Goal: Task Accomplishment & Management: Manage account settings

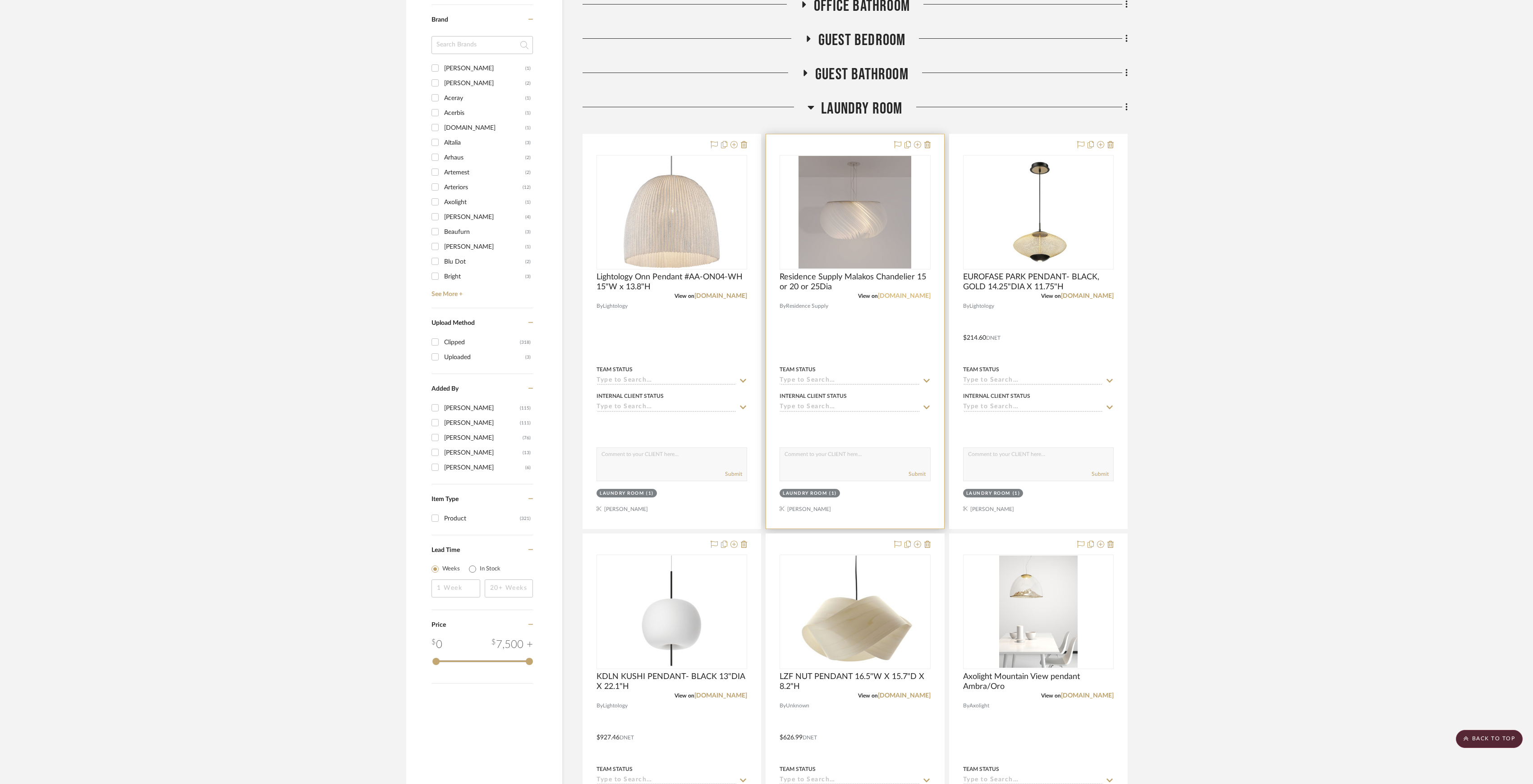
click at [901, 299] on link "residencesupply.com" at bounding box center [904, 295] width 53 height 6
click at [724, 299] on link "lightology.com" at bounding box center [721, 295] width 53 height 6
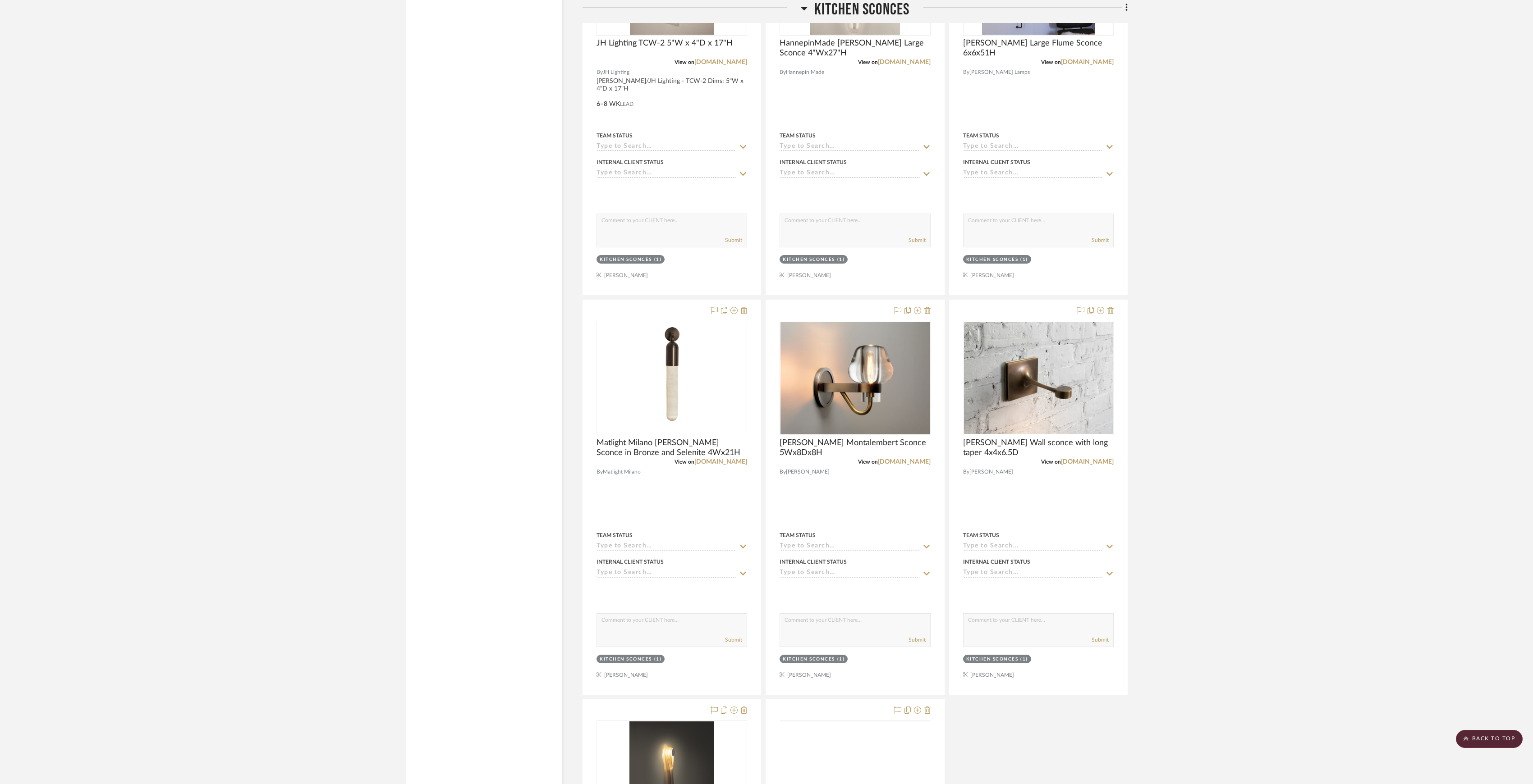
scroll to position [2036, 0]
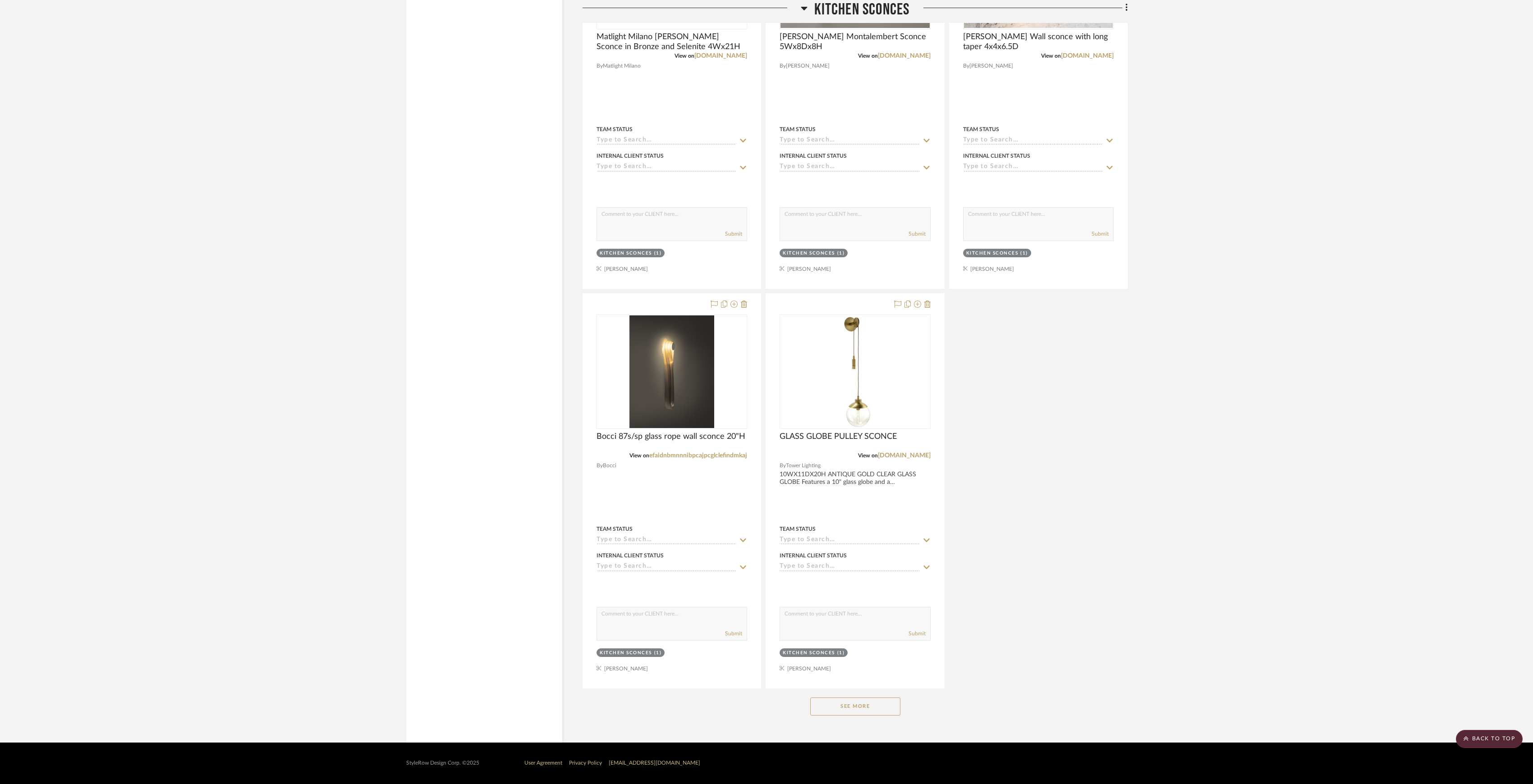
click at [859, 712] on button "See More" at bounding box center [855, 706] width 90 height 18
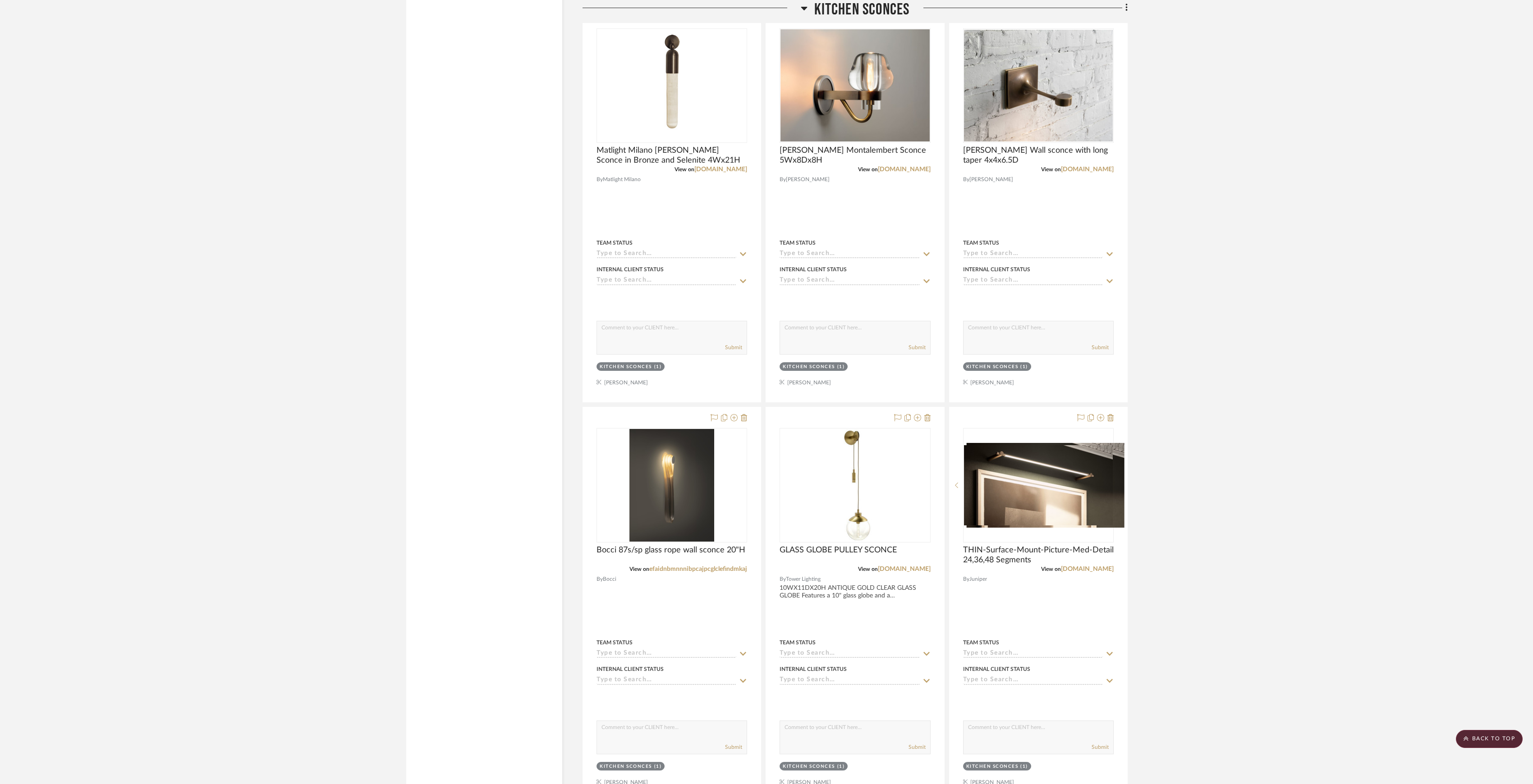
scroll to position [1795, 0]
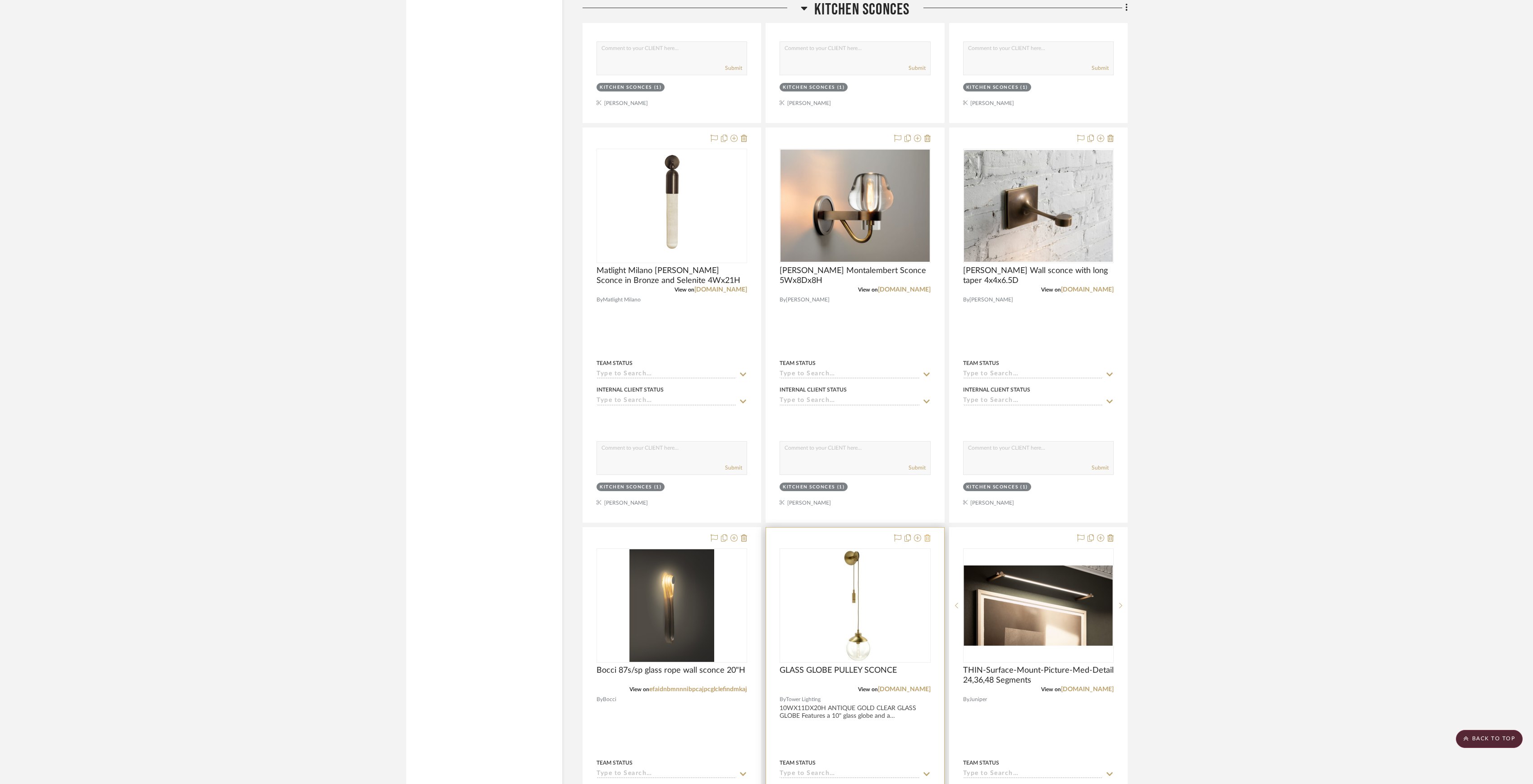
click at [926, 542] on icon at bounding box center [927, 538] width 6 height 7
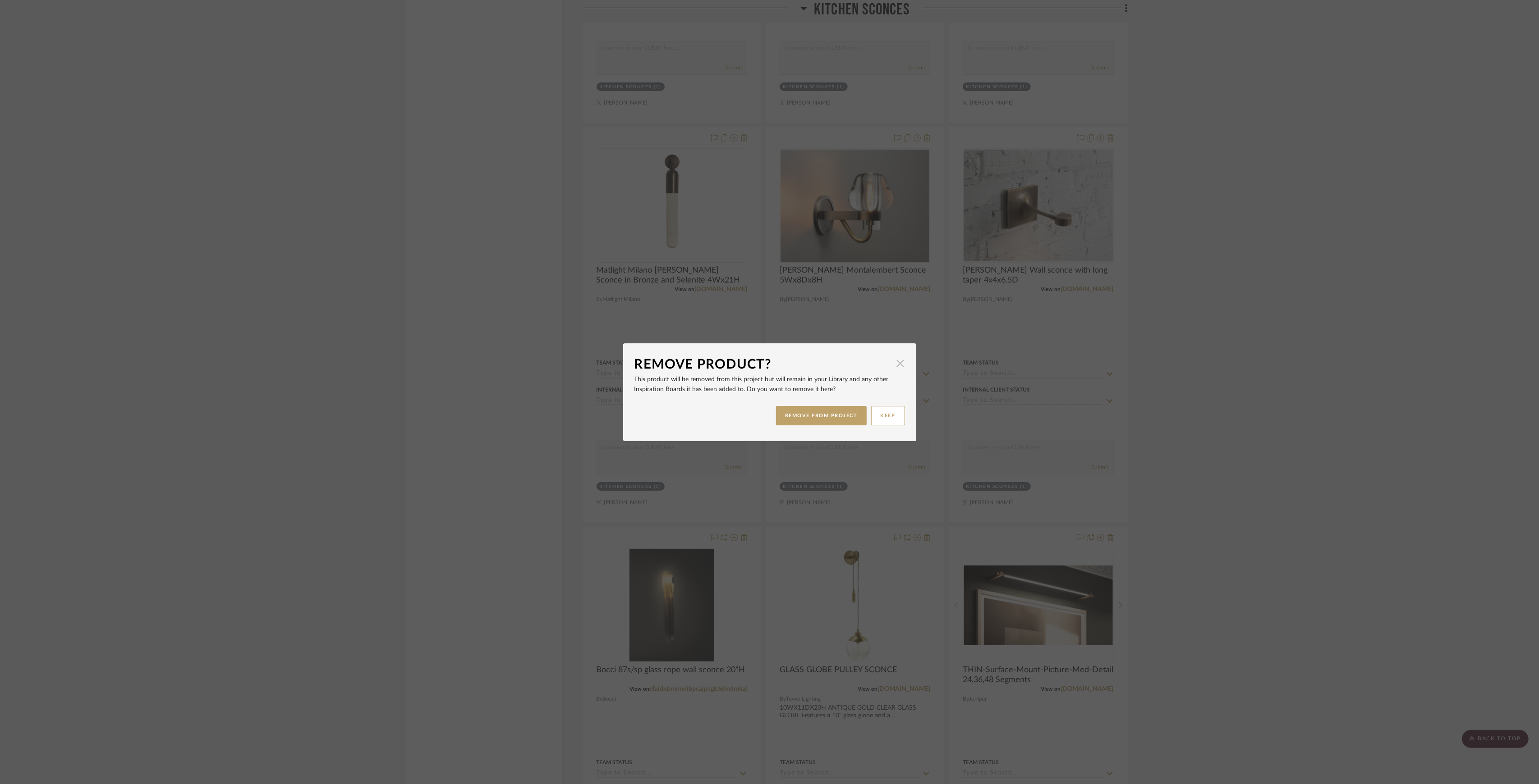
click at [897, 369] on span "button" at bounding box center [900, 363] width 18 height 18
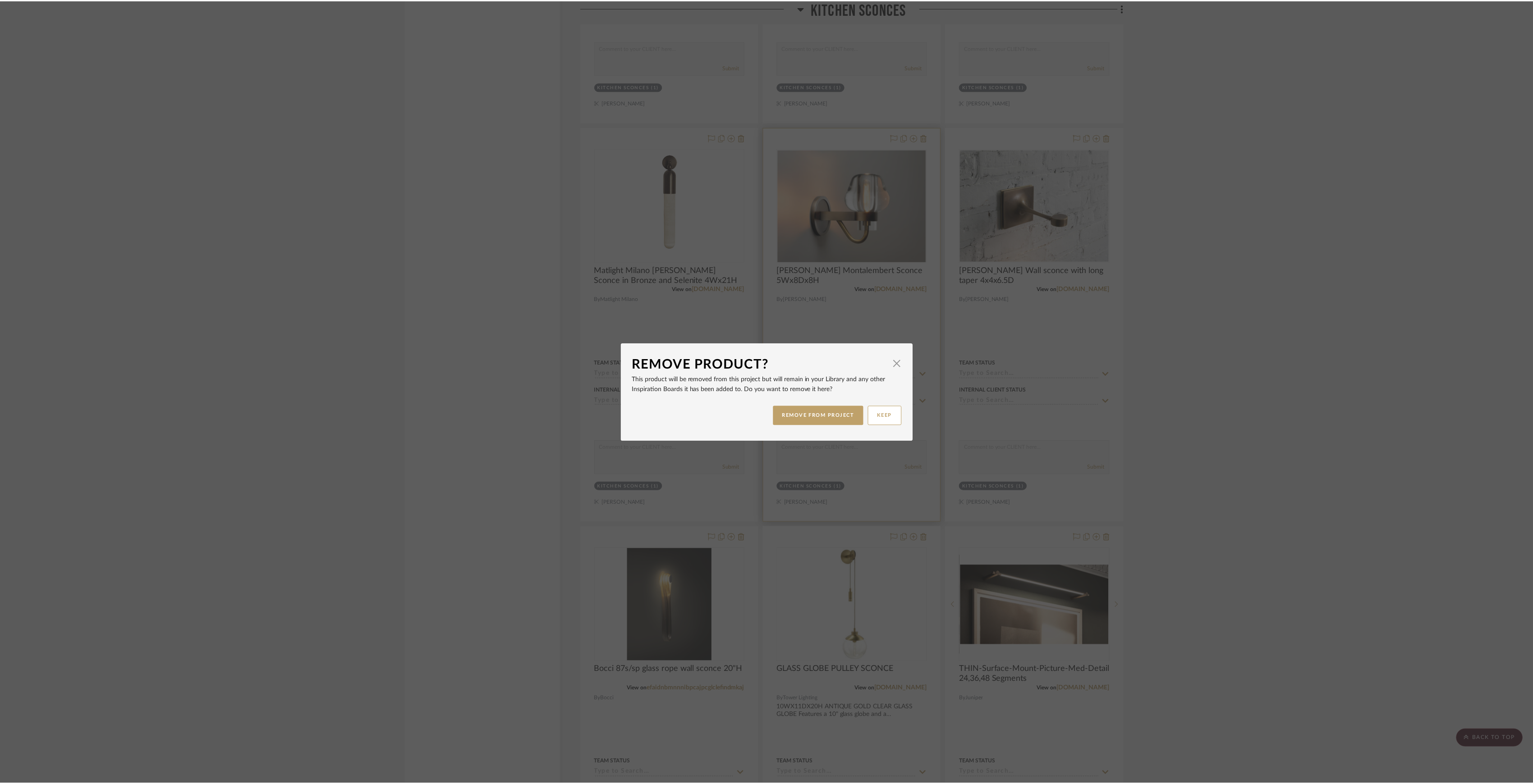
scroll to position [1795, 0]
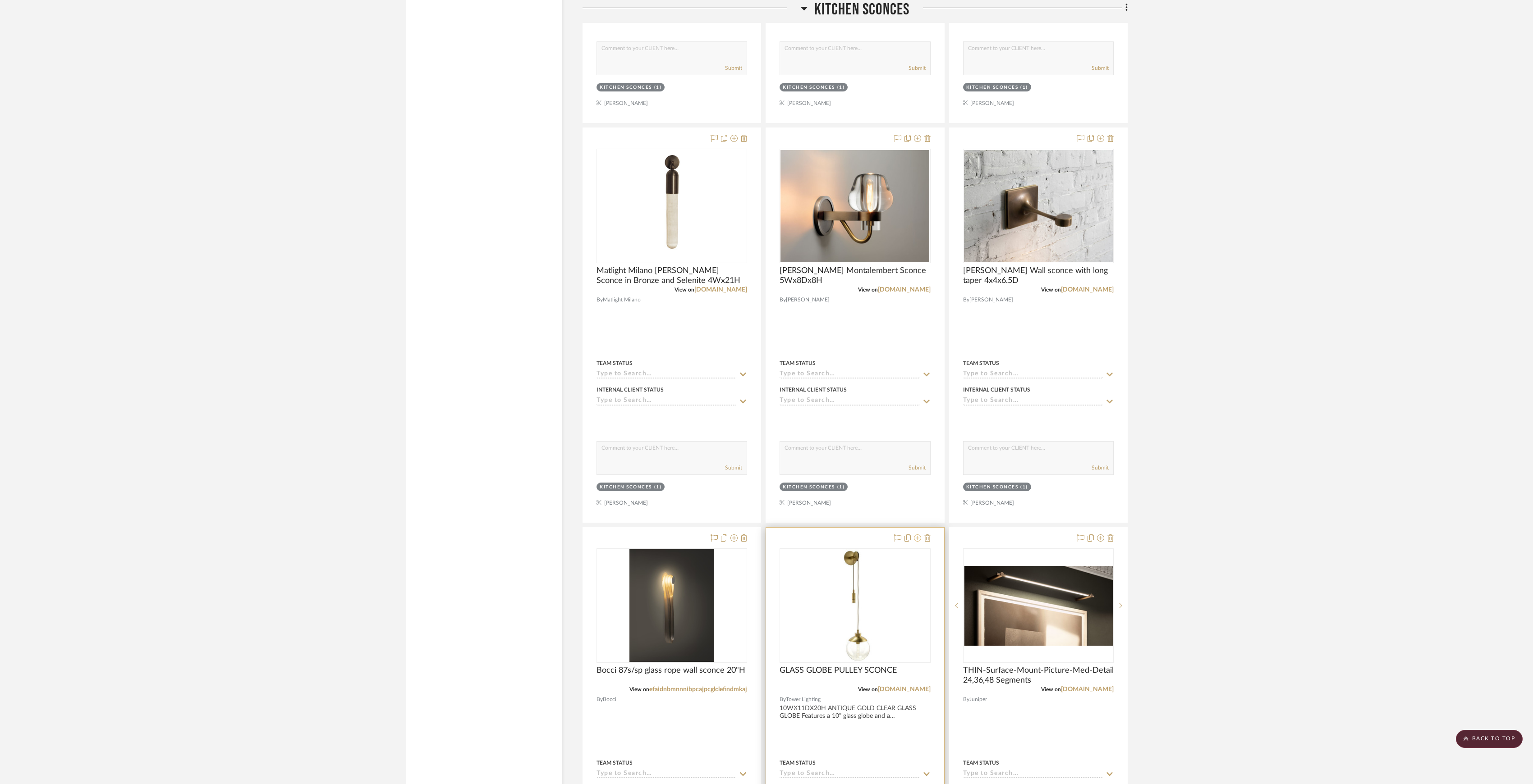
click at [915, 542] on icon at bounding box center [918, 538] width 7 height 7
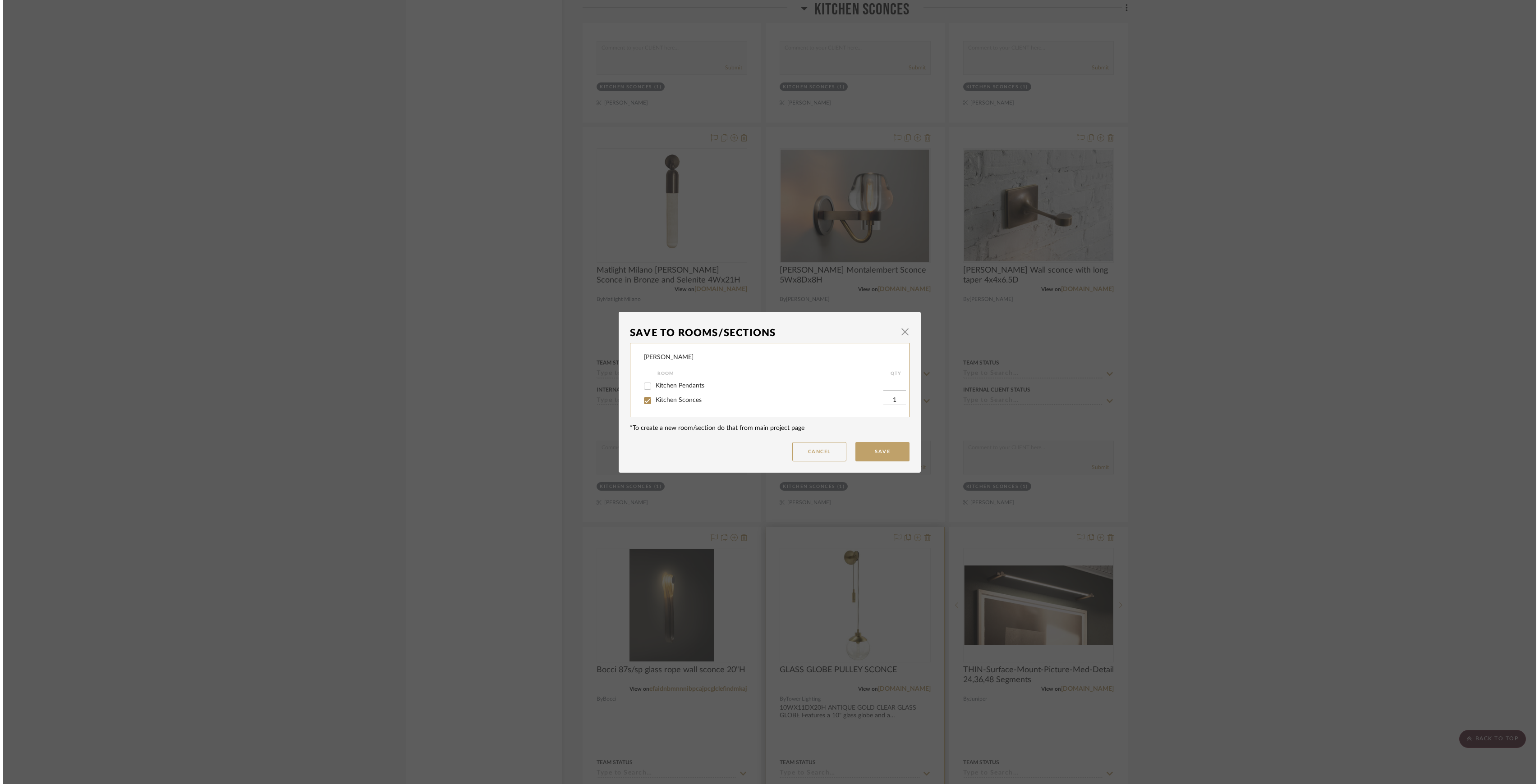
scroll to position [0, 0]
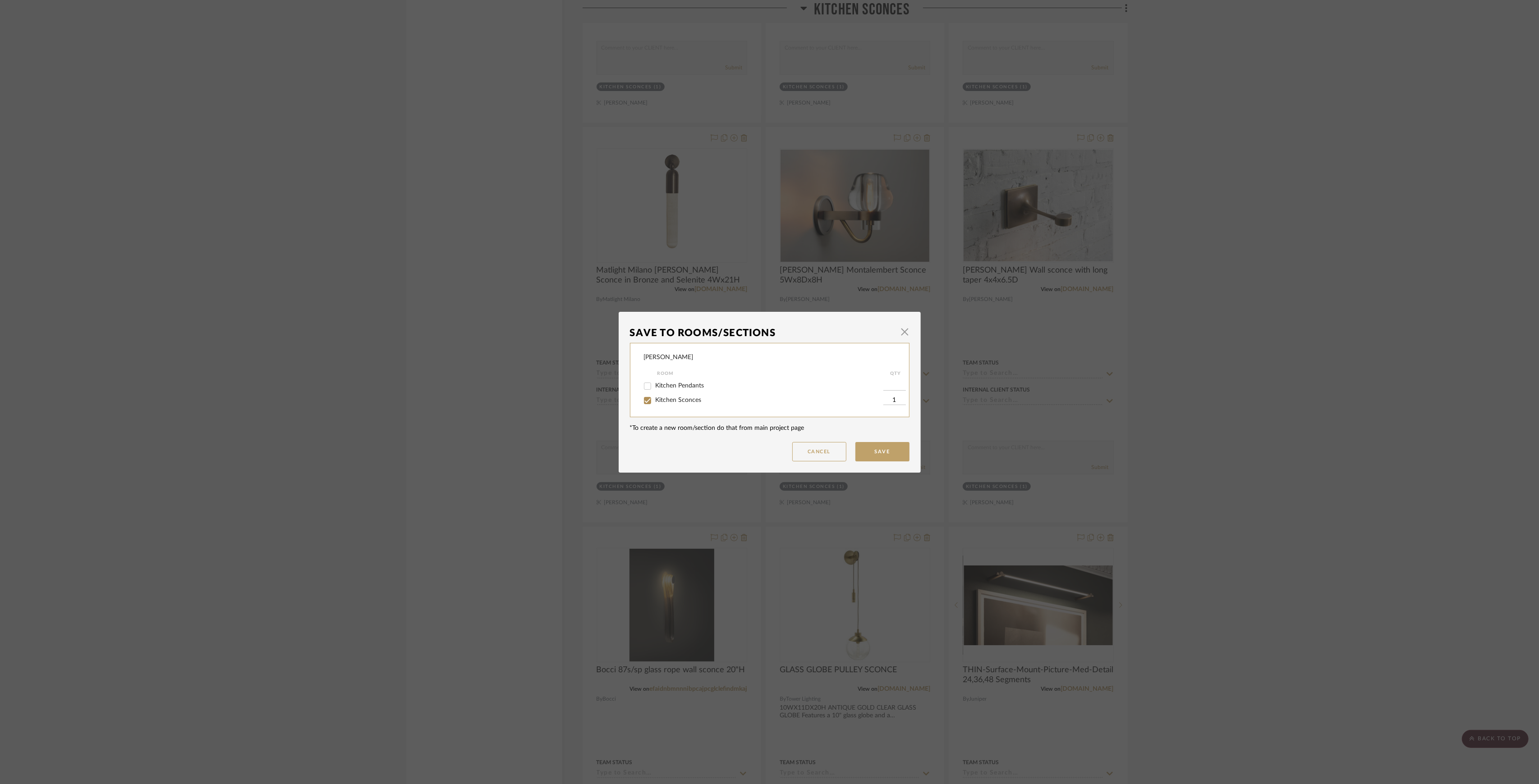
click at [669, 401] on span "Kitchen Sconces" at bounding box center [679, 400] width 46 height 6
click at [654, 401] on input "Kitchen Sconces" at bounding box center [647, 400] width 14 height 14
checkbox input "false"
click at [875, 445] on button "Save" at bounding box center [881, 452] width 54 height 19
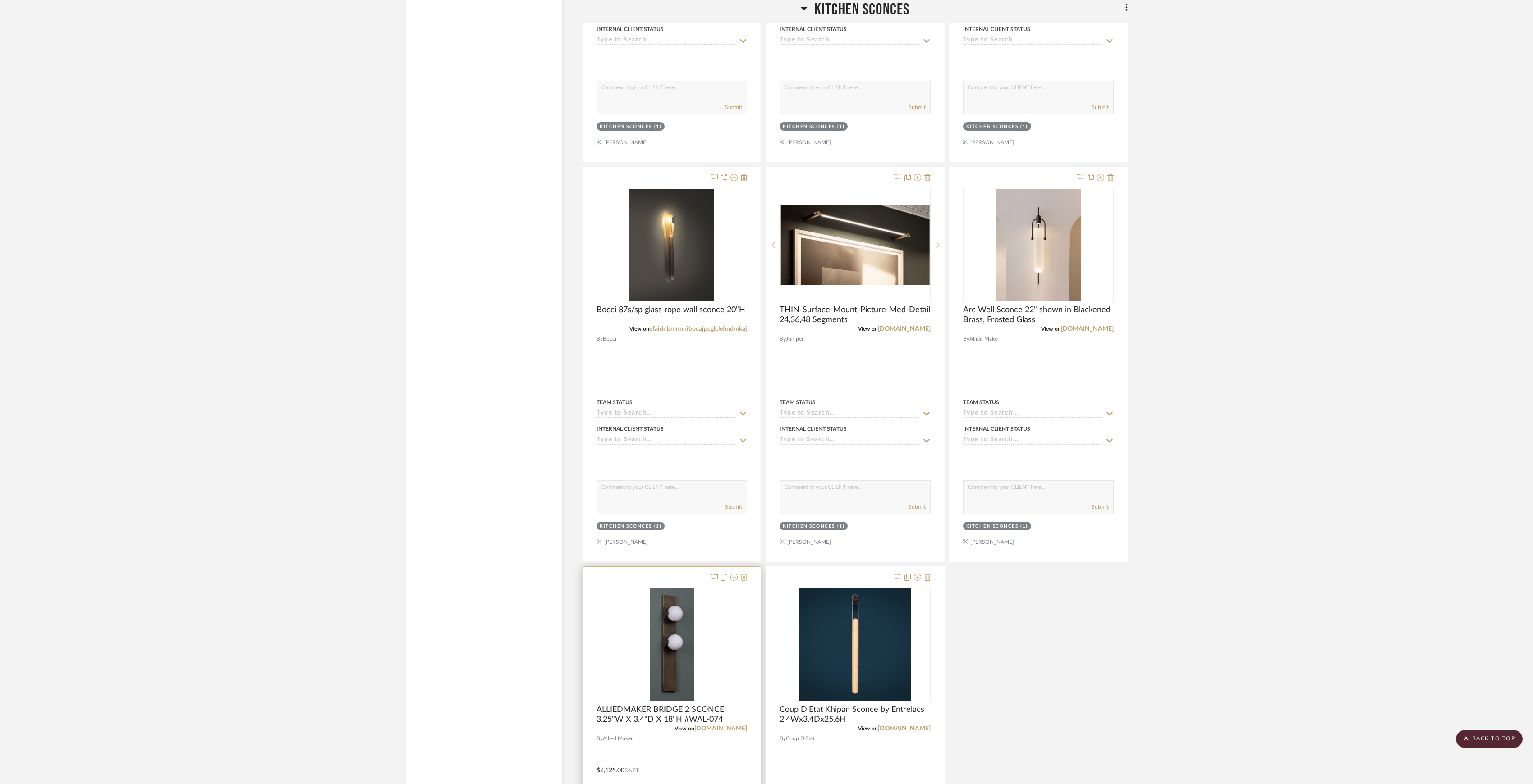
scroll to position [2276, 0]
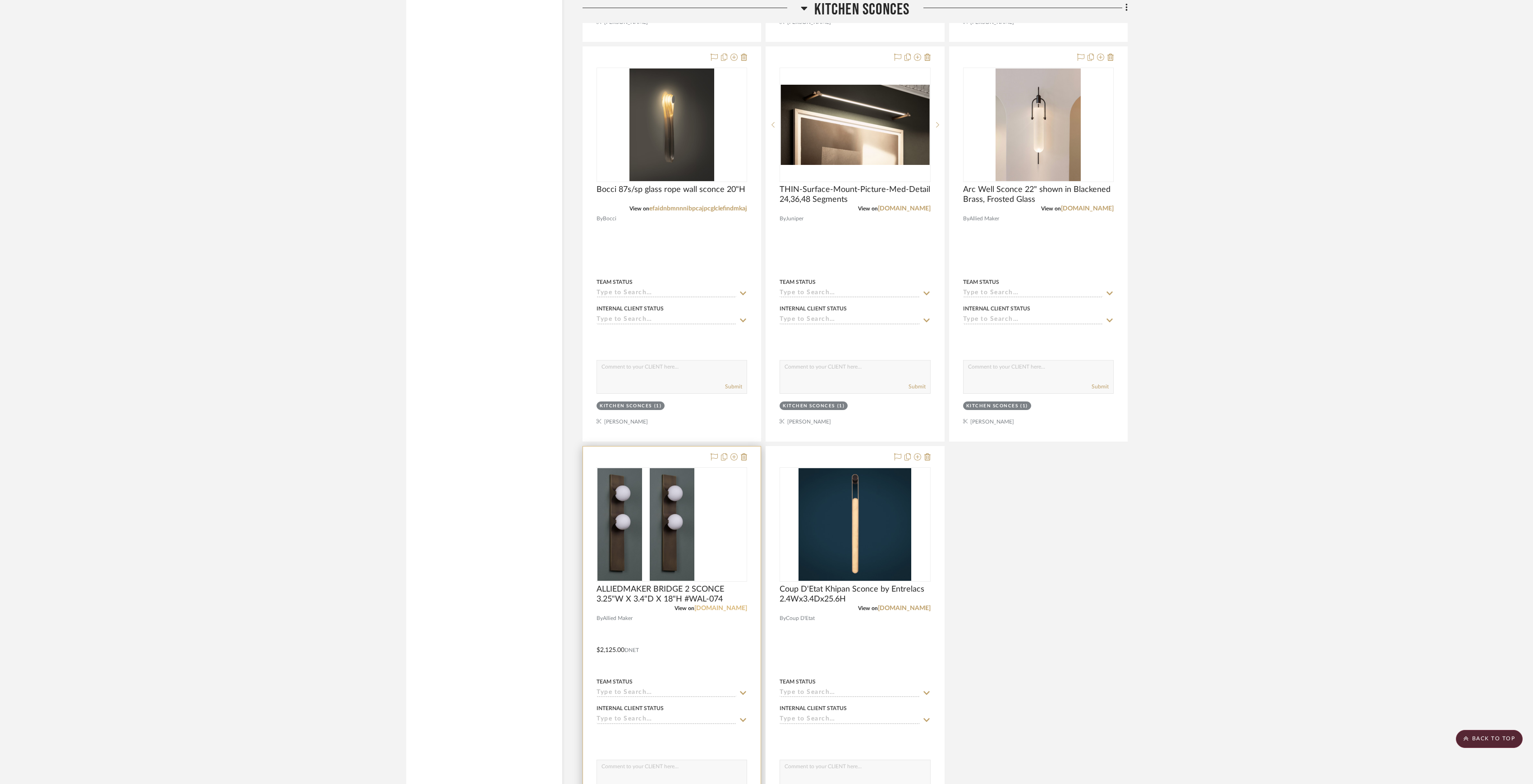
click at [713, 612] on link "5179281.extforms.netsuite.com" at bounding box center [721, 608] width 53 height 6
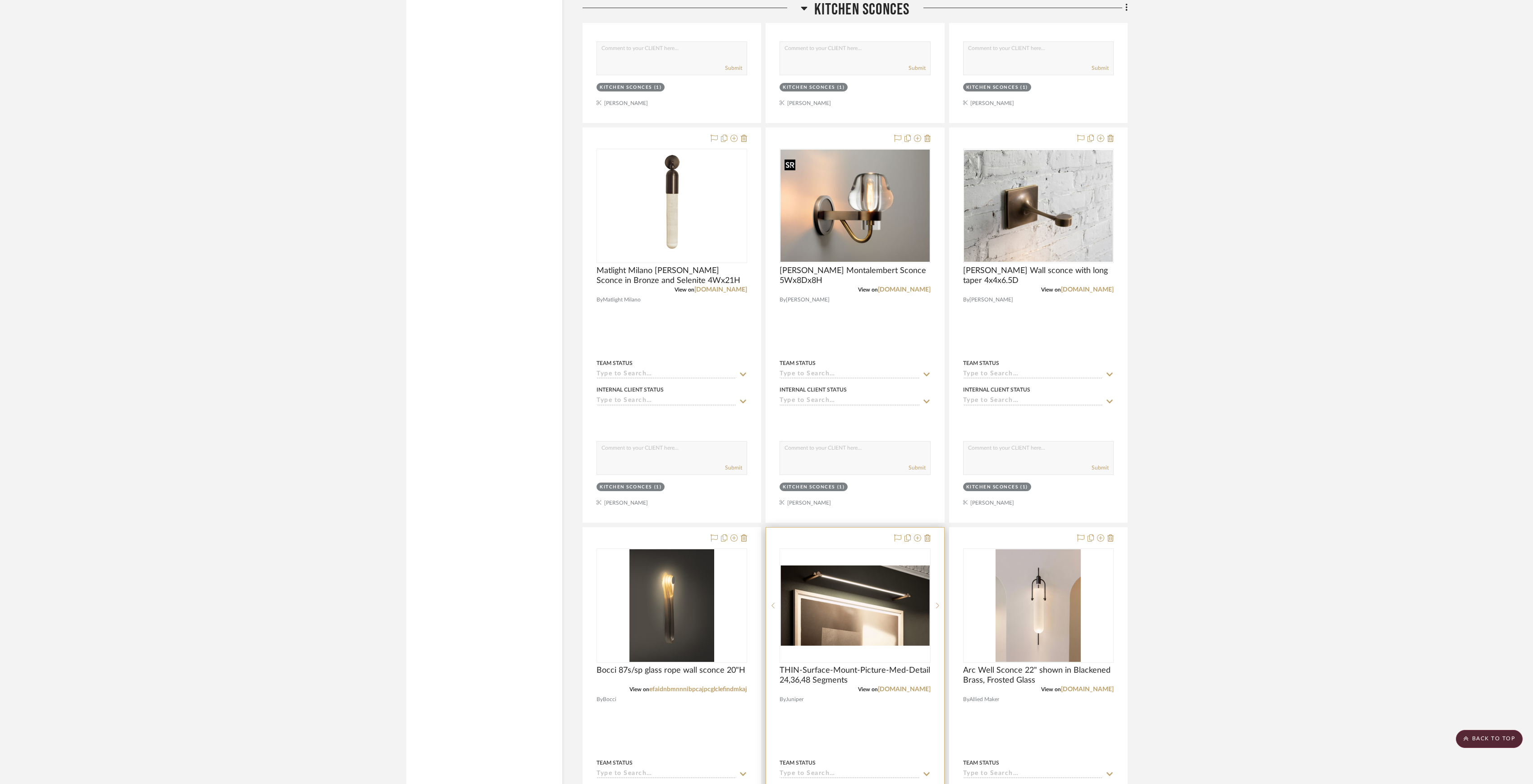
scroll to position [2336, 0]
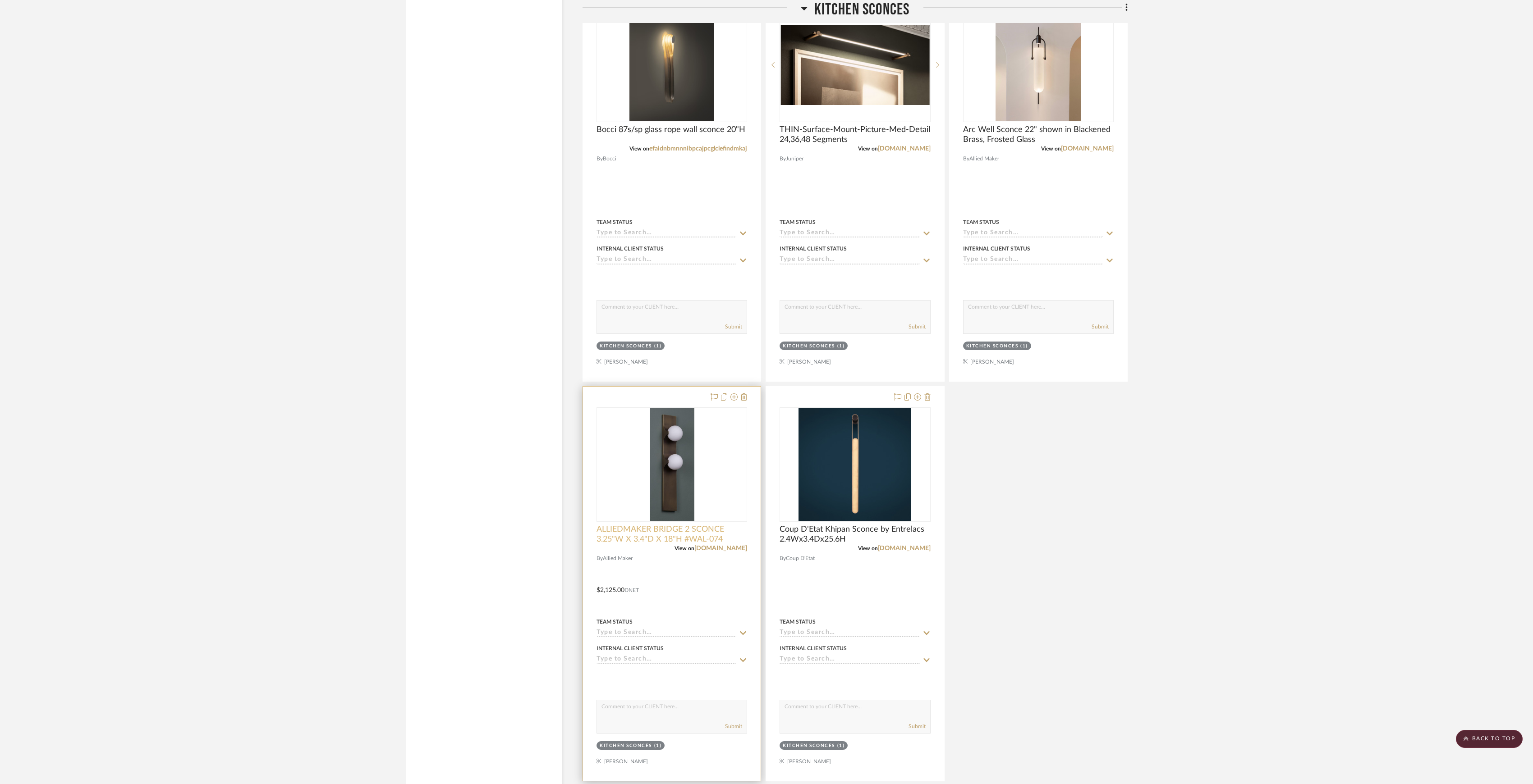
click at [720, 544] on span "ALLIEDMAKER BRIDGE 2 SCONCE 3.25"W X 3.4"D X 18"H #WAL-074" at bounding box center [672, 535] width 150 height 19
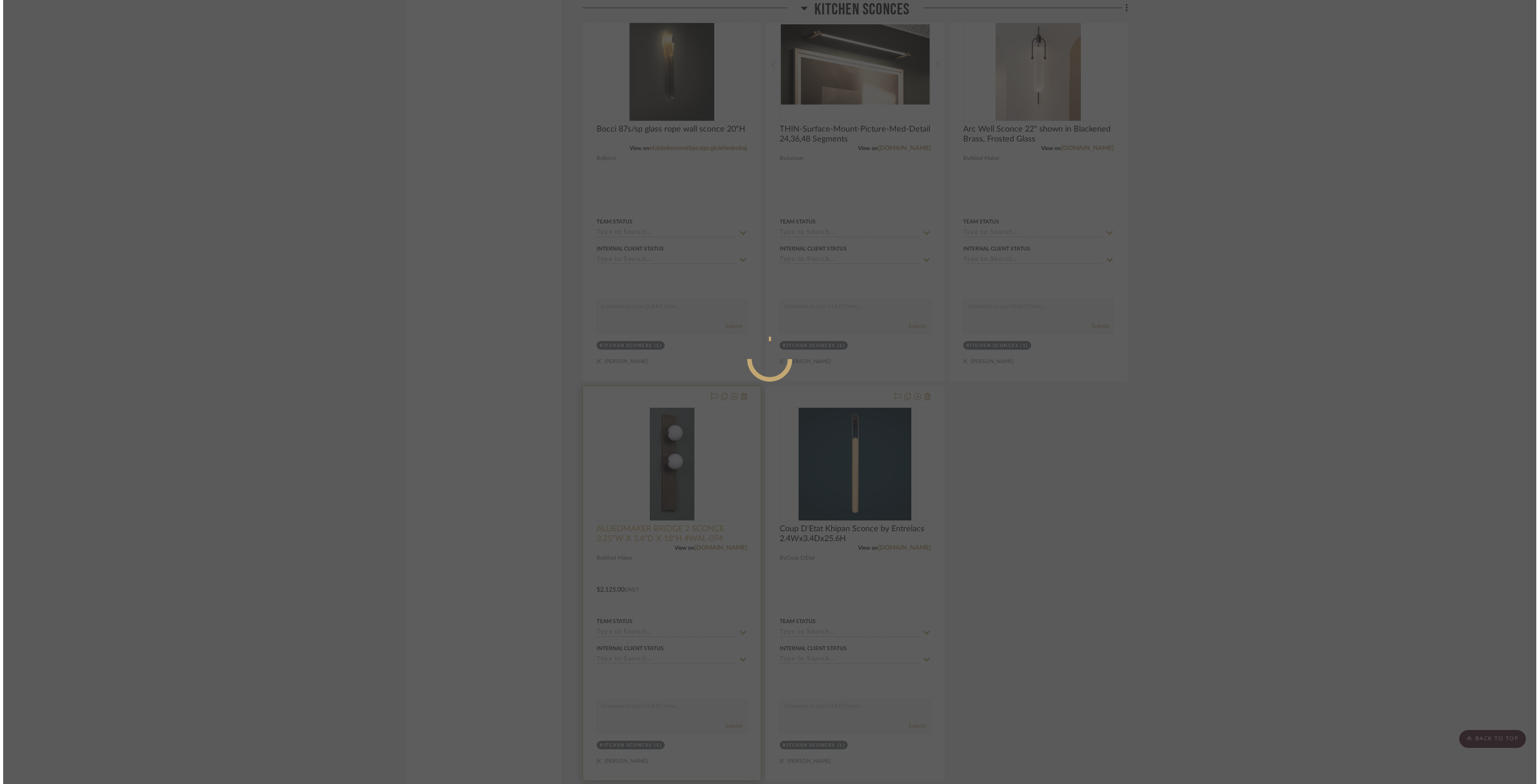
scroll to position [0, 0]
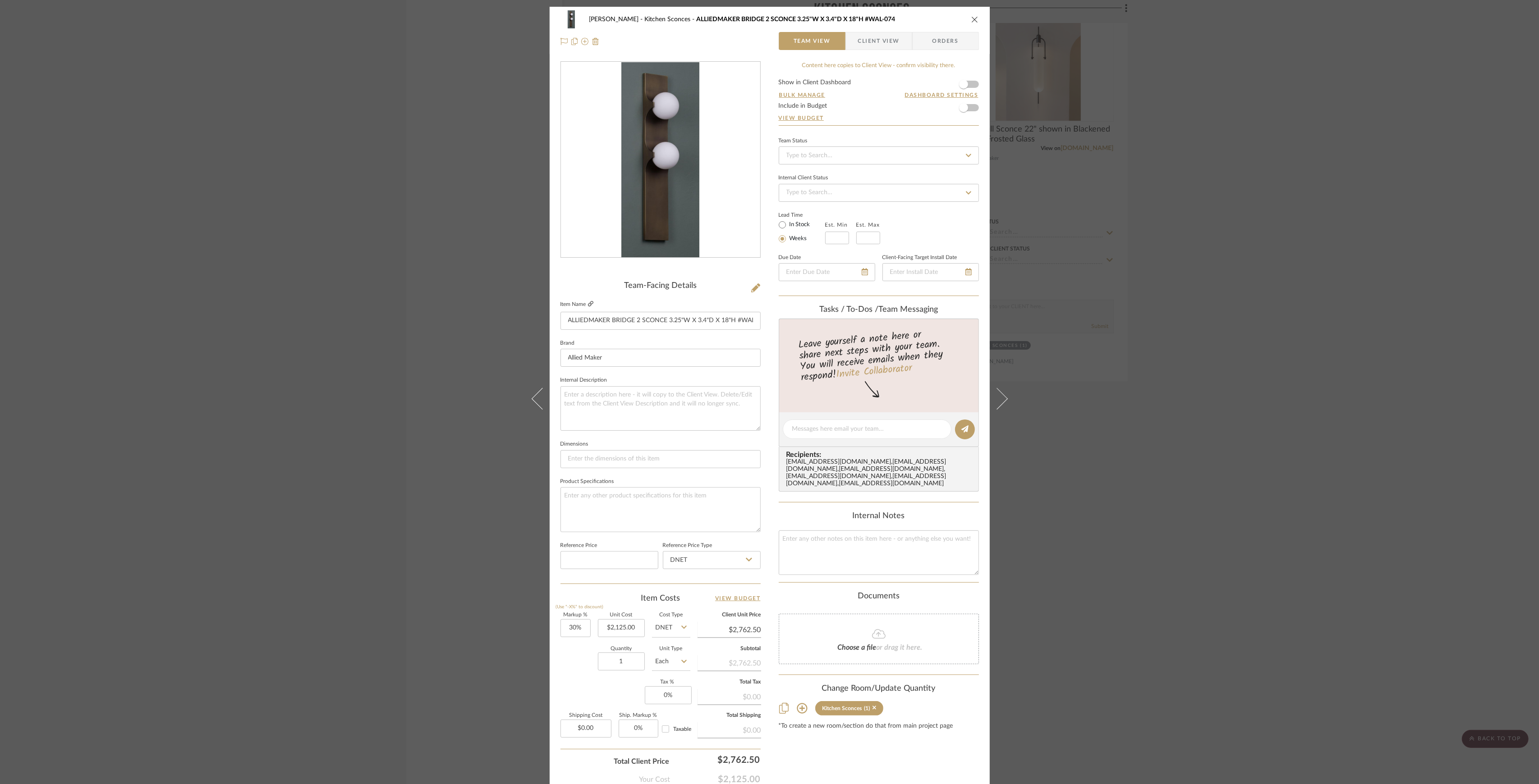
click at [588, 304] on icon at bounding box center [590, 304] width 5 height 5
click at [973, 20] on icon "close" at bounding box center [974, 19] width 7 height 7
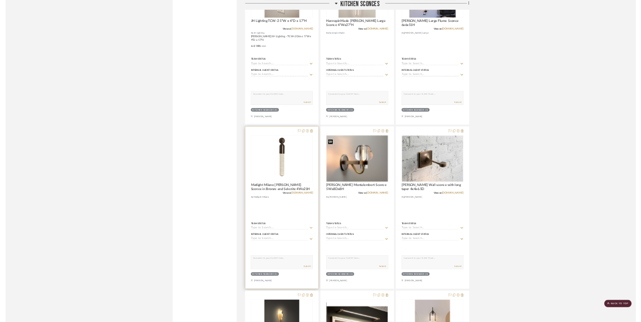
scroll to position [1623, 0]
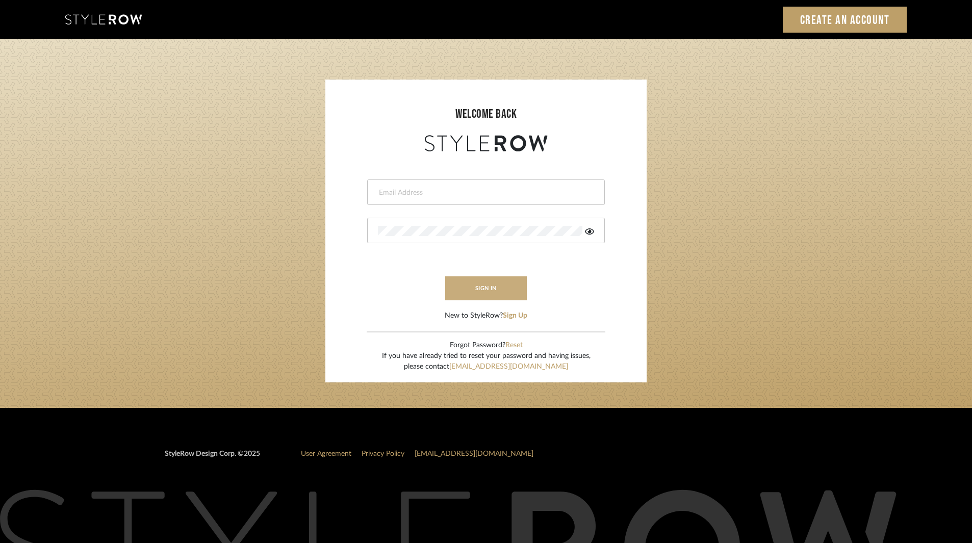
type input "[EMAIL_ADDRESS][DOMAIN_NAME]"
click at [493, 289] on button "sign in" at bounding box center [486, 288] width 82 height 24
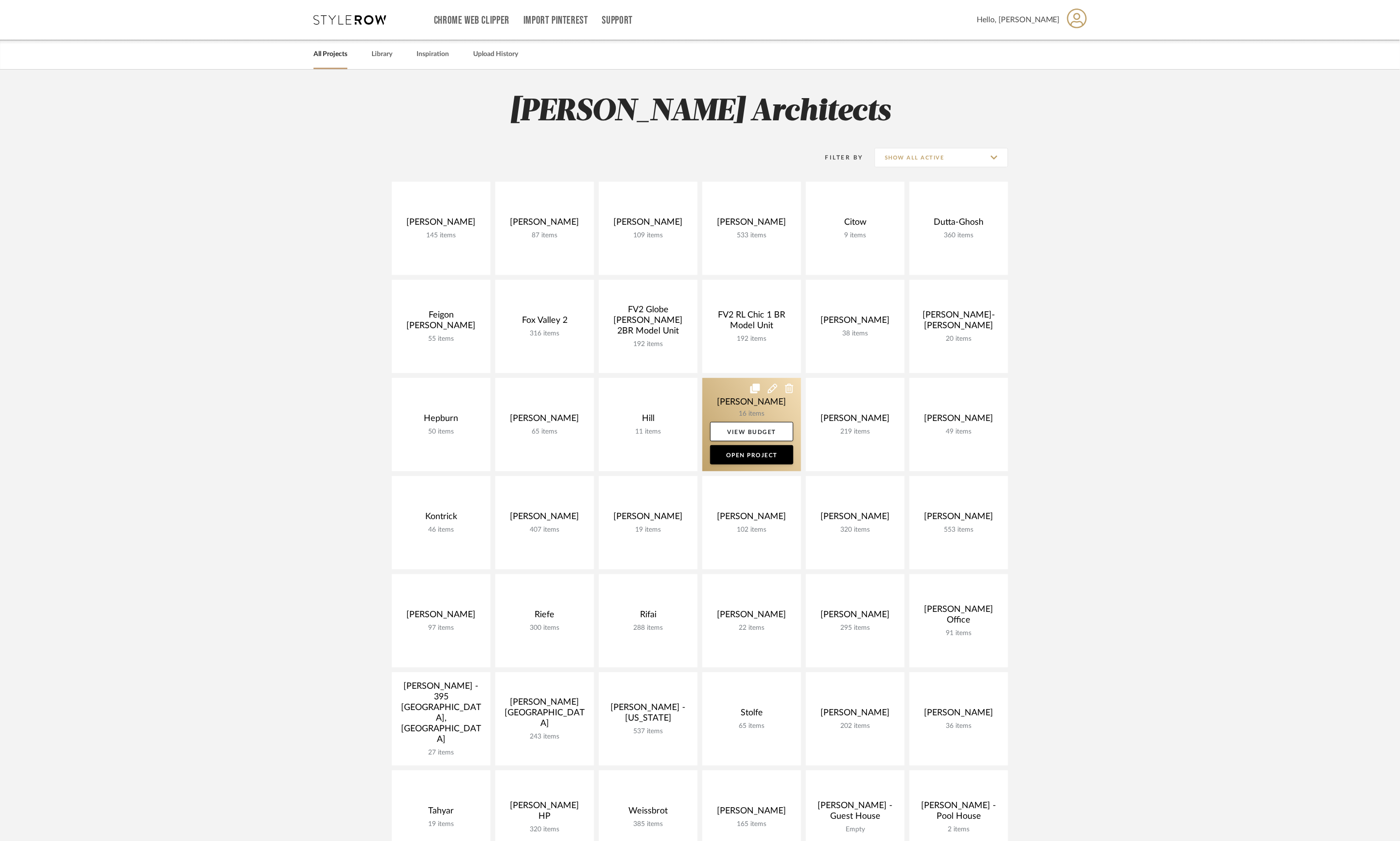
scroll to position [193, 0]
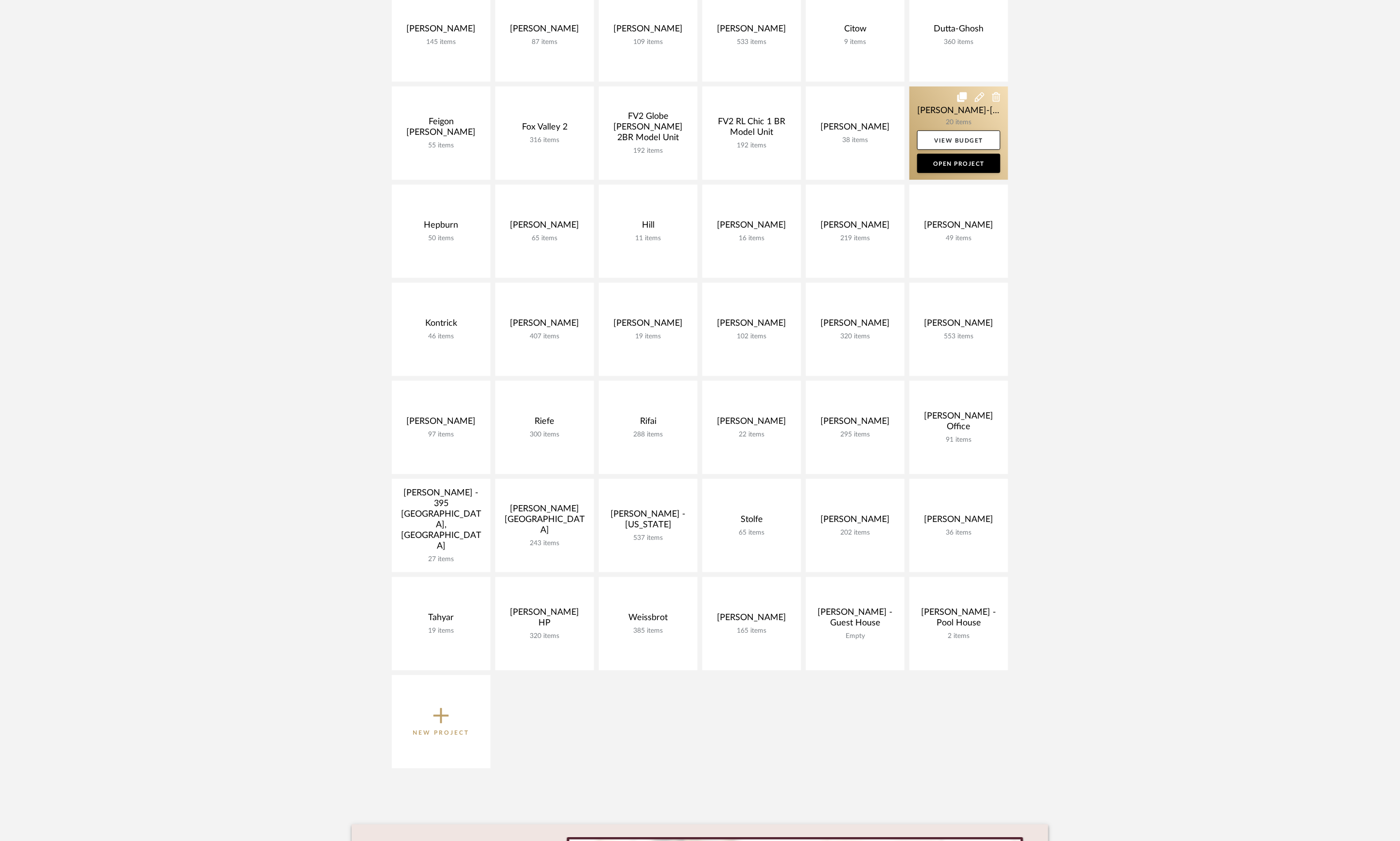
click at [939, 118] on link at bounding box center [959, 133] width 99 height 93
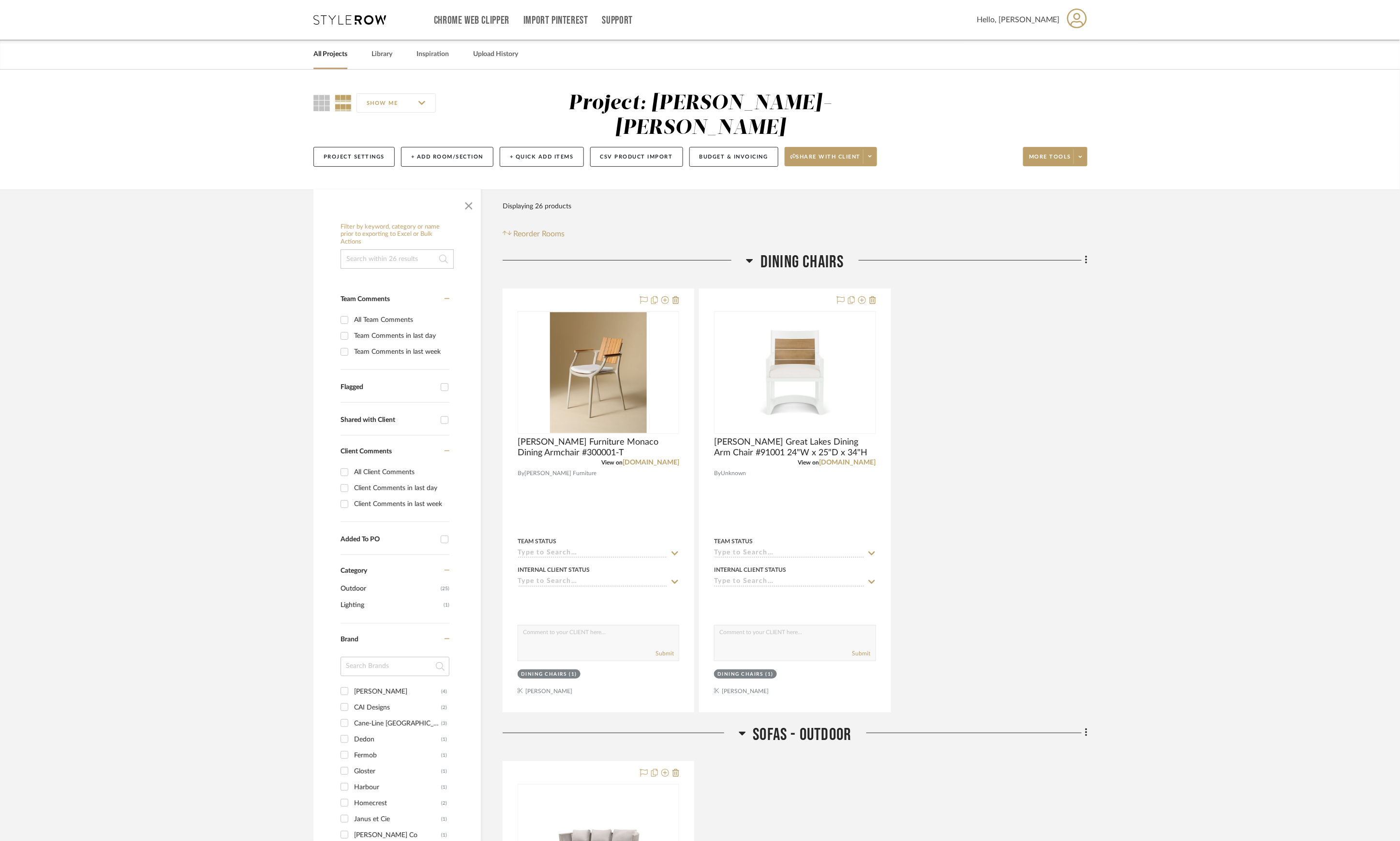
click at [761, 252] on span "Dining Chairs" at bounding box center [802, 263] width 83 height 21
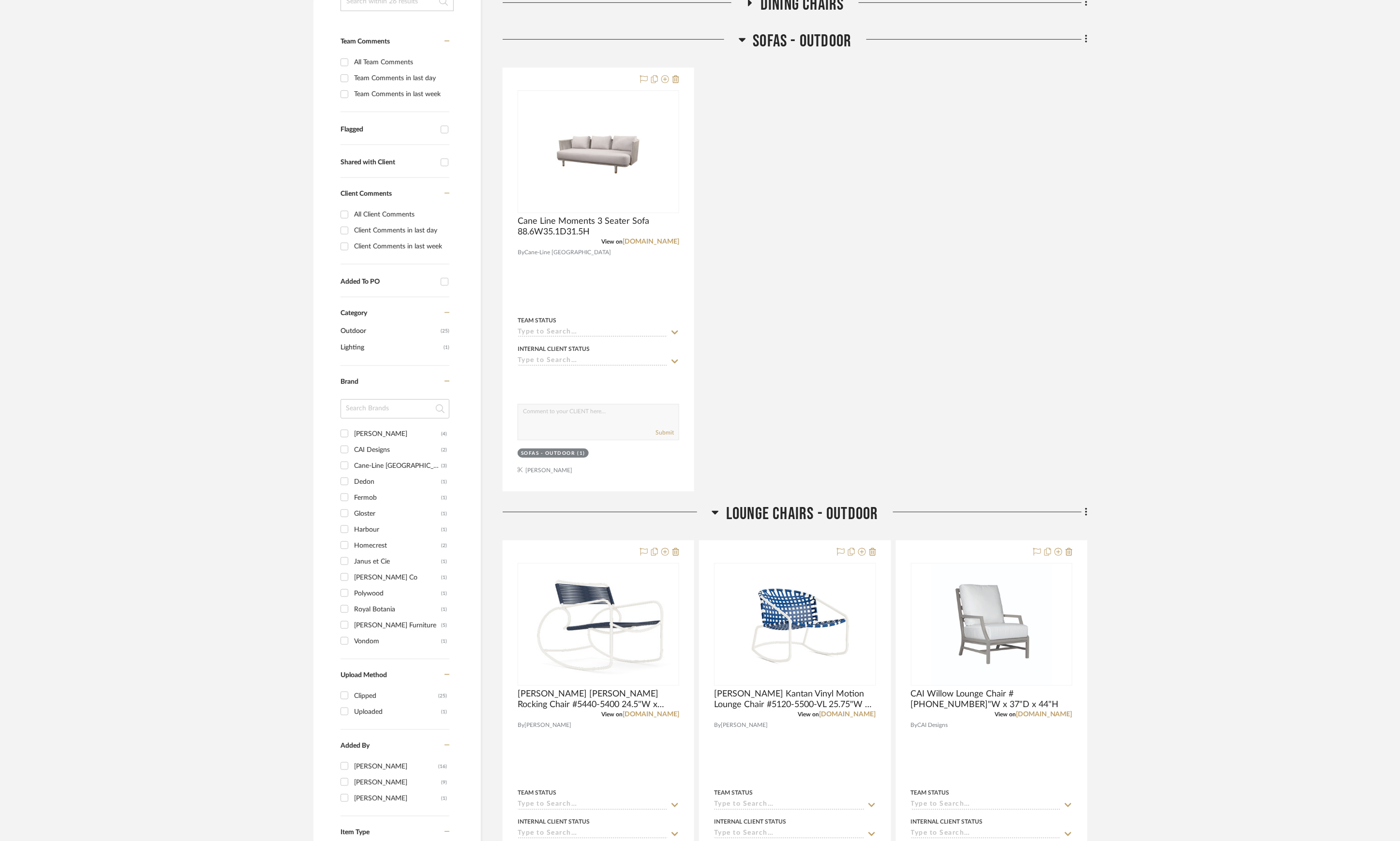
scroll to position [64, 0]
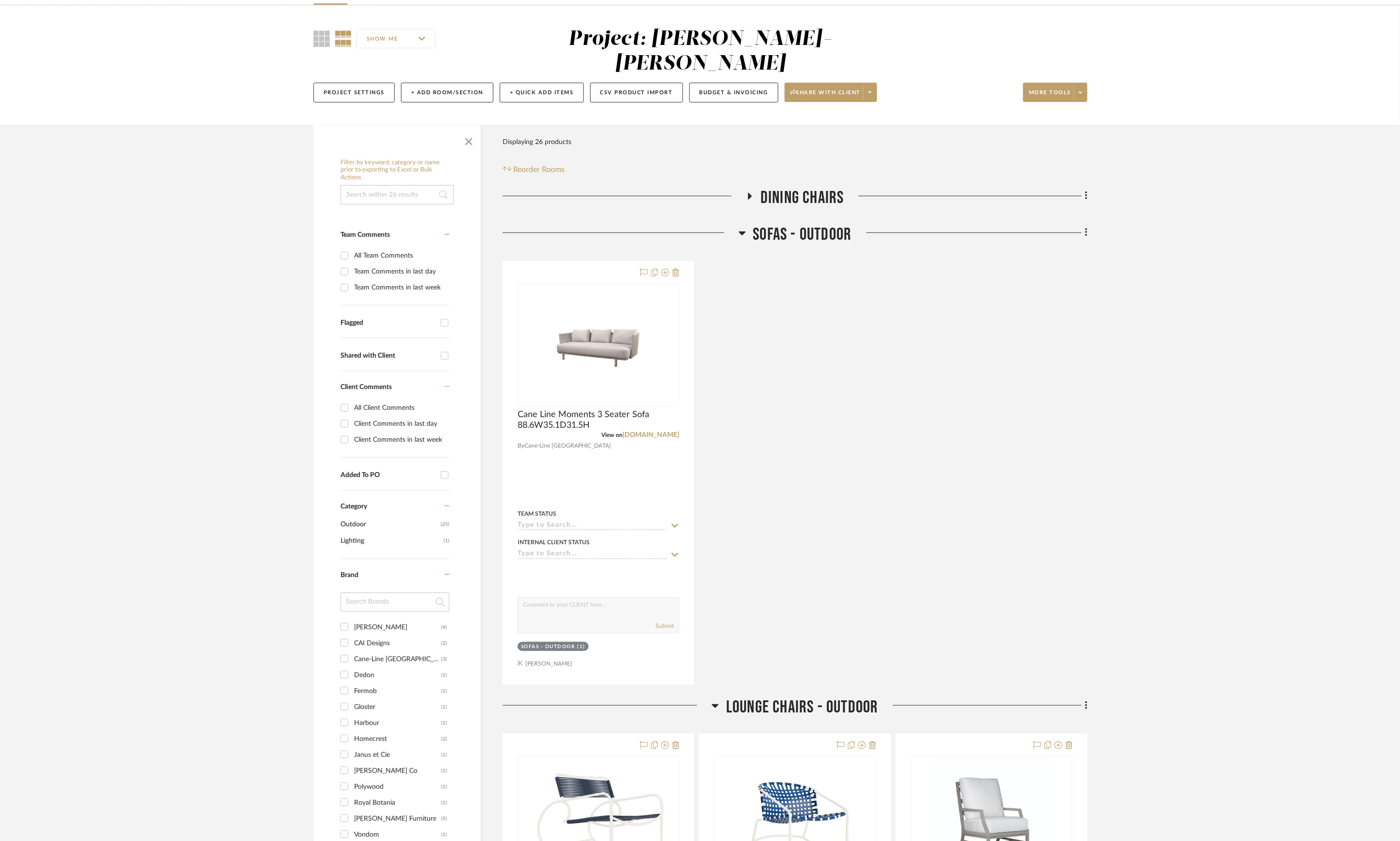
click at [785, 225] on span "Sofas - Outdoor" at bounding box center [802, 235] width 99 height 21
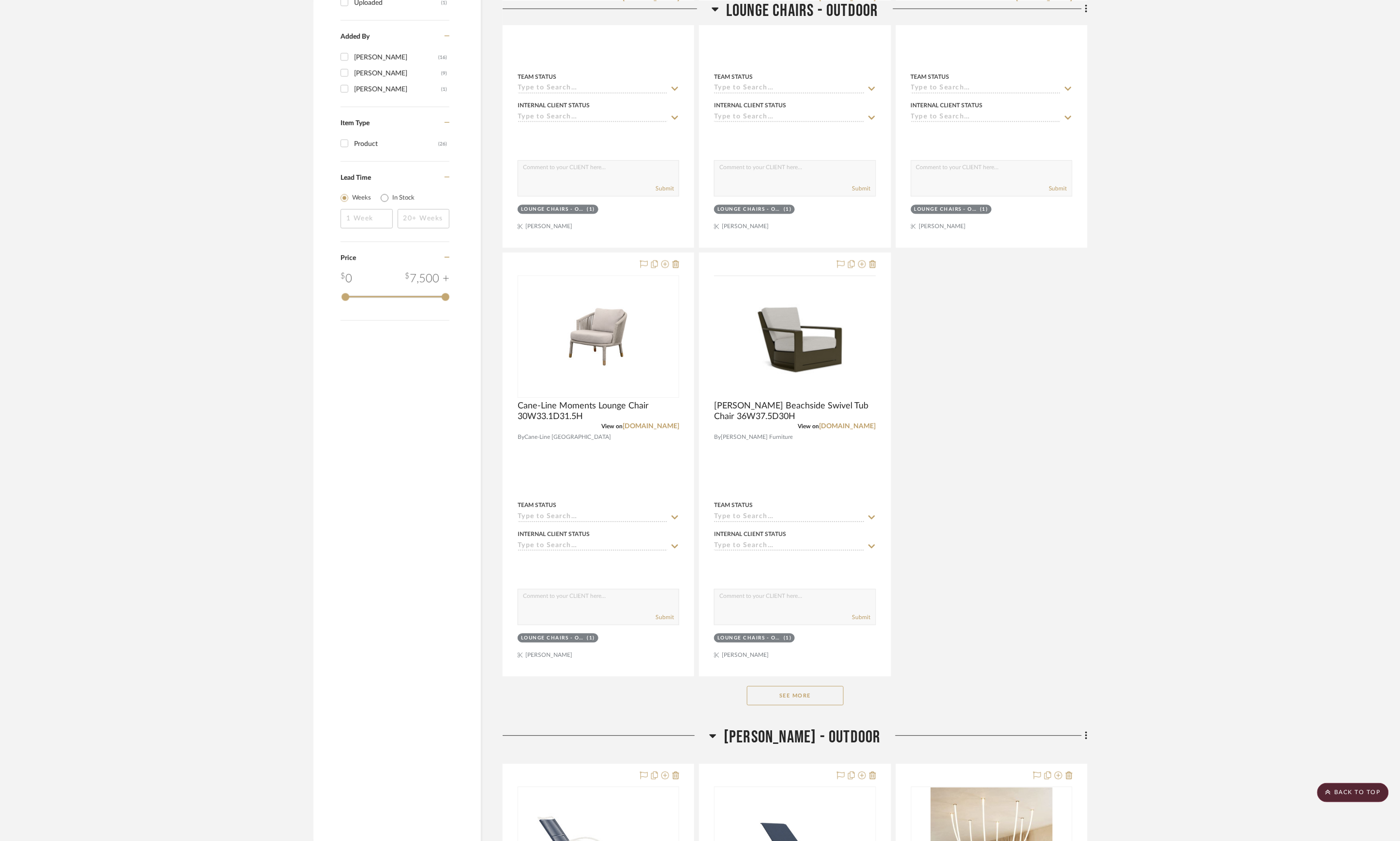
scroll to position [1032, 0]
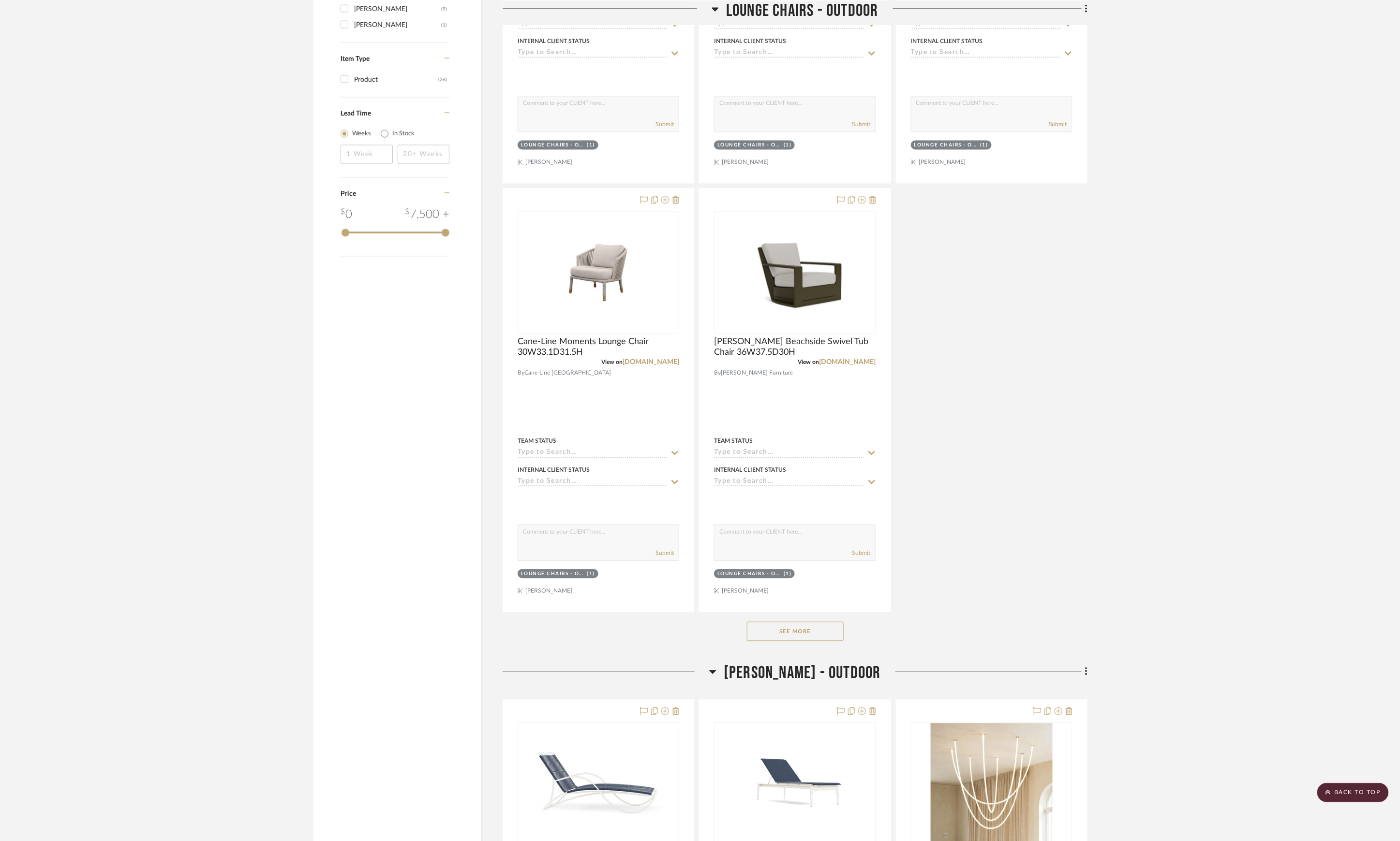
click at [809, 622] on button "See More" at bounding box center [795, 631] width 97 height 19
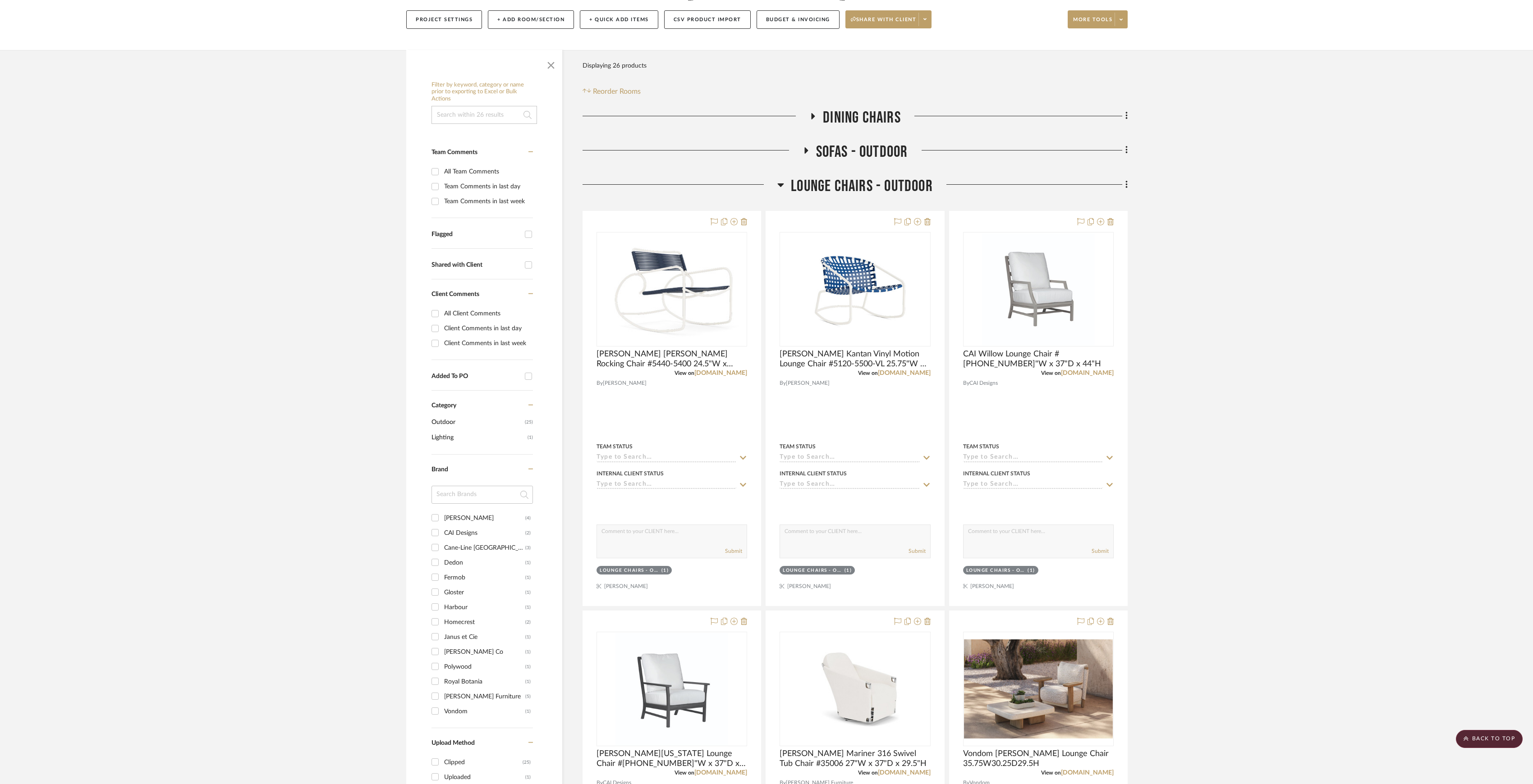
scroll to position [0, 0]
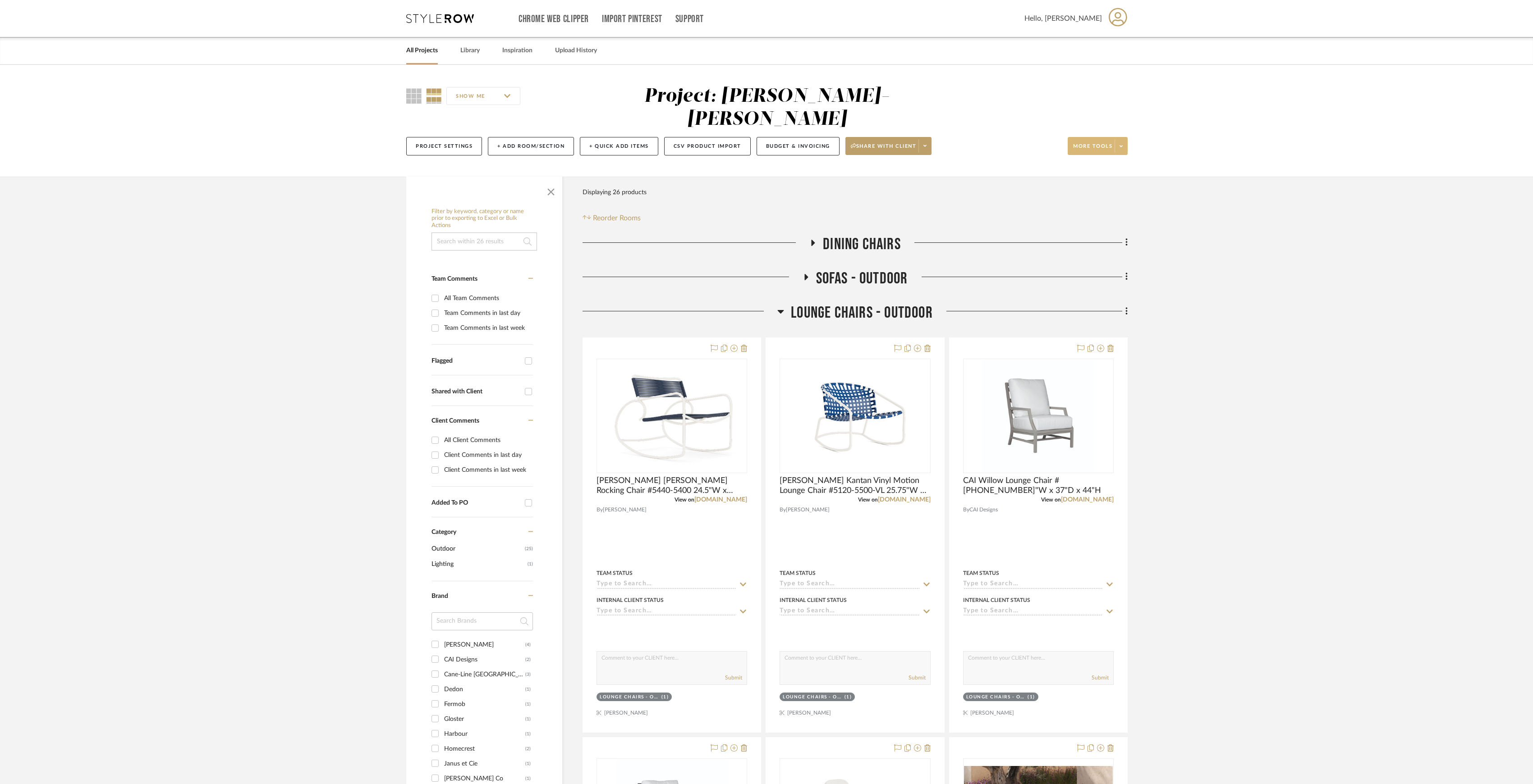
click at [1125, 140] on span at bounding box center [1121, 146] width 12 height 13
click at [1113, 242] on button "Export Presentation" at bounding box center [1106, 236] width 76 height 21
click at [896, 303] on span "Lounge Chairs - Outdoor" at bounding box center [861, 313] width 142 height 19
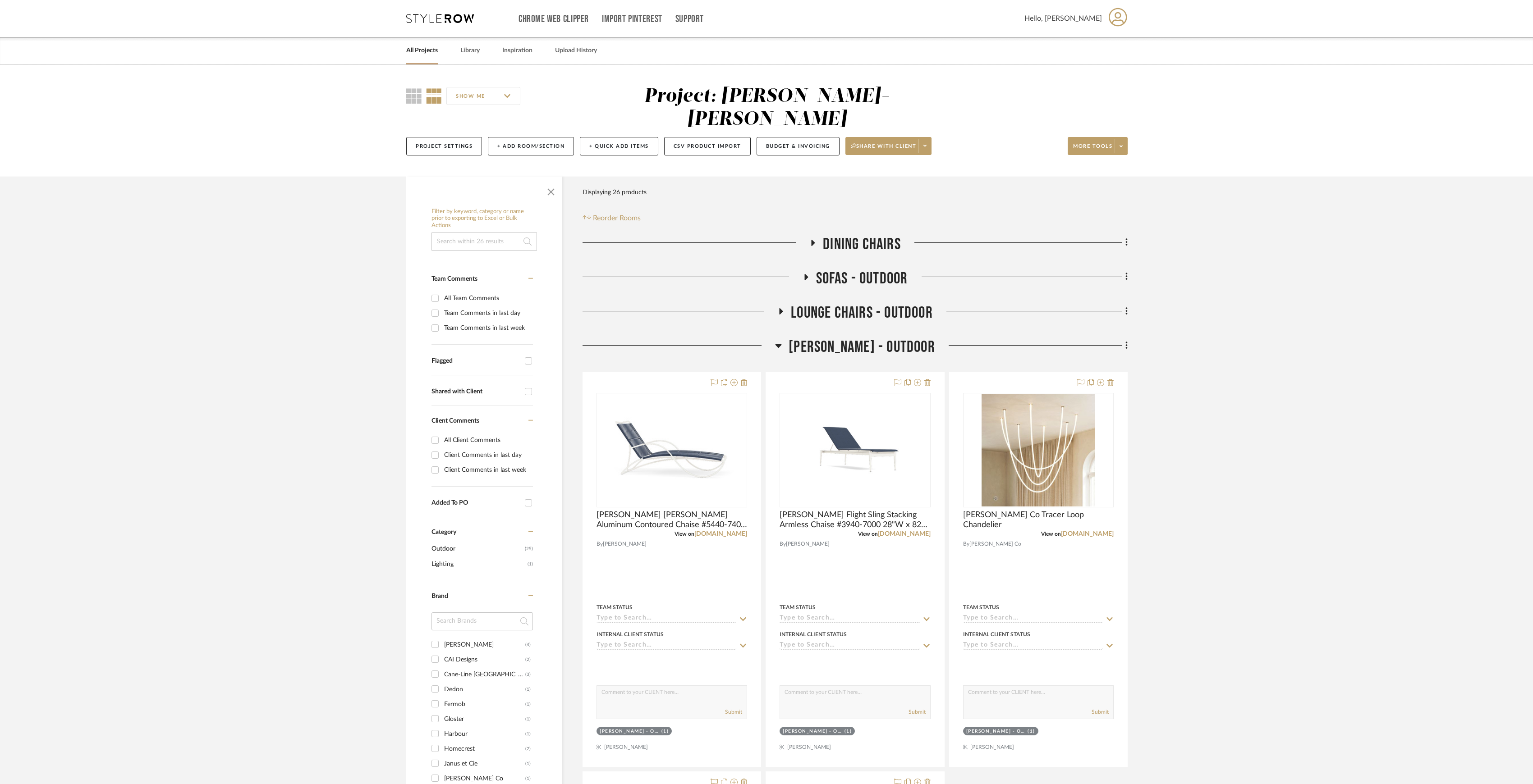
click at [890, 338] on span "[PERSON_NAME] - Outdoor" at bounding box center [862, 347] width 147 height 19
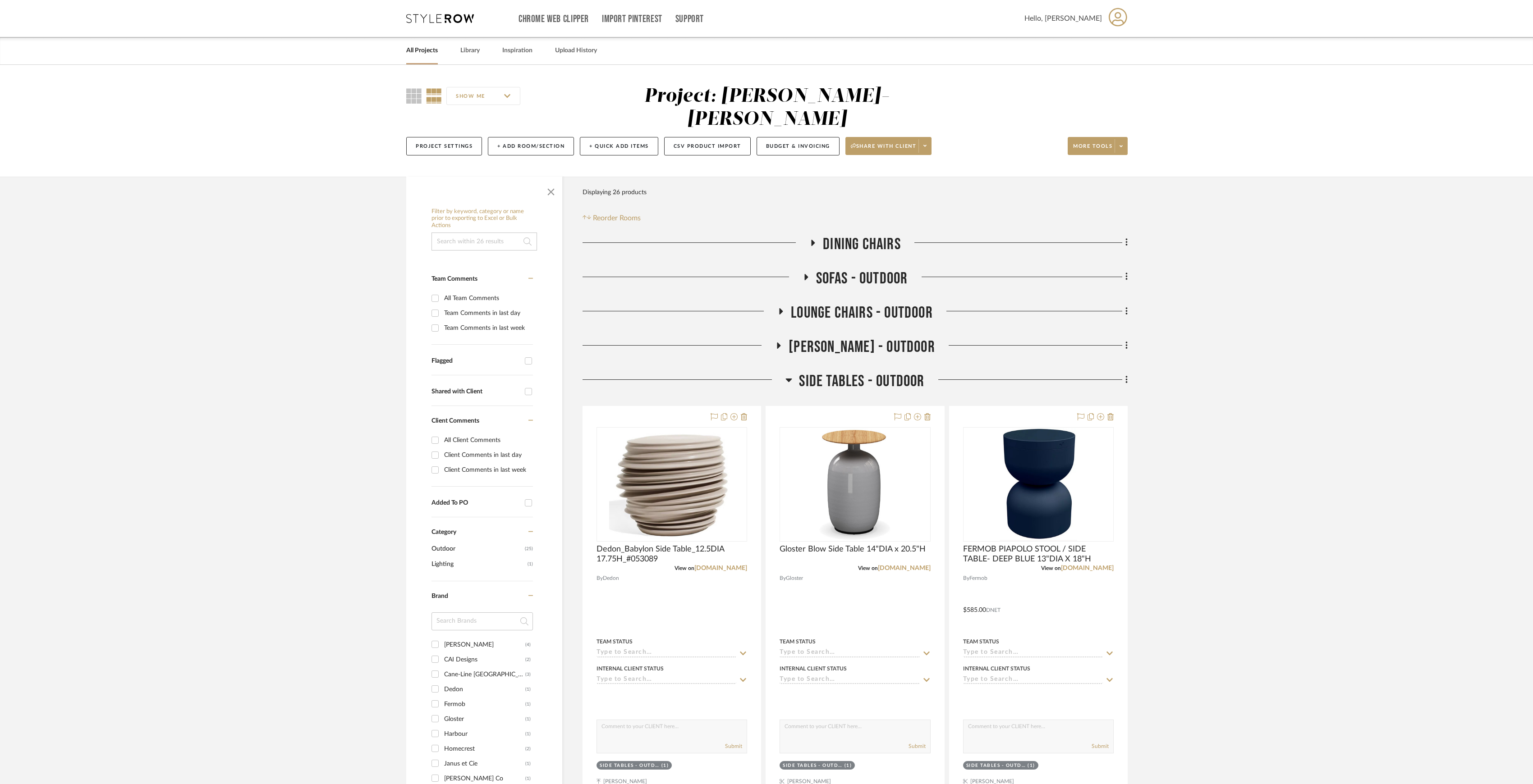
click at [866, 372] on span "Side Tables - Outdoor" at bounding box center [862, 382] width 126 height 19
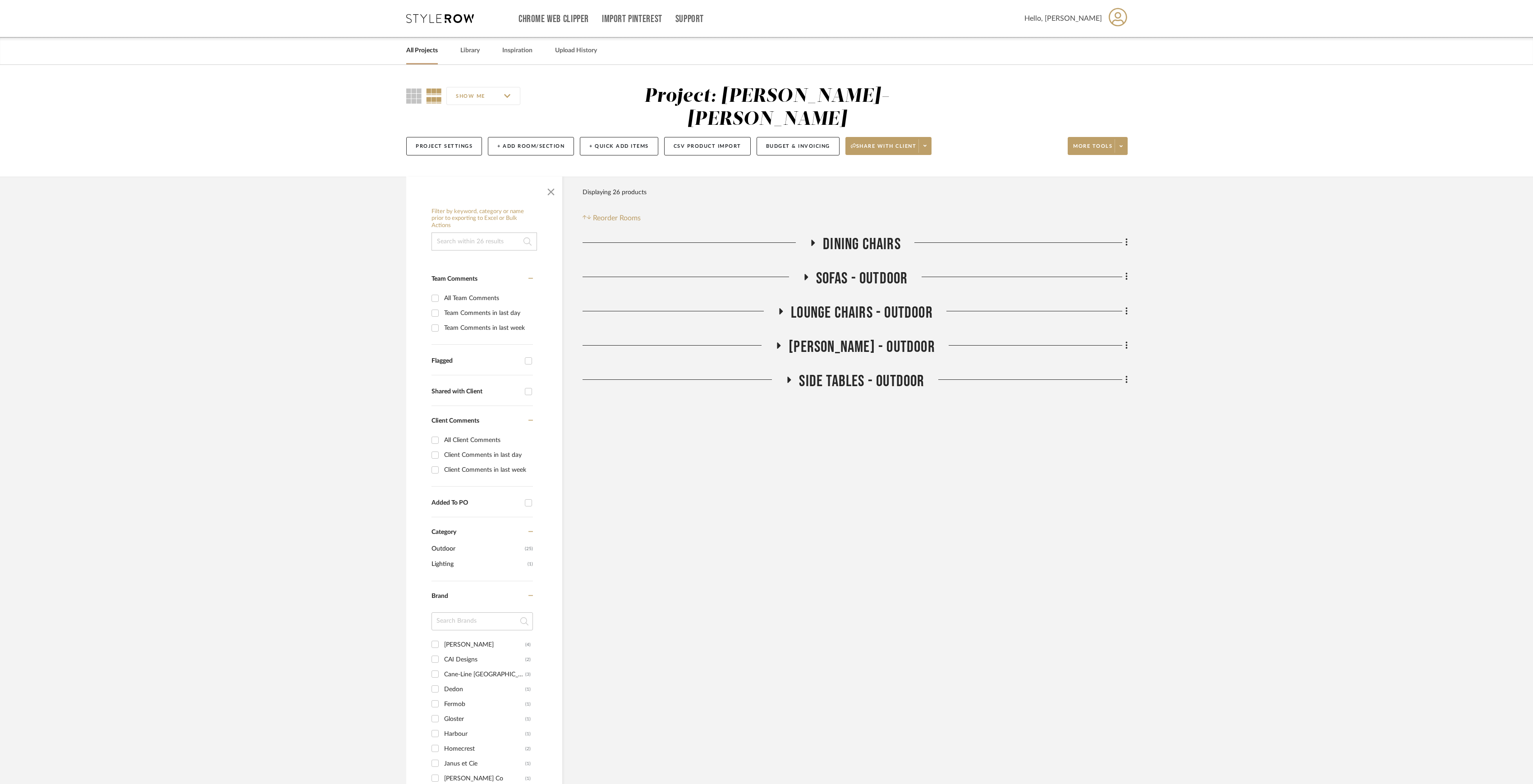
click at [861, 338] on span "[PERSON_NAME] - Outdoor" at bounding box center [862, 347] width 147 height 19
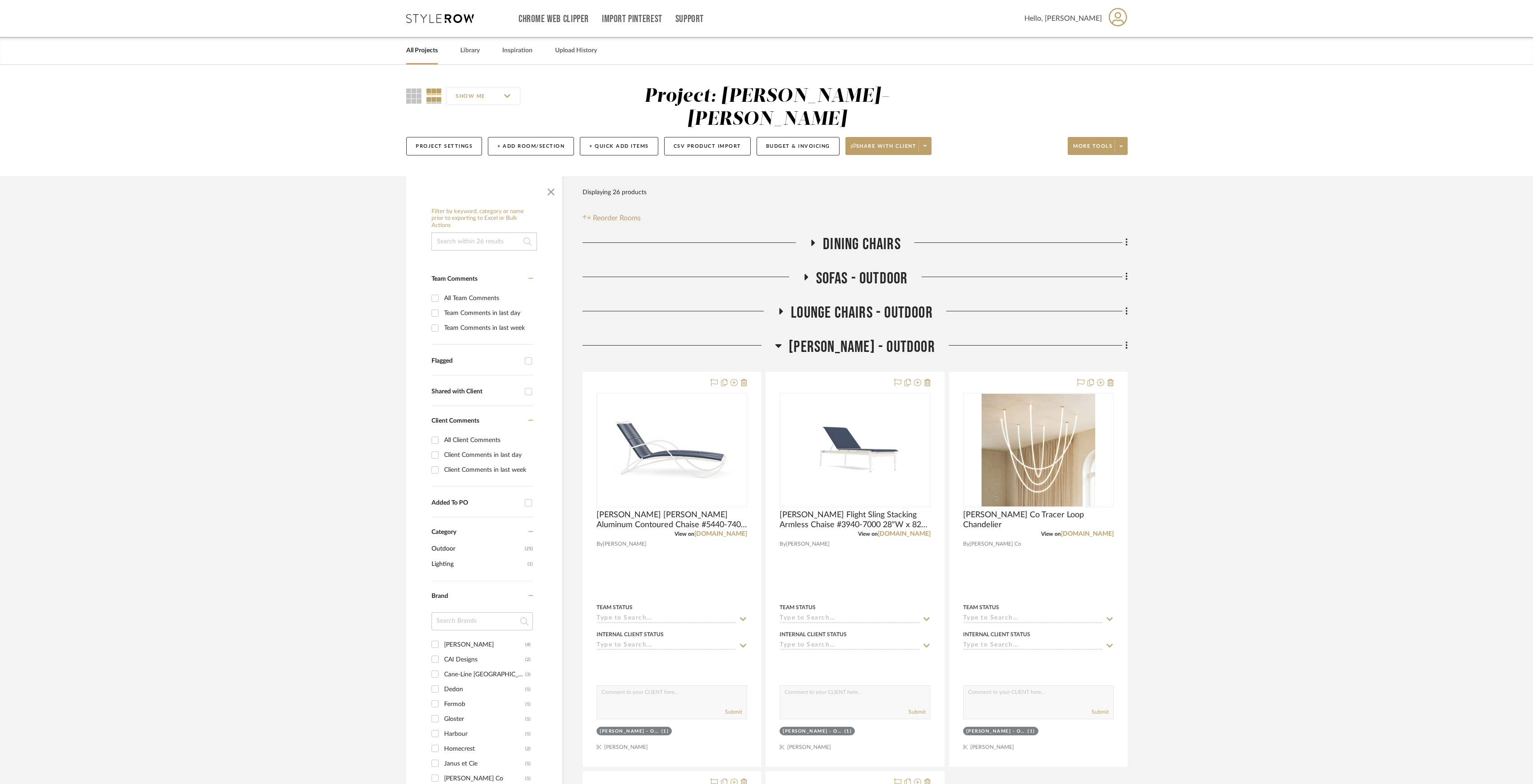
click at [862, 338] on span "[PERSON_NAME] - Outdoor" at bounding box center [862, 347] width 147 height 19
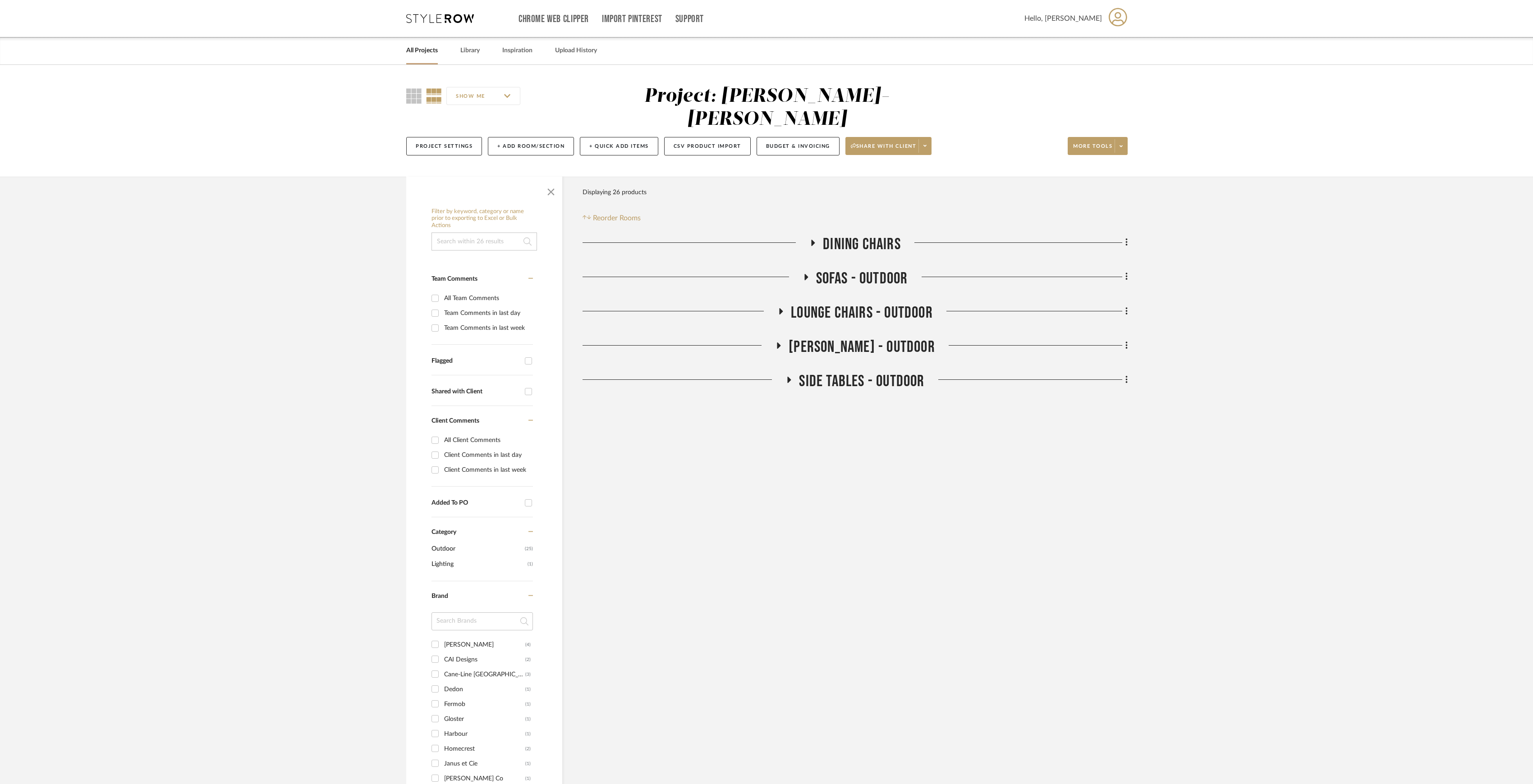
click at [870, 303] on span "Lounge Chairs - Outdoor" at bounding box center [861, 313] width 142 height 19
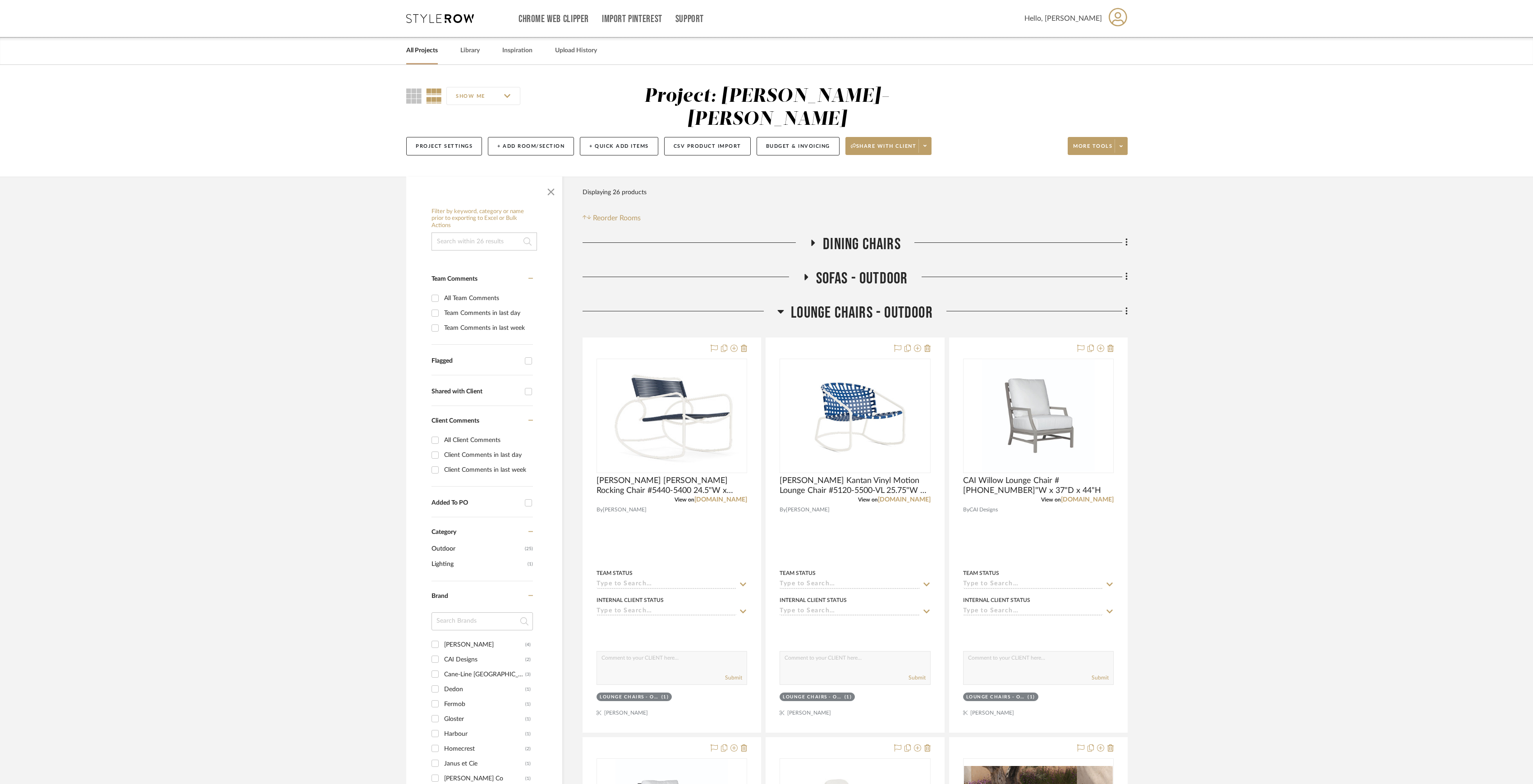
click at [869, 303] on span "Lounge Chairs - Outdoor" at bounding box center [861, 313] width 142 height 19
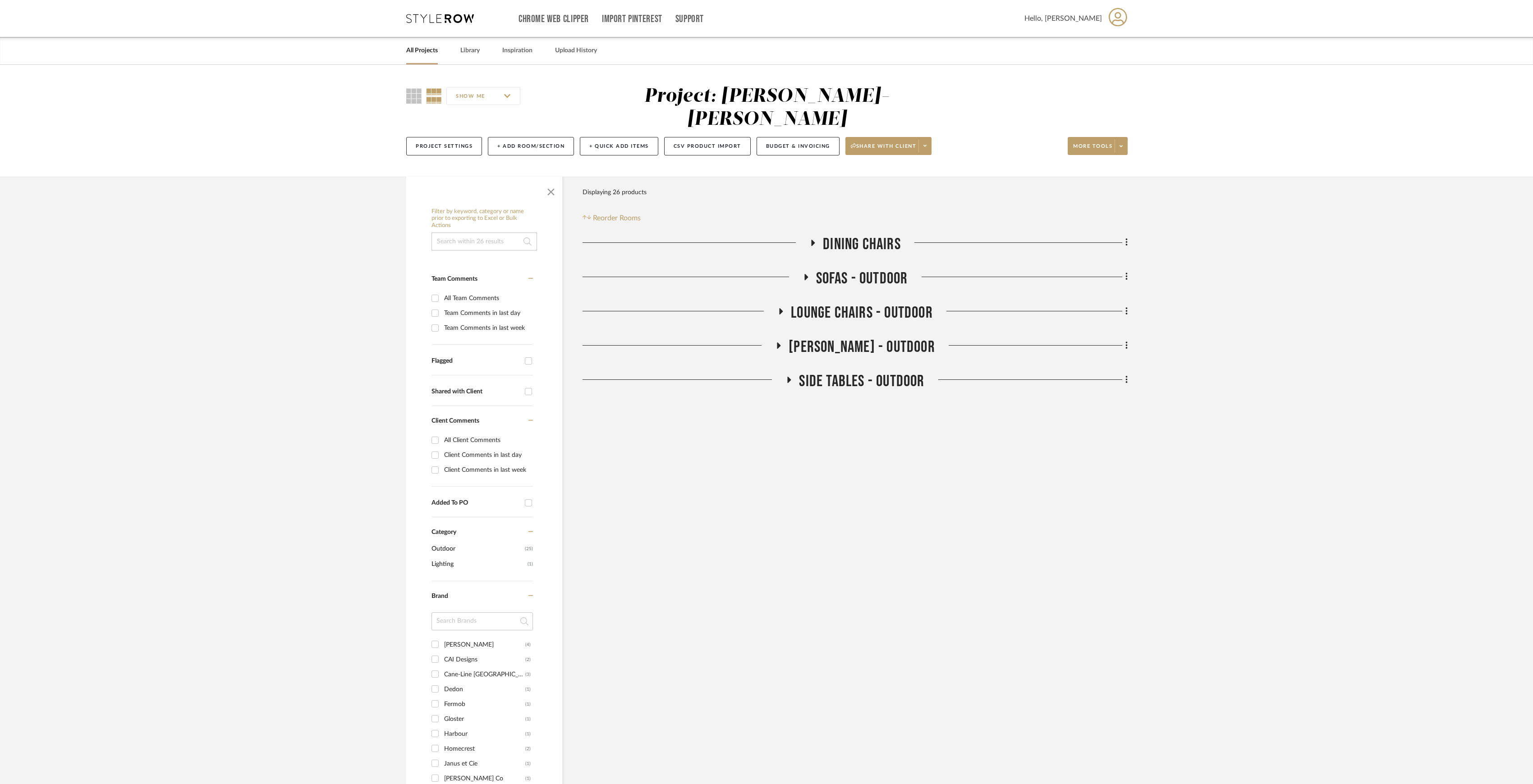
click at [855, 269] on span "Sofas - Outdoor" at bounding box center [862, 278] width 92 height 19
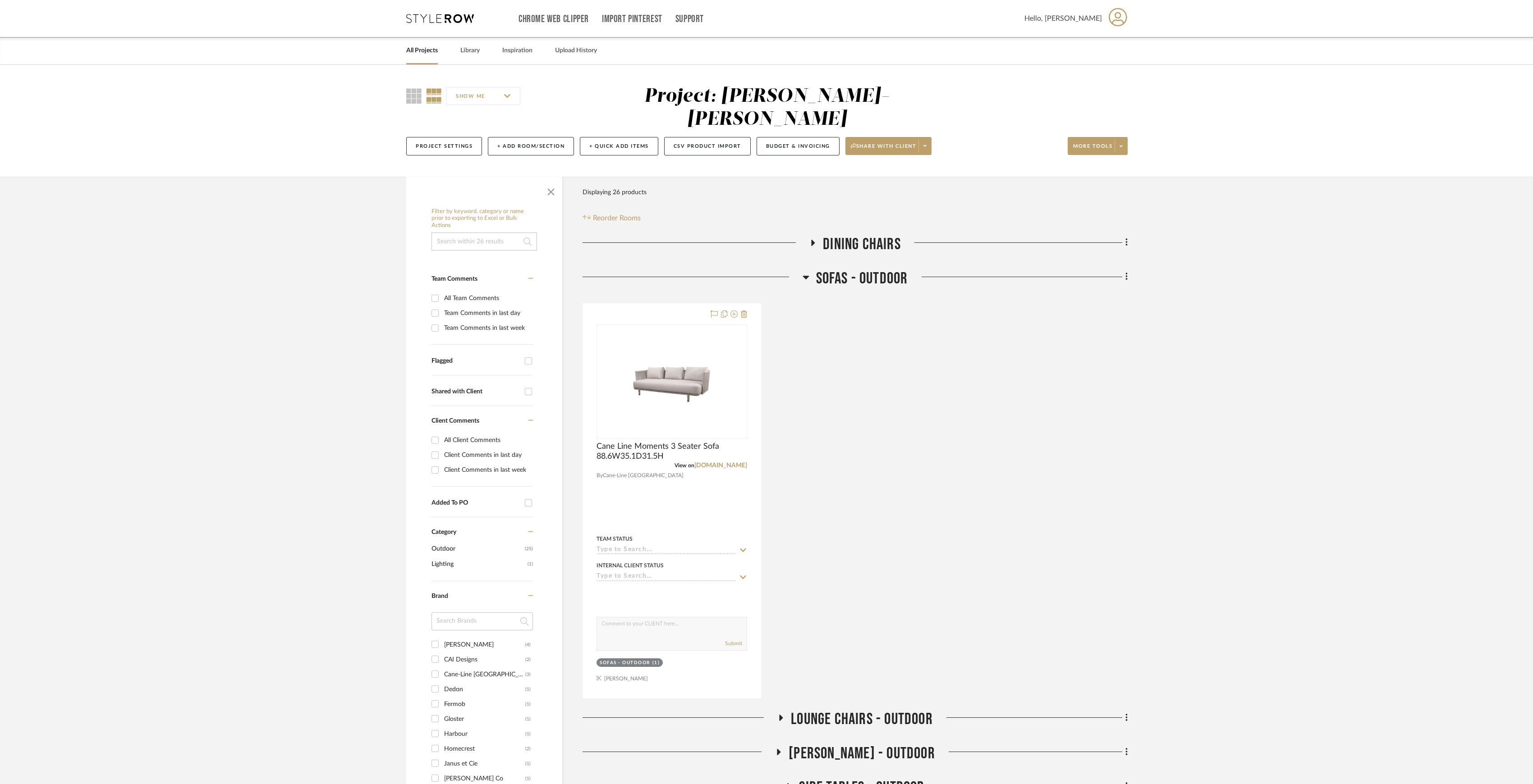
click at [855, 269] on span "Sofas - Outdoor" at bounding box center [862, 278] width 92 height 19
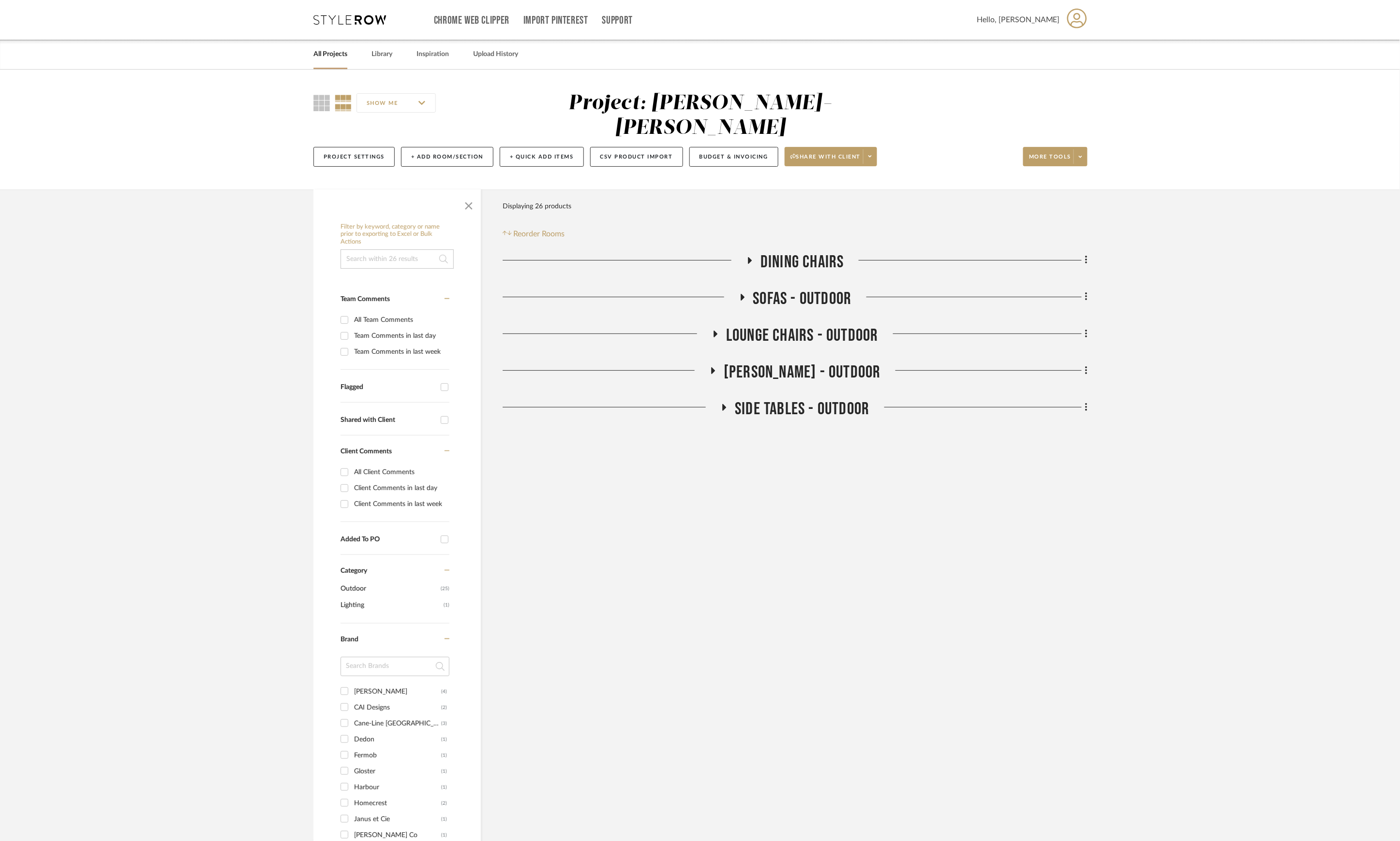
click at [793, 252] on span "Dining Chairs" at bounding box center [802, 263] width 83 height 21
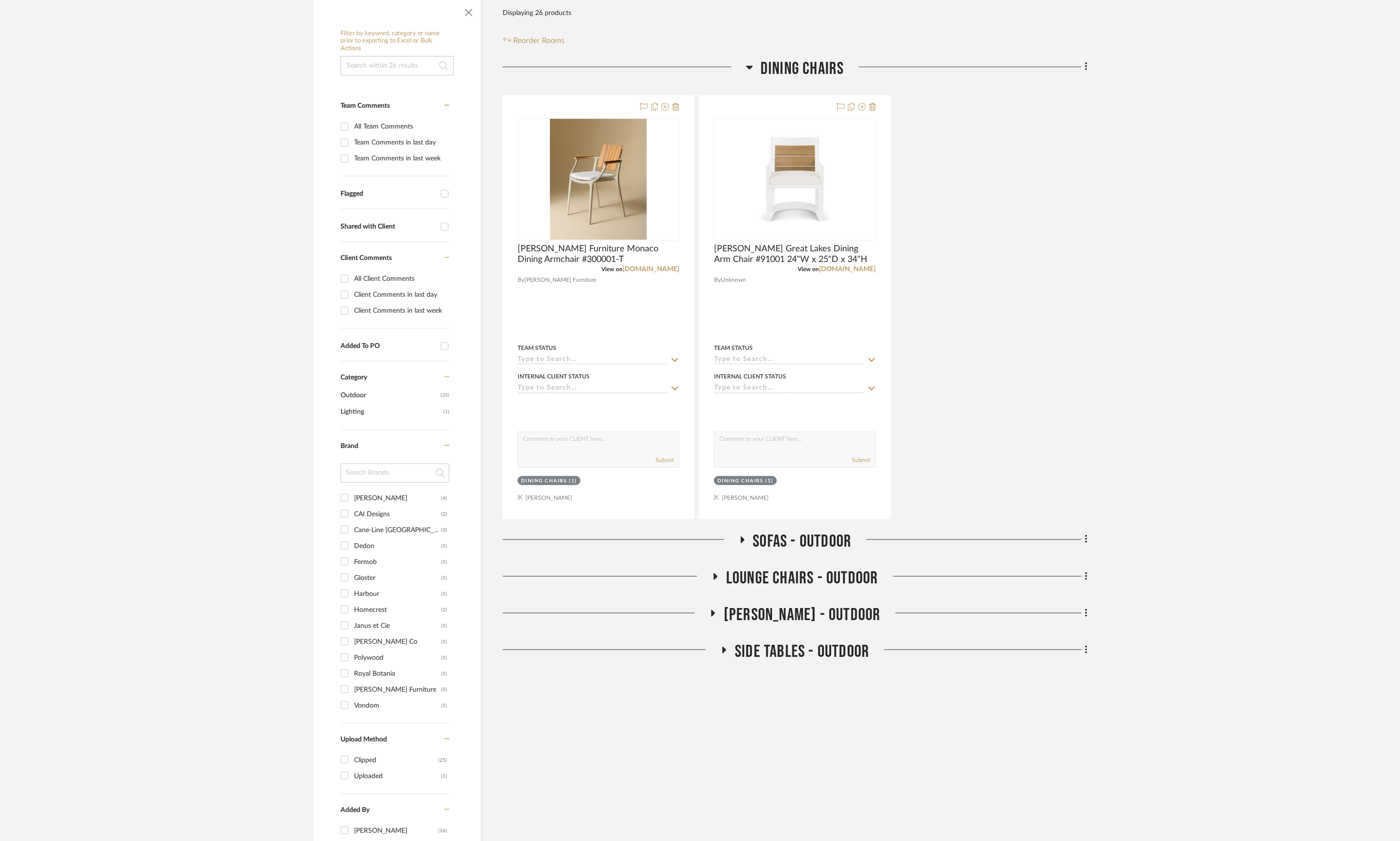
scroll to position [387, 0]
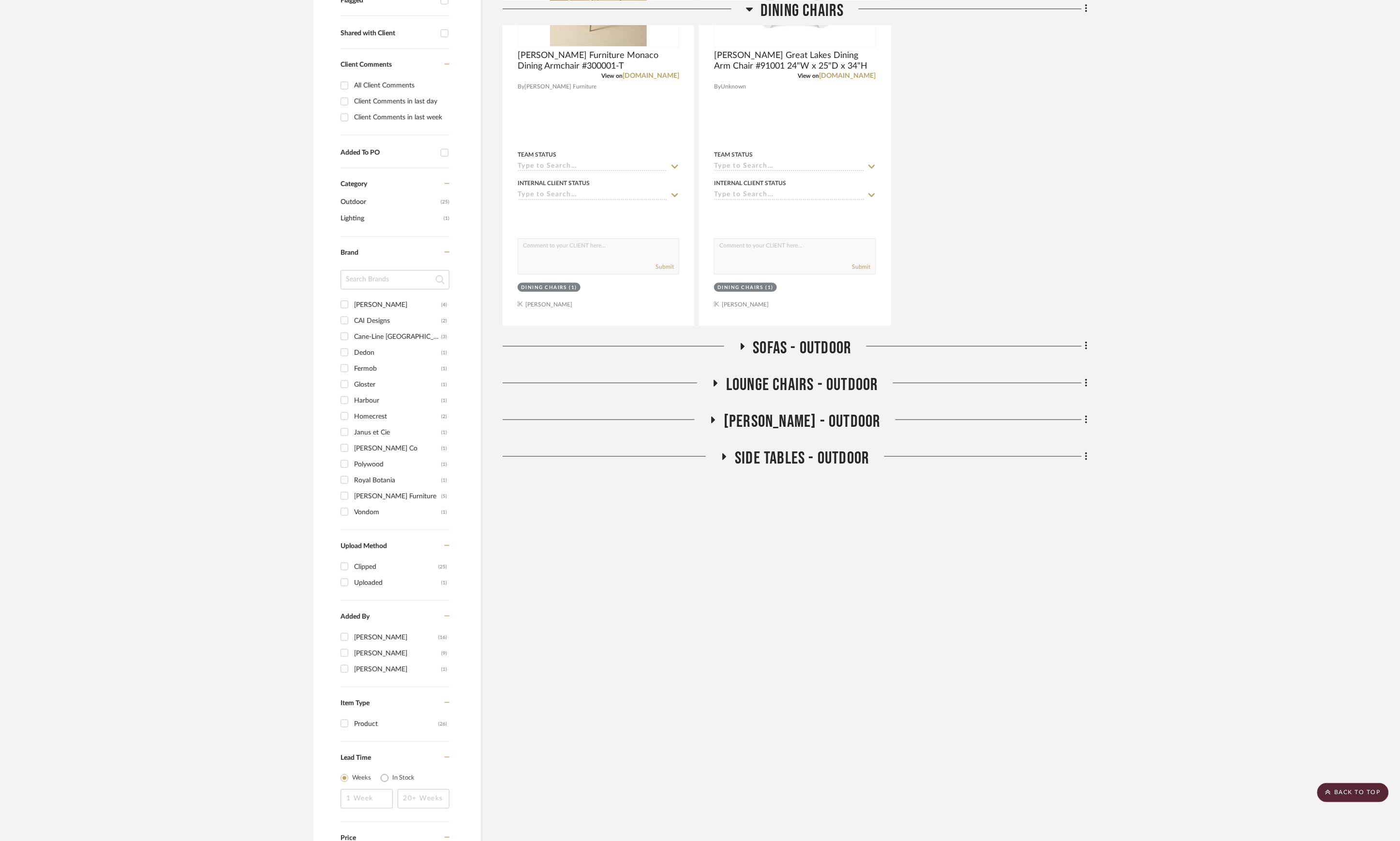
click at [787, 448] on span "Side Tables - Outdoor" at bounding box center [802, 459] width 135 height 21
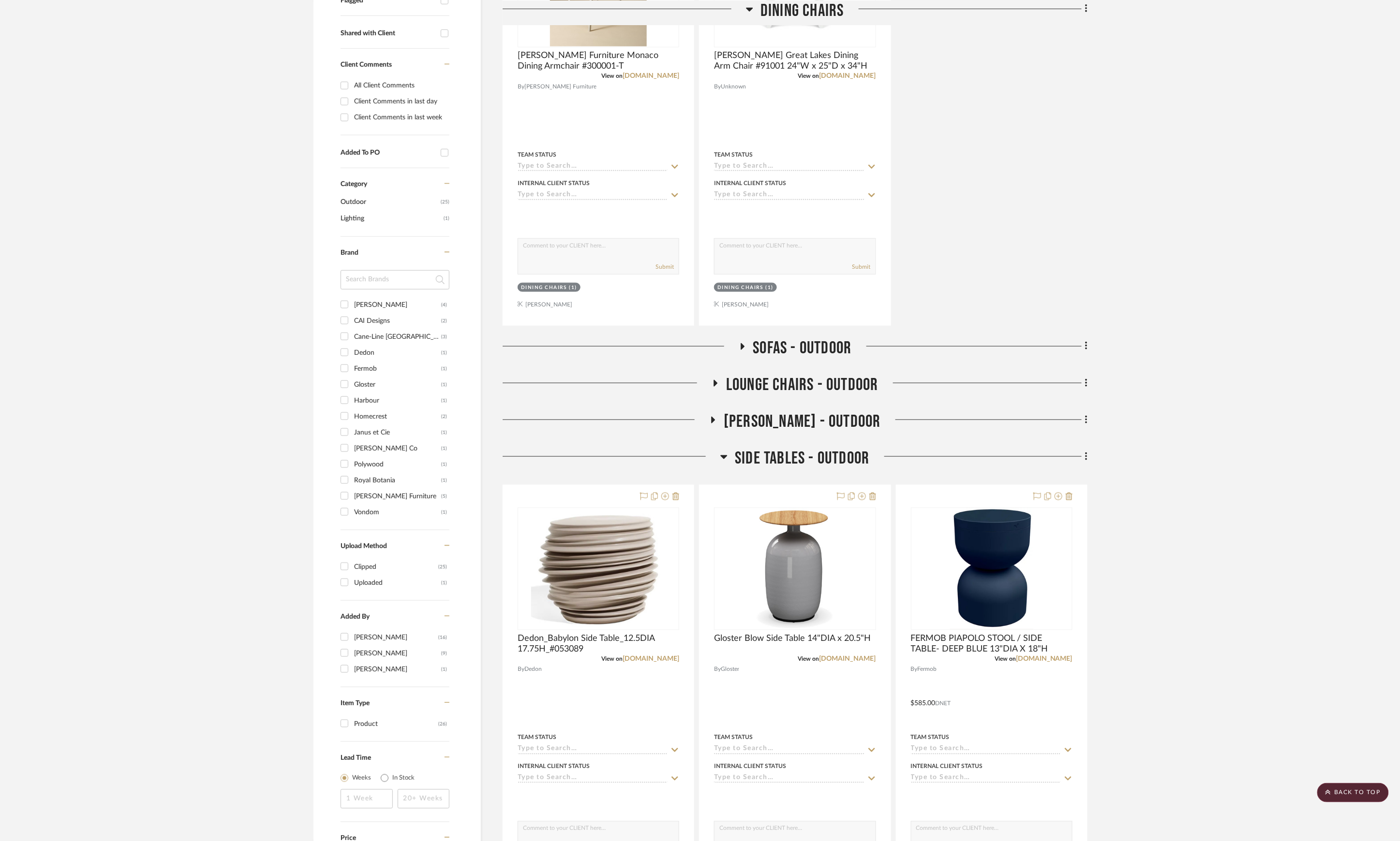
click at [787, 448] on span "Side Tables - Outdoor" at bounding box center [802, 459] width 135 height 21
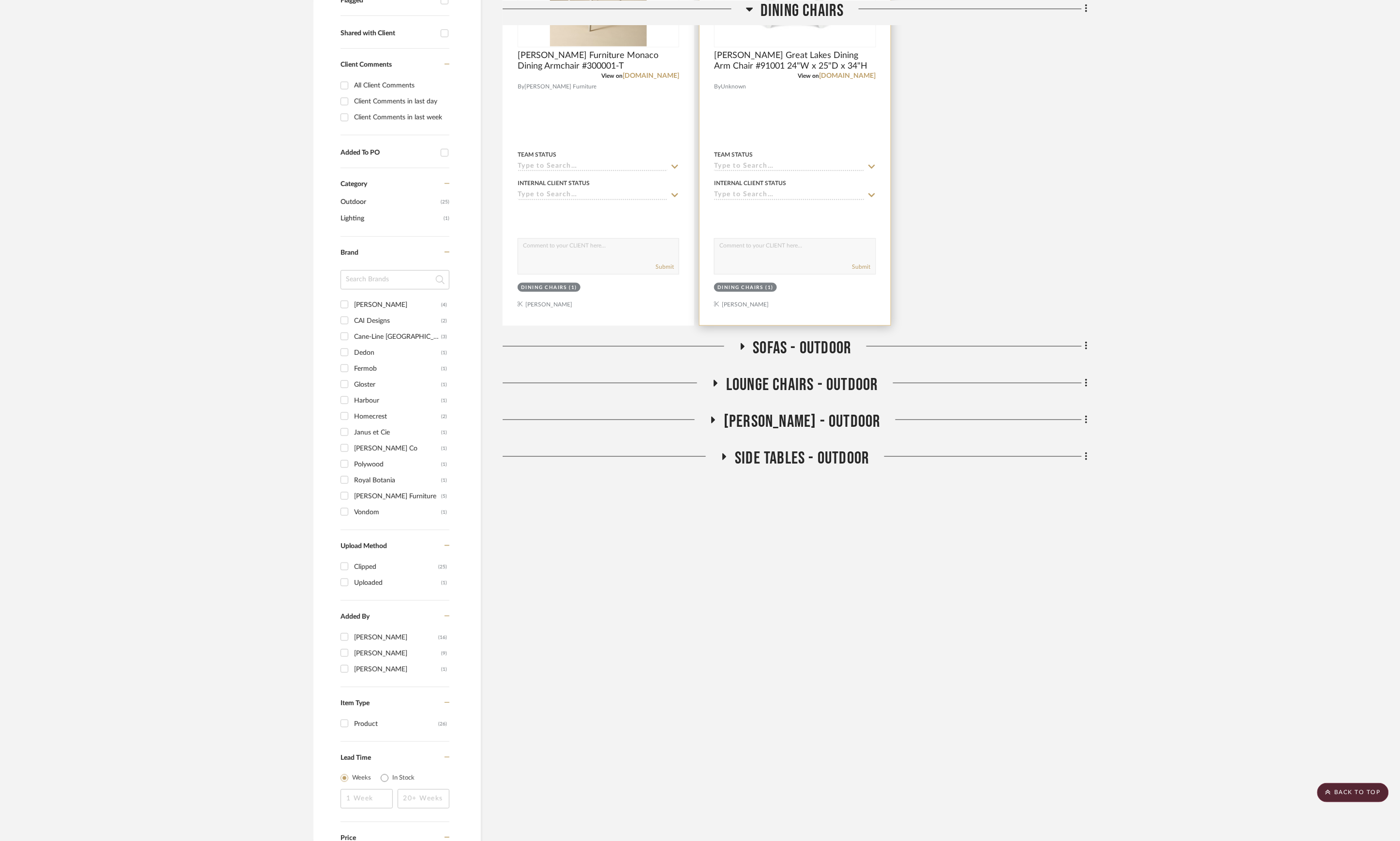
scroll to position [0, 0]
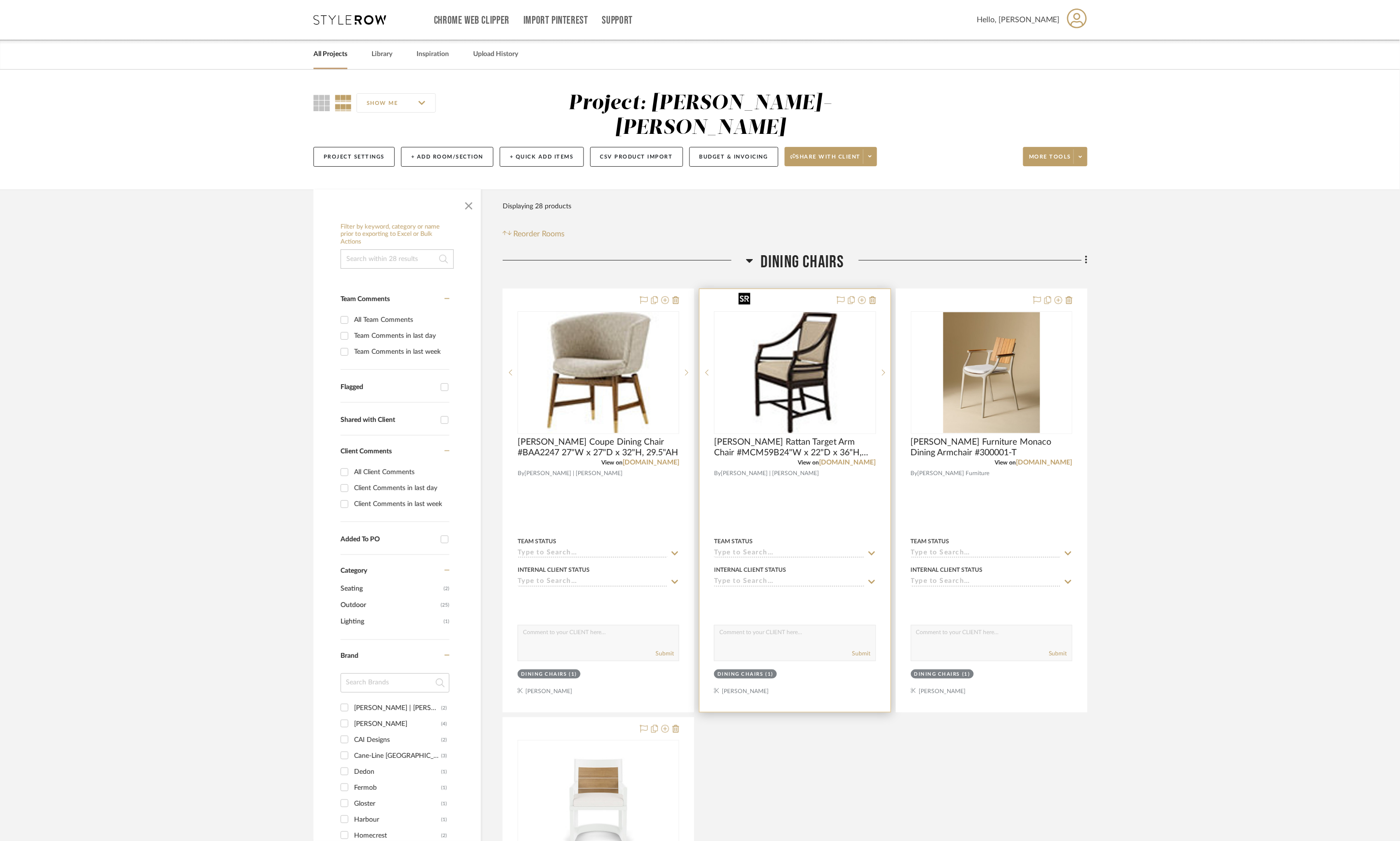
click at [804, 375] on img "0" at bounding box center [794, 372] width 120 height 120
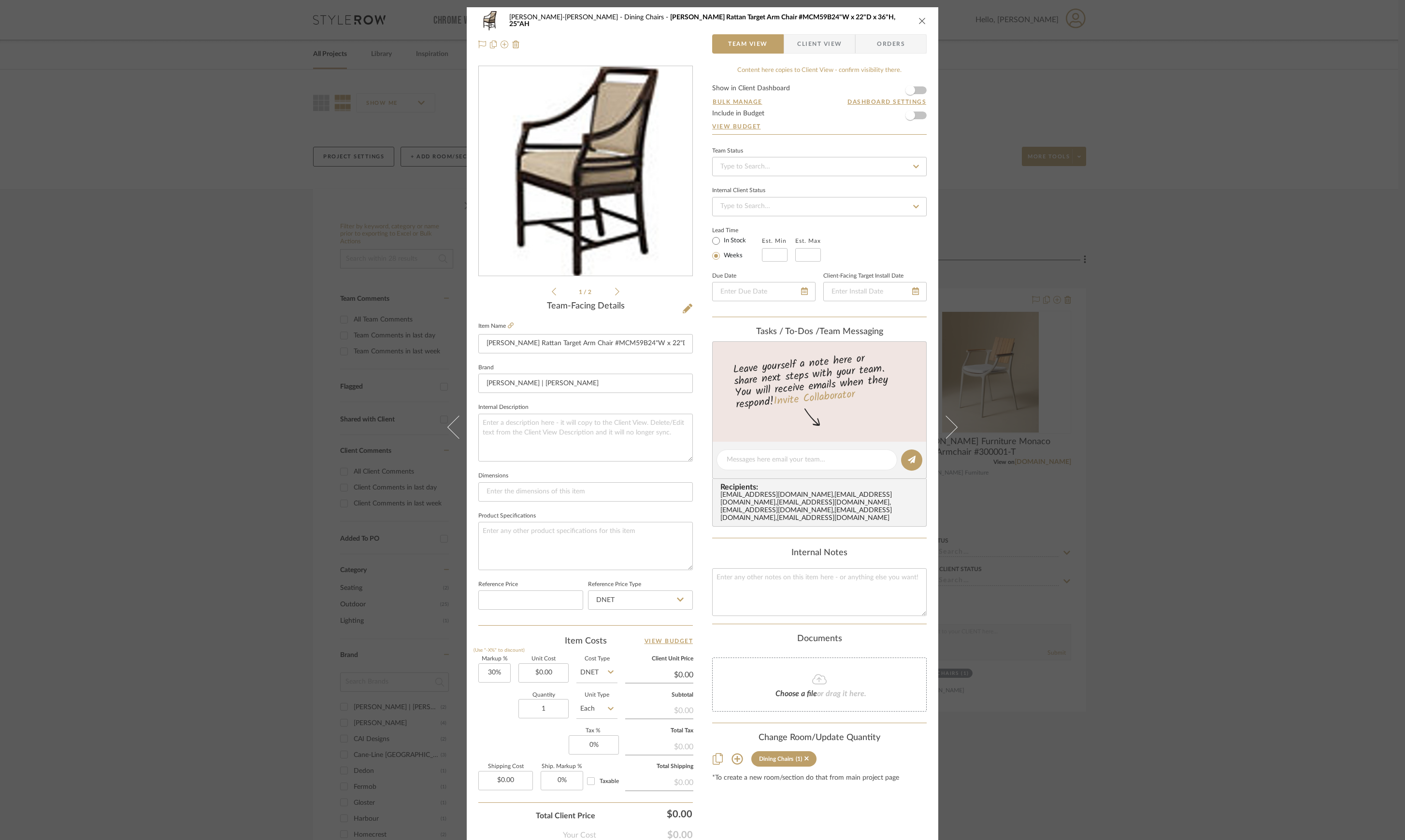
click at [1162, 346] on div "Havens-Neilson_WI Dining Chairs Baker Rattan Target Arm Chair #MCM59B24"W x 22"…" at bounding box center [702, 420] width 1405 height 840
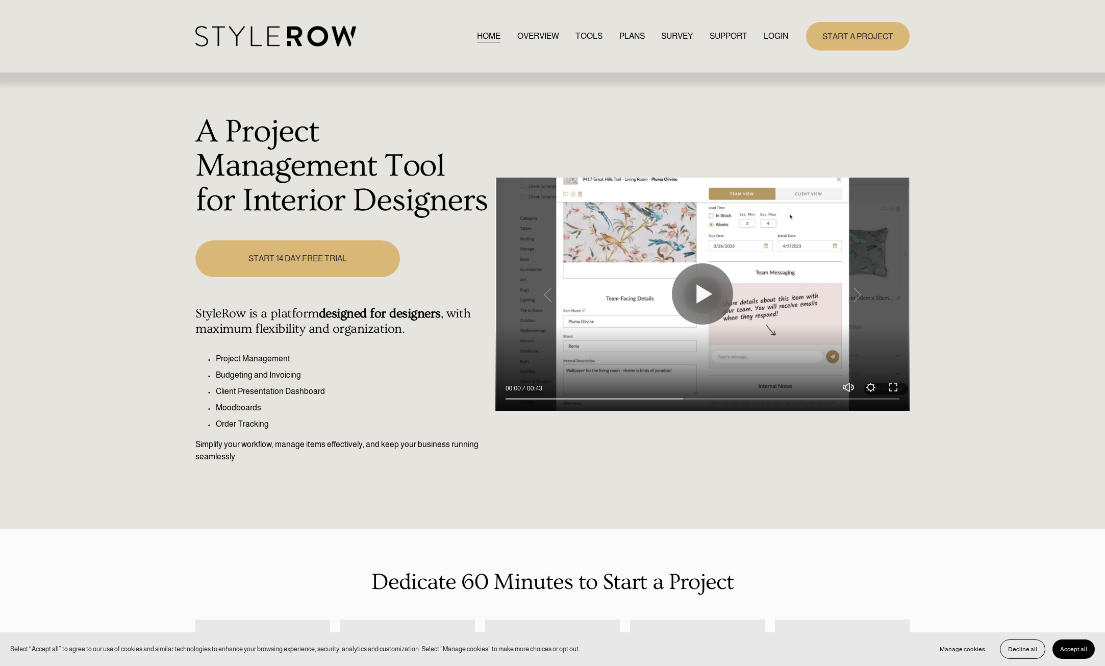
click at [779, 38] on link "LOGIN" at bounding box center [775, 36] width 24 height 14
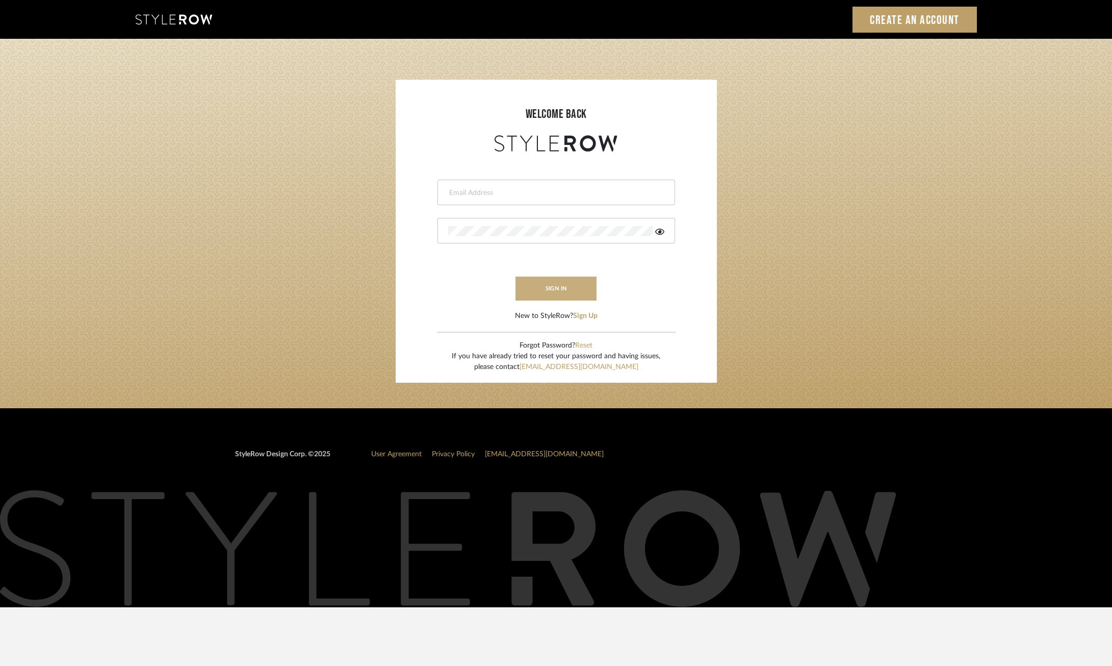
type input "[EMAIL_ADDRESS][DOMAIN_NAME]"
click at [540, 287] on button "sign in" at bounding box center [557, 288] width 82 height 24
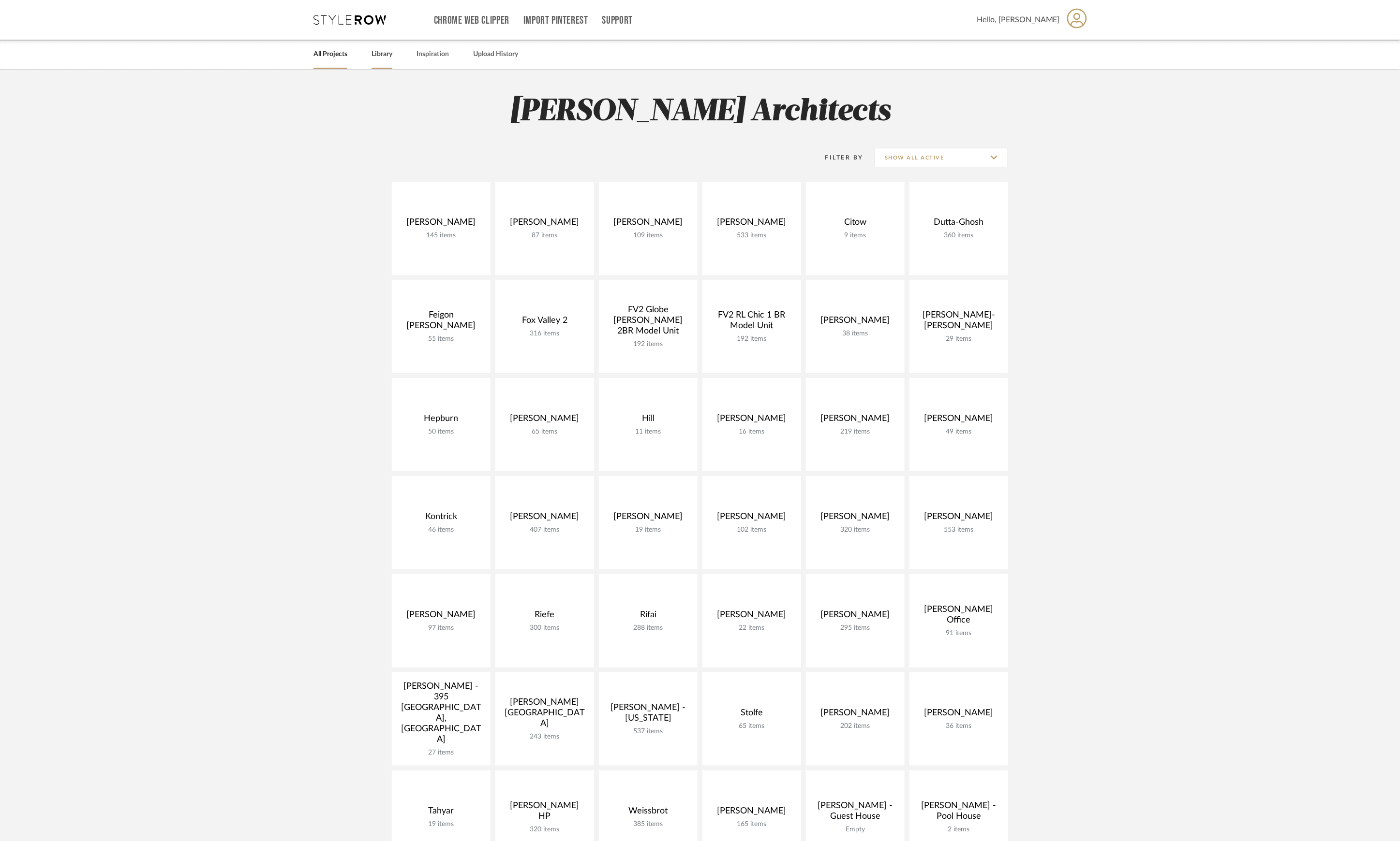
click at [378, 56] on link "Library" at bounding box center [382, 54] width 21 height 13
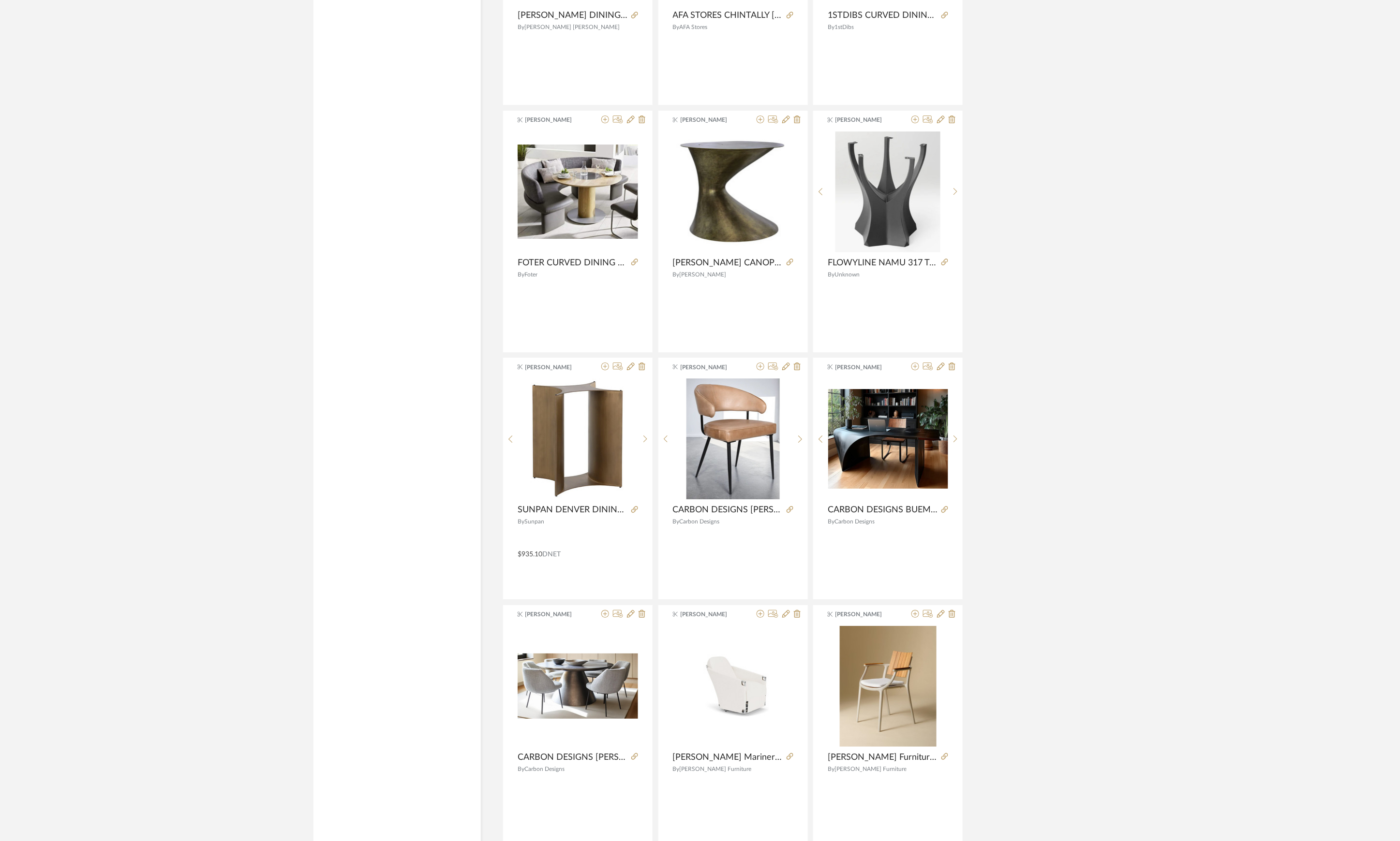
scroll to position [1917, 0]
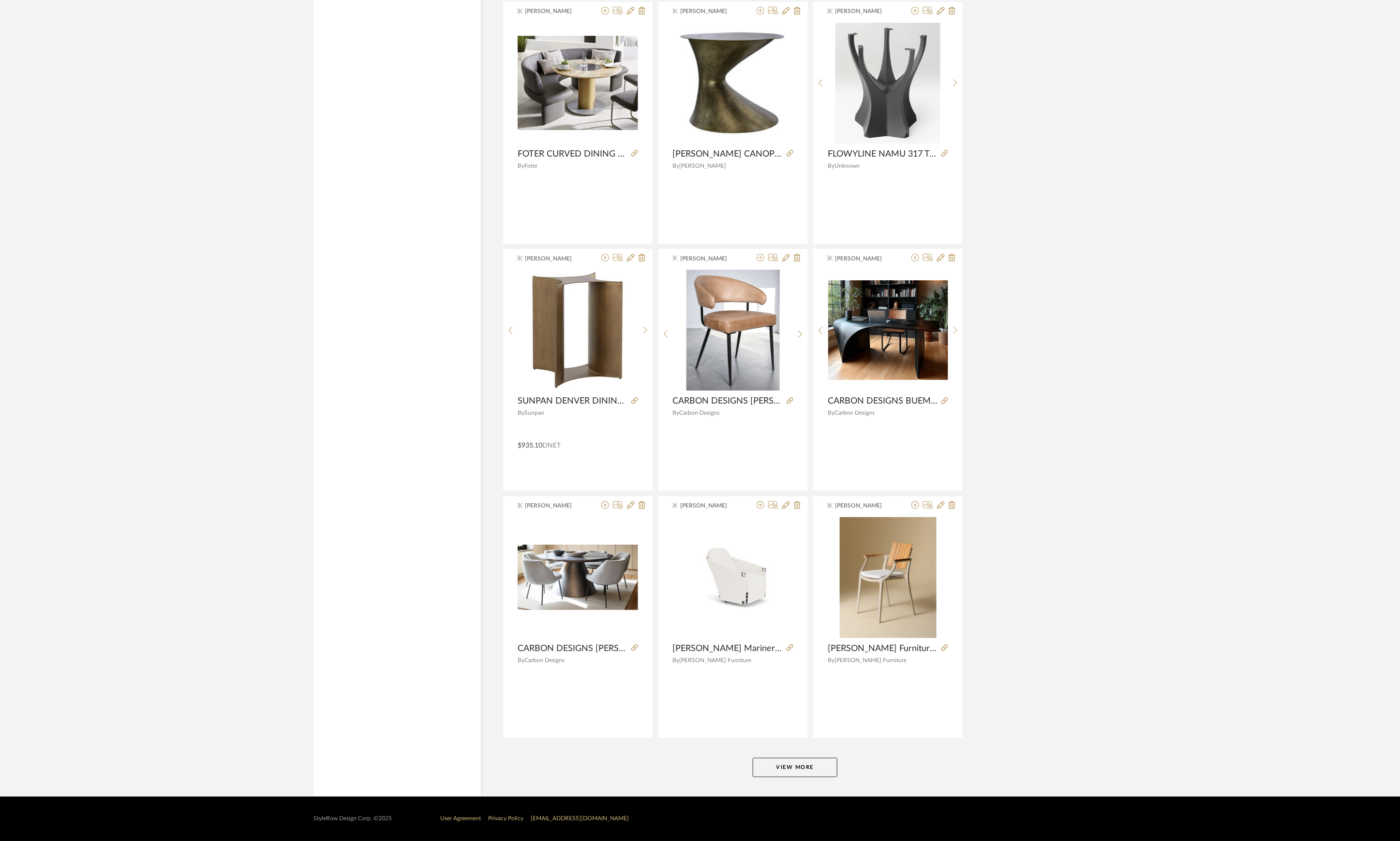
click at [780, 770] on button "View More" at bounding box center [795, 768] width 84 height 19
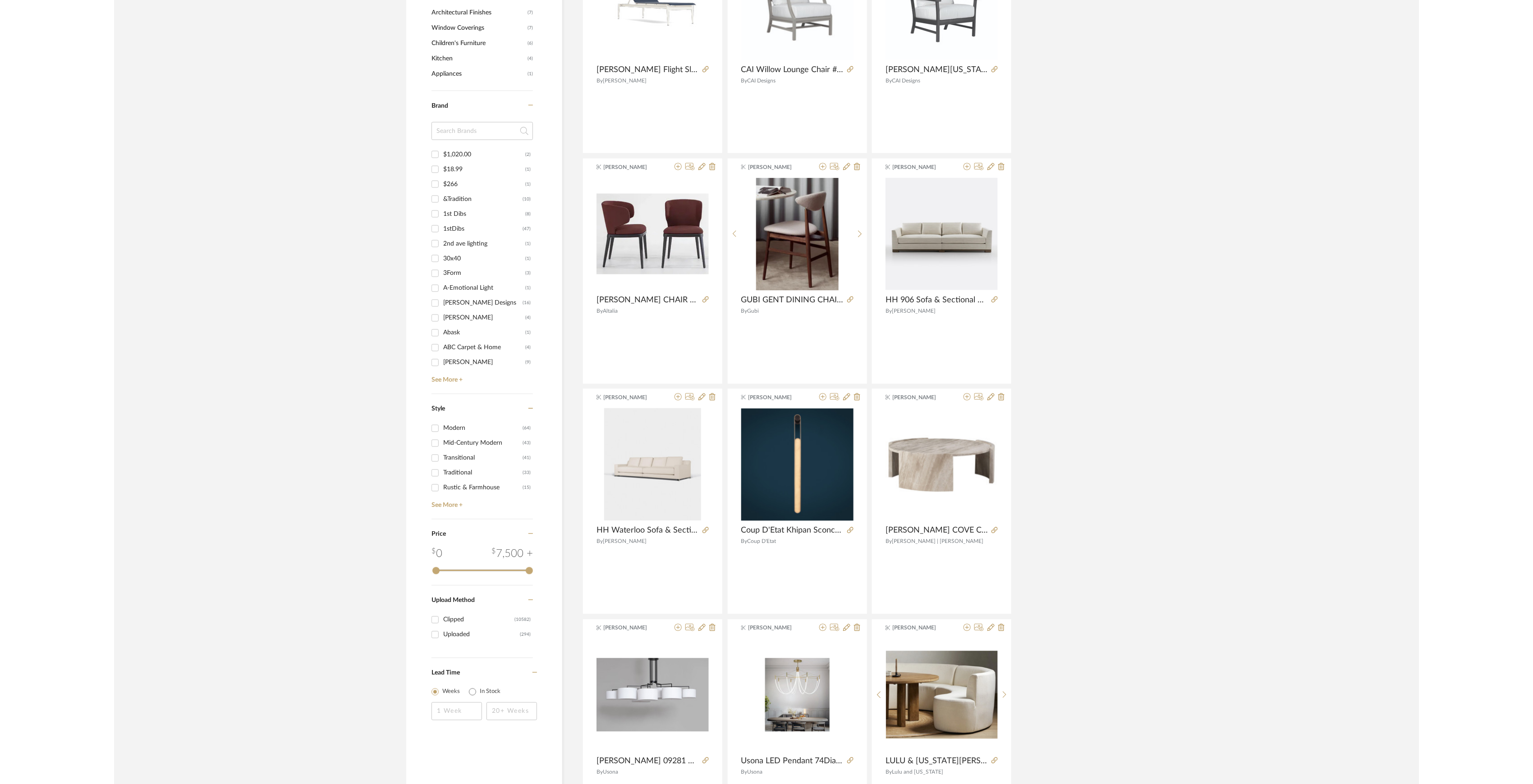
scroll to position [345, 0]
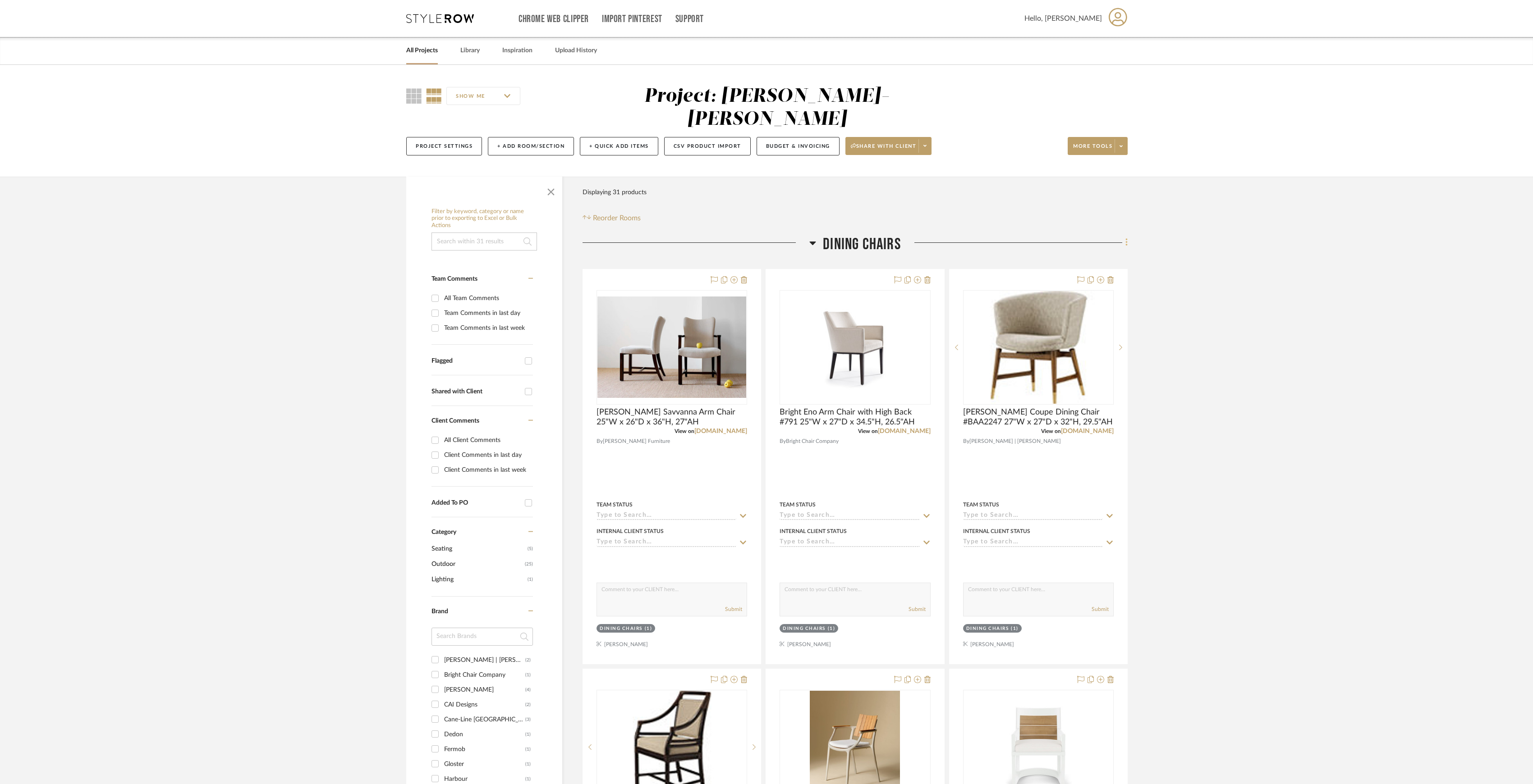
click at [1126, 238] on icon at bounding box center [1126, 242] width 3 height 10
click at [1079, 319] on button "Add Room Below" at bounding box center [1086, 330] width 85 height 22
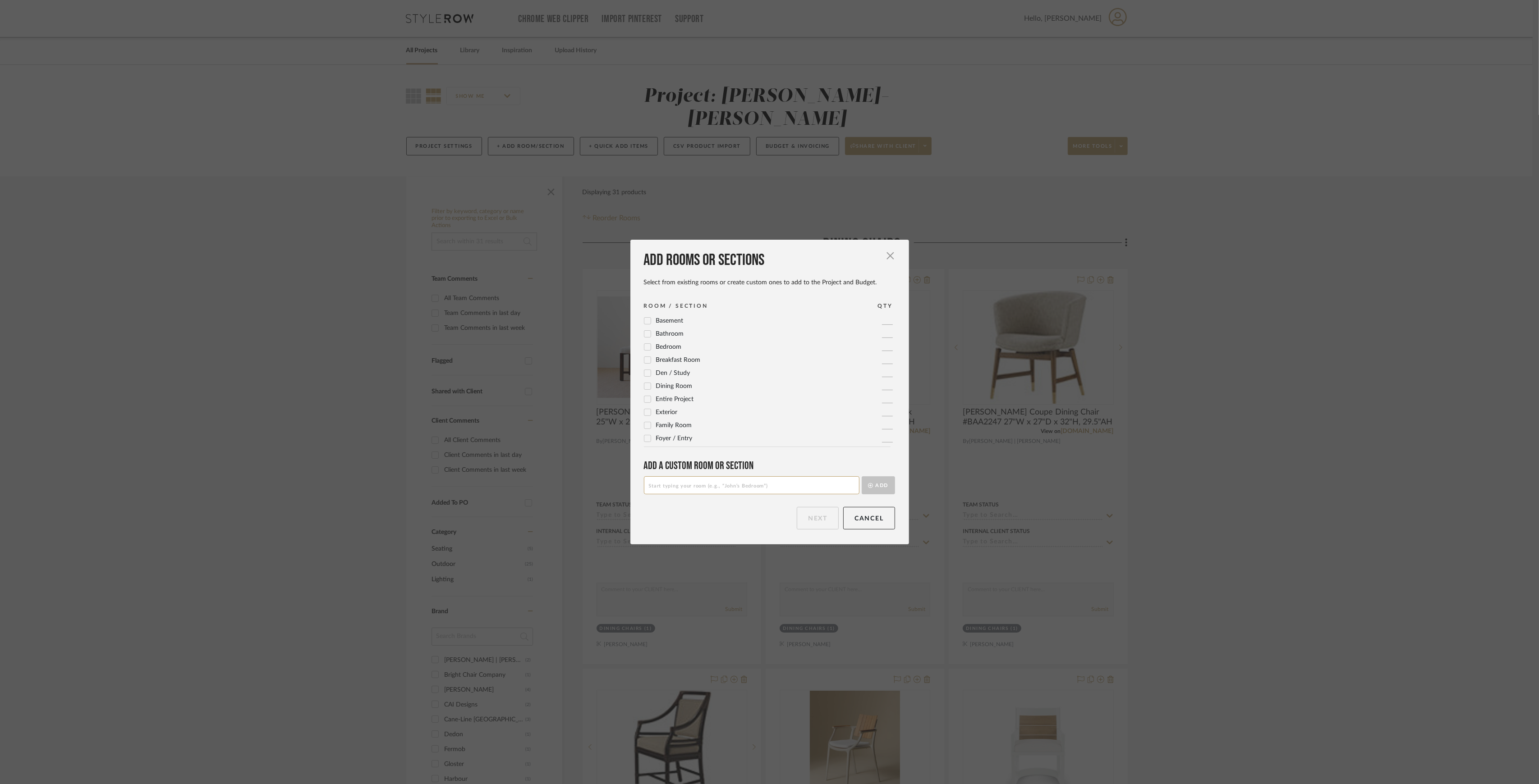
click at [698, 485] on input at bounding box center [751, 485] width 216 height 18
type input "Dining Chairs - Outdoor"
click at [874, 485] on button "Add" at bounding box center [879, 485] width 34 height 18
click at [818, 511] on button "Next" at bounding box center [817, 518] width 42 height 22
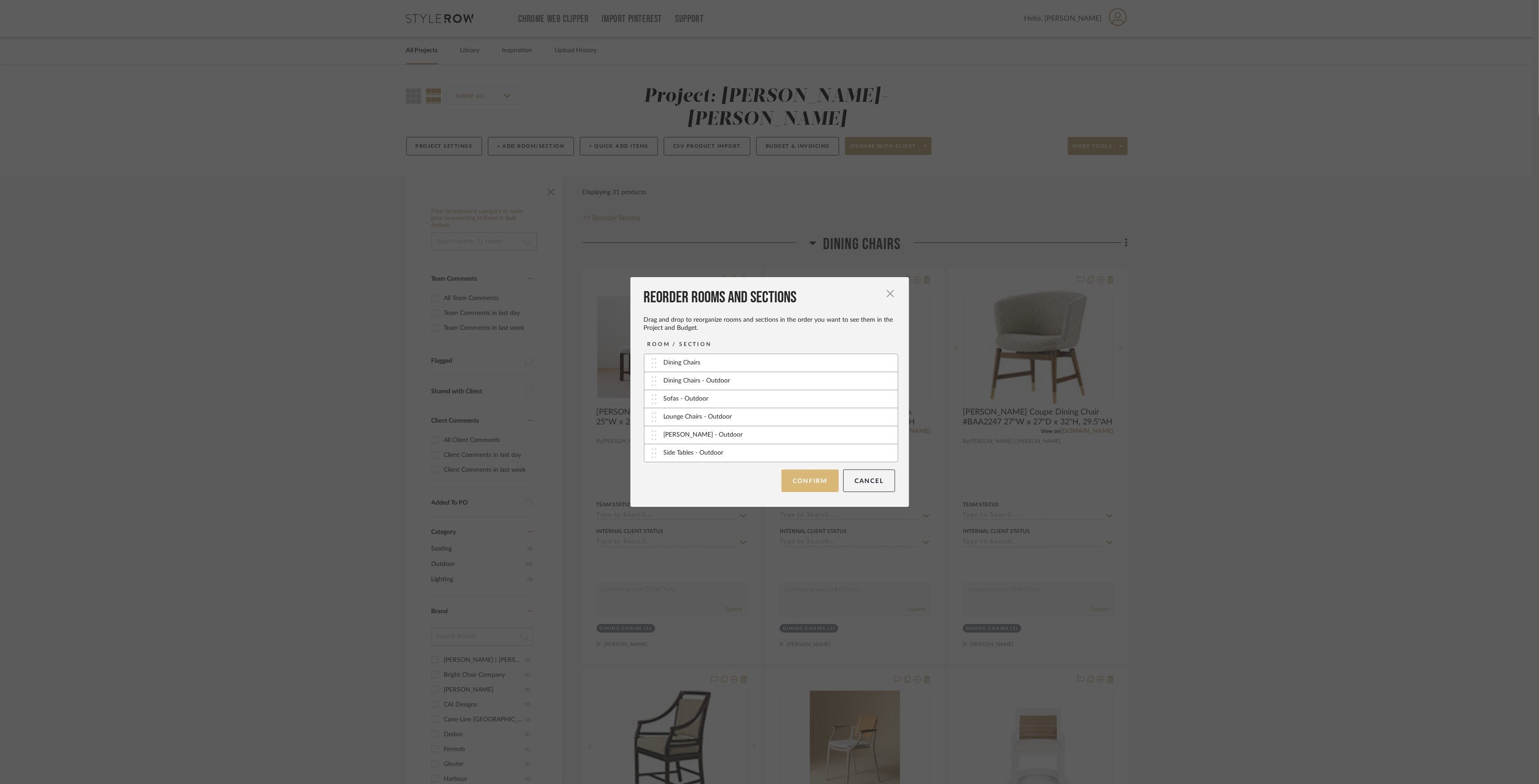
click at [811, 481] on button "Confirm" at bounding box center [810, 480] width 57 height 22
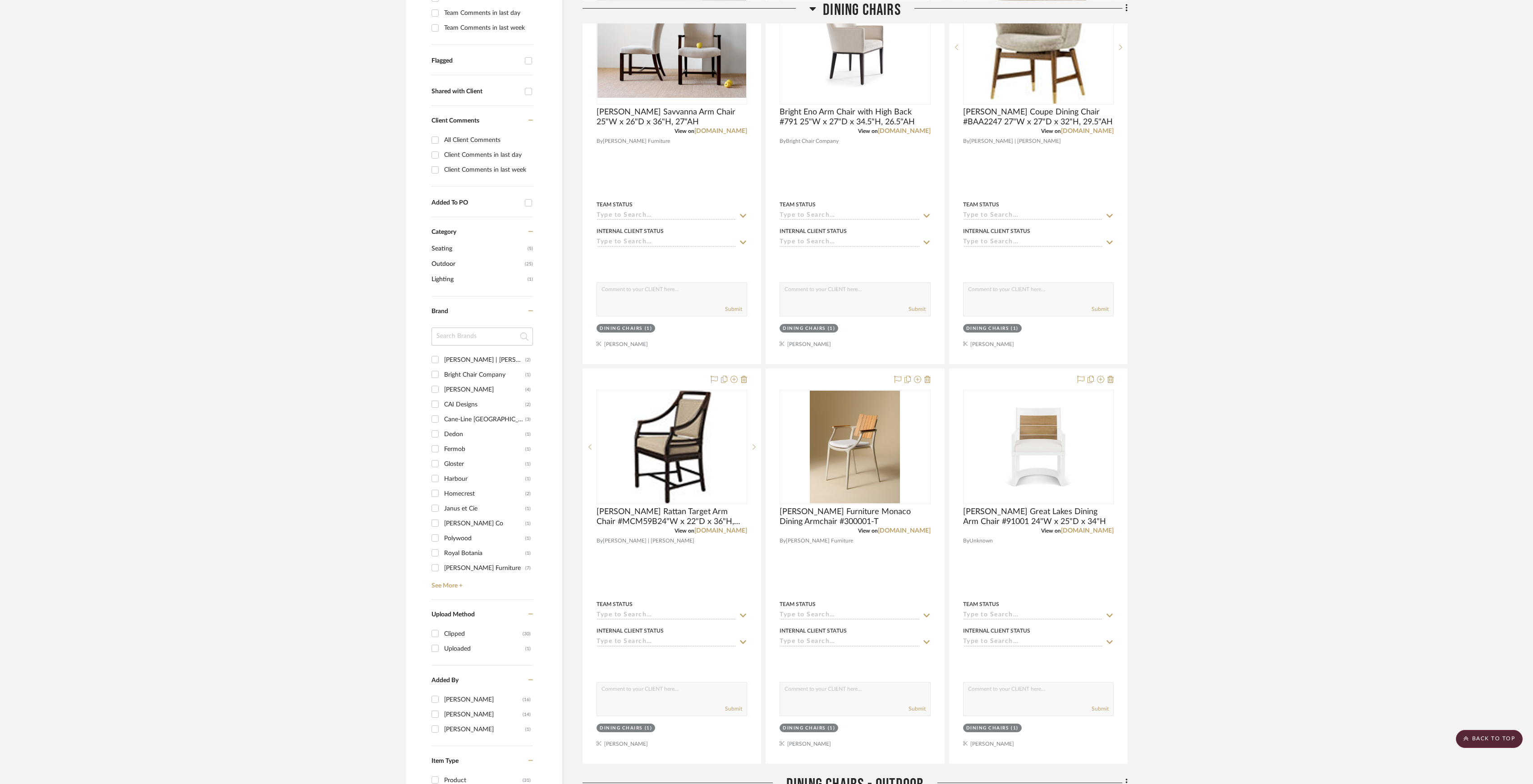
scroll to position [240, 0]
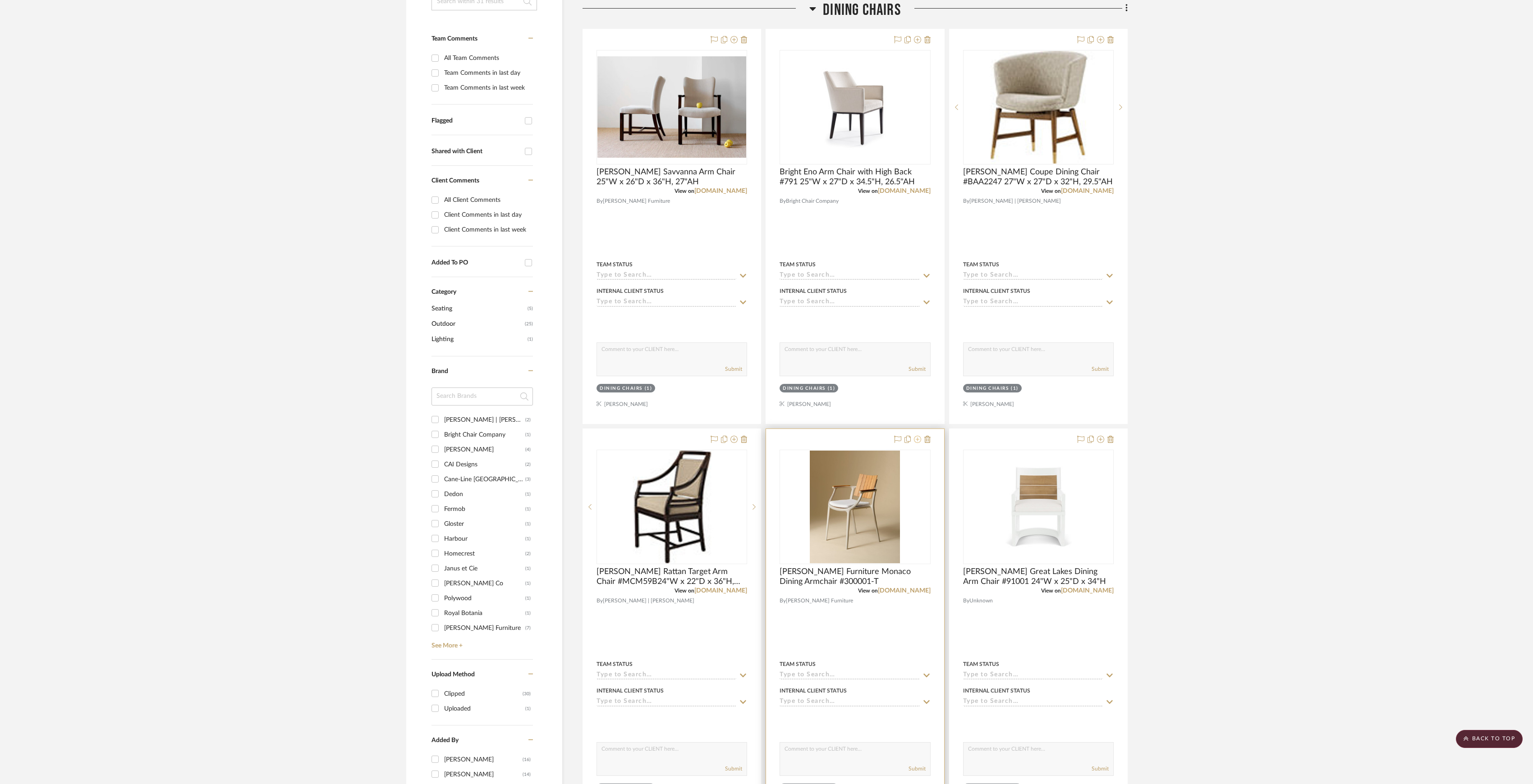
click at [919, 436] on icon at bounding box center [918, 439] width 7 height 7
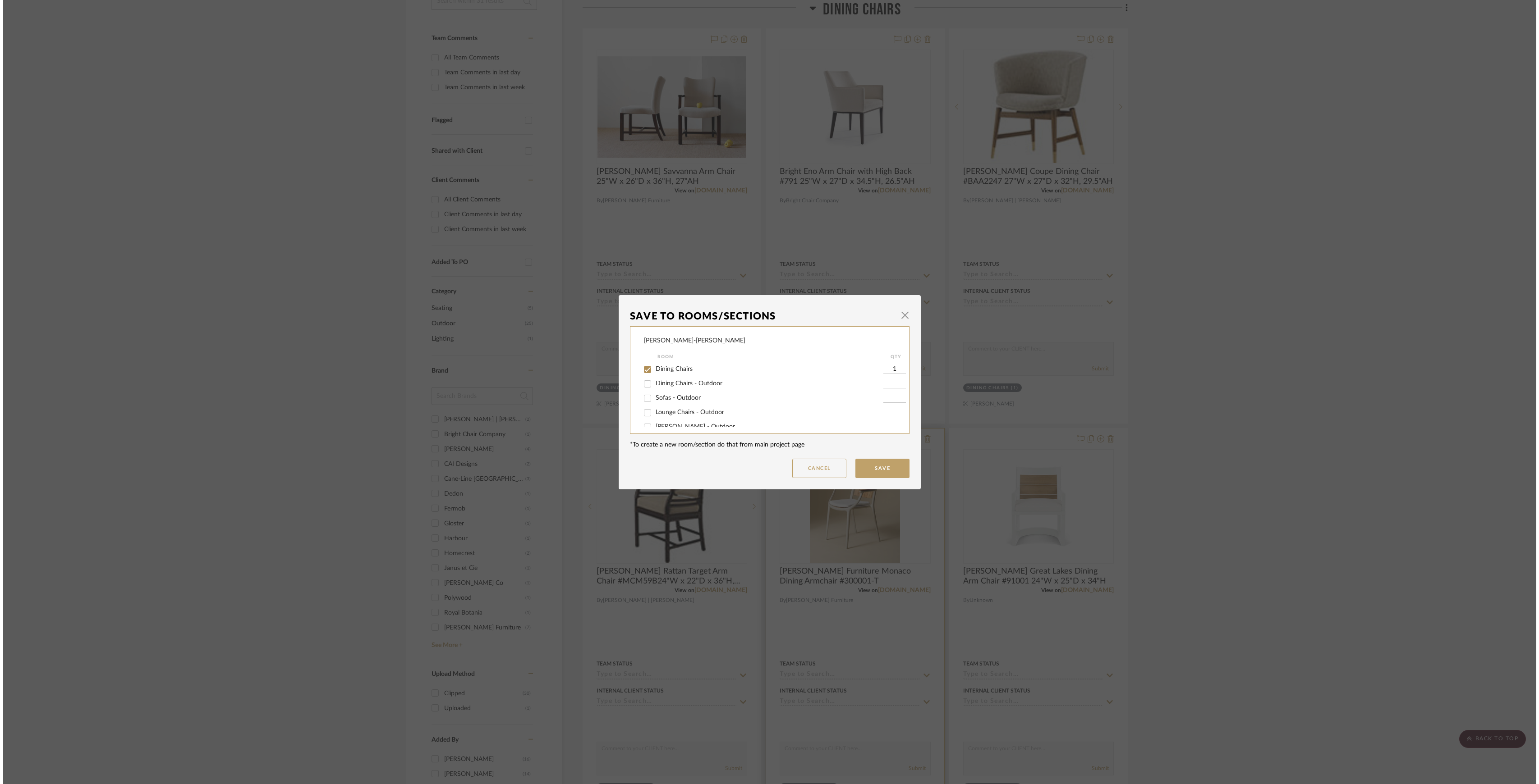
scroll to position [0, 0]
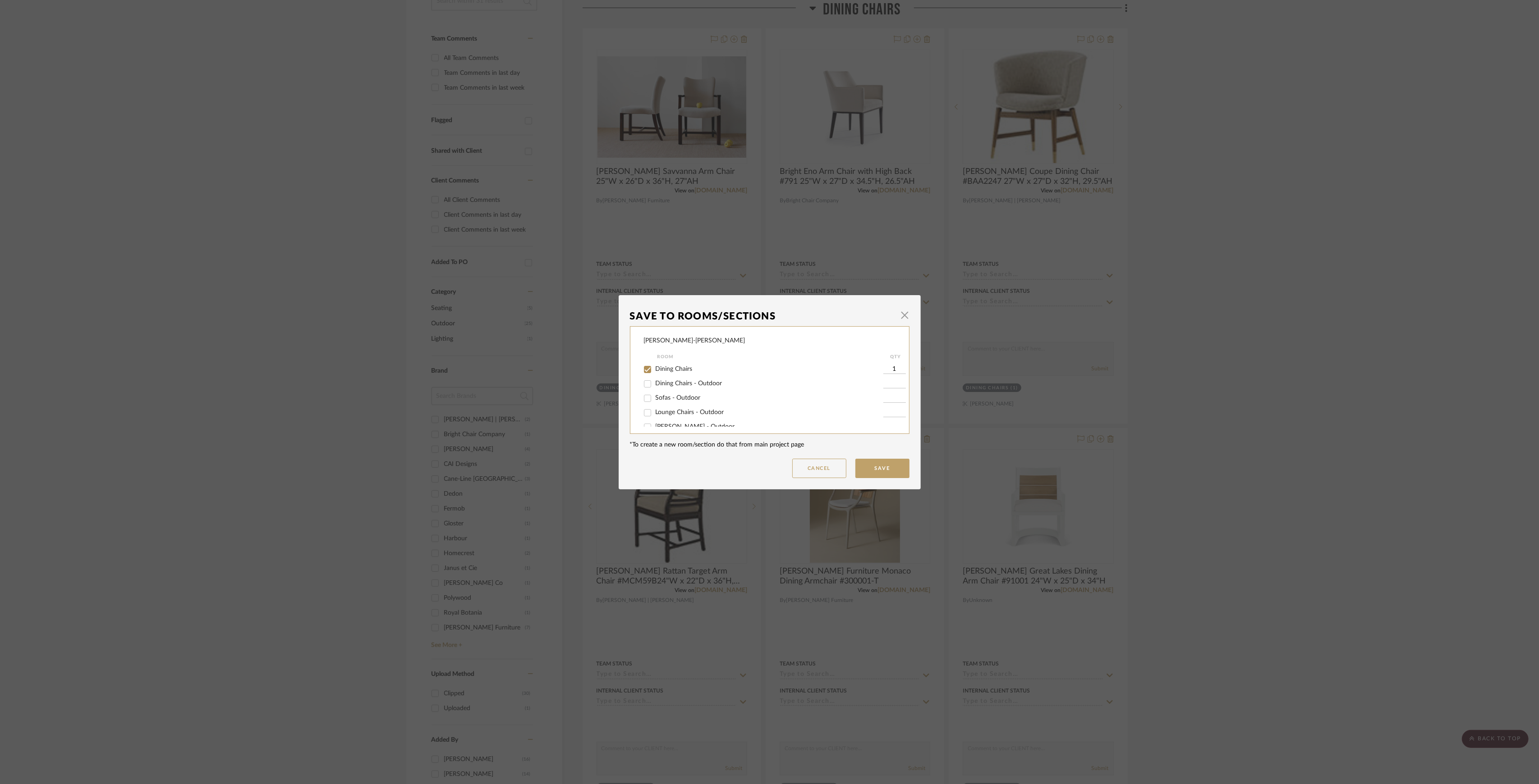
click at [676, 385] on span "Dining Chairs - Outdoor" at bounding box center [689, 383] width 66 height 6
click at [654, 385] on input "Dining Chairs - Outdoor" at bounding box center [647, 384] width 14 height 14
checkbox input "true"
type input "1"
click at [673, 371] on span "Dining Chairs" at bounding box center [674, 369] width 37 height 6
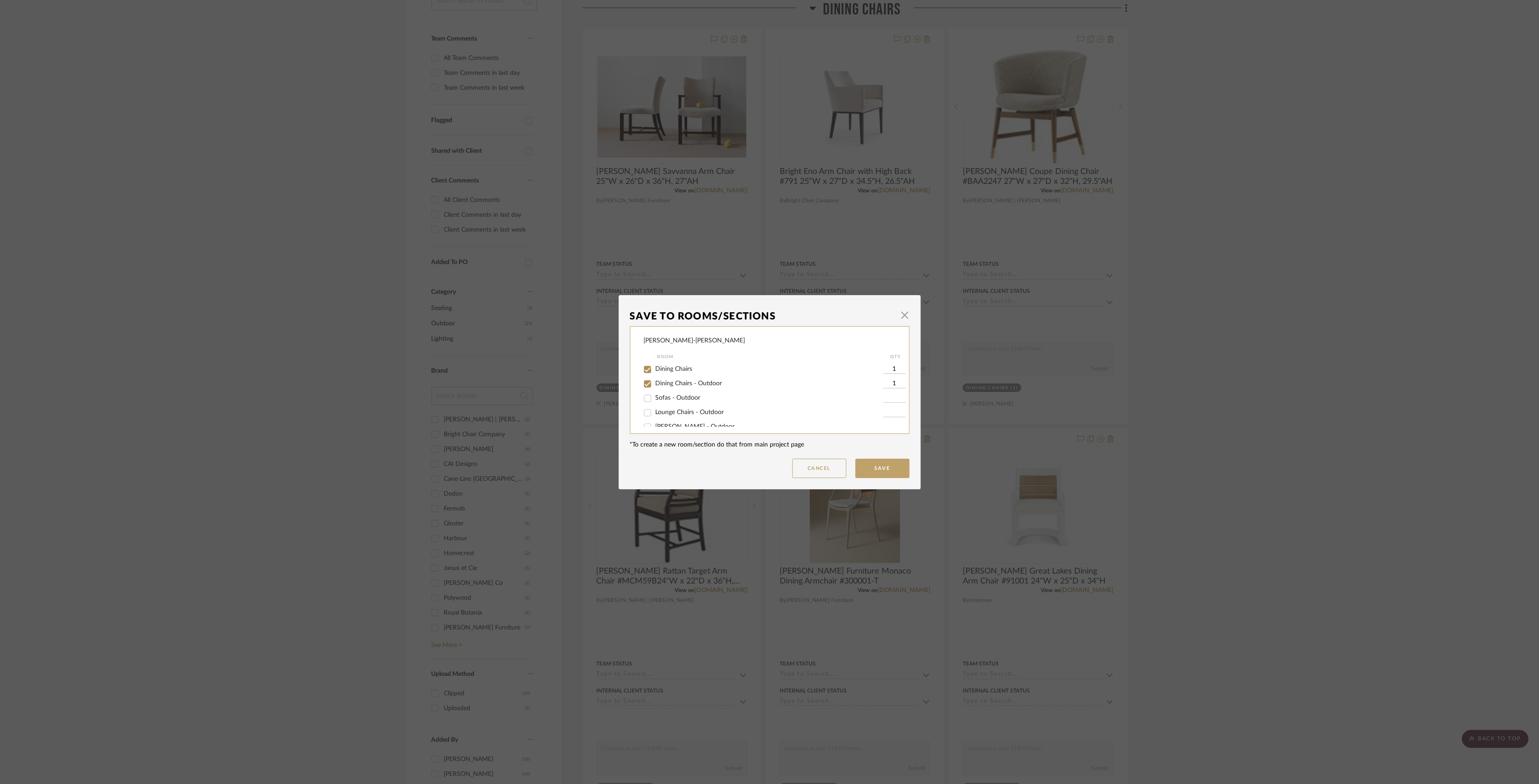
click at [654, 371] on input "Dining Chairs" at bounding box center [647, 369] width 14 height 14
checkbox input "false"
click at [877, 468] on button "Save" at bounding box center [881, 468] width 54 height 19
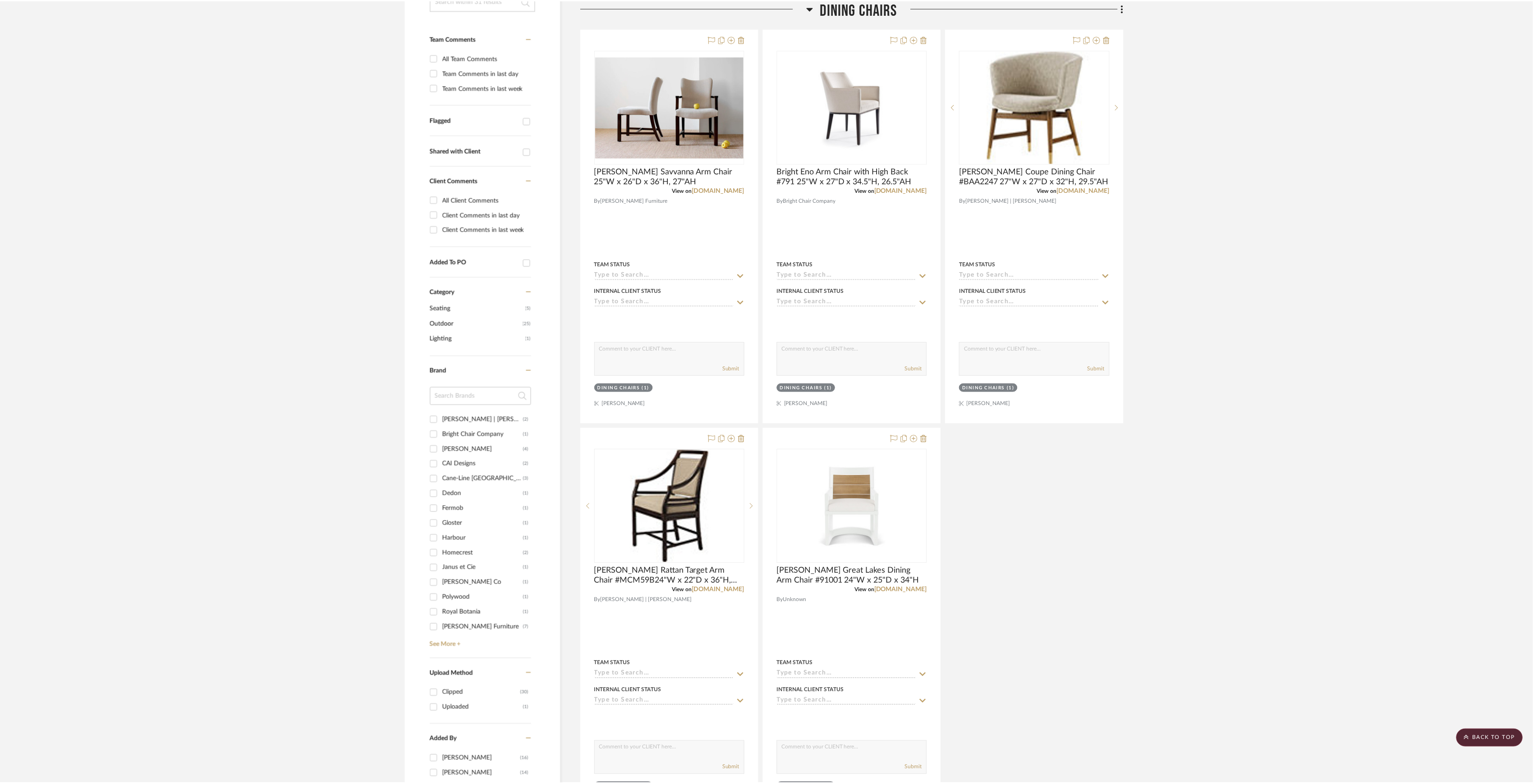
scroll to position [240, 0]
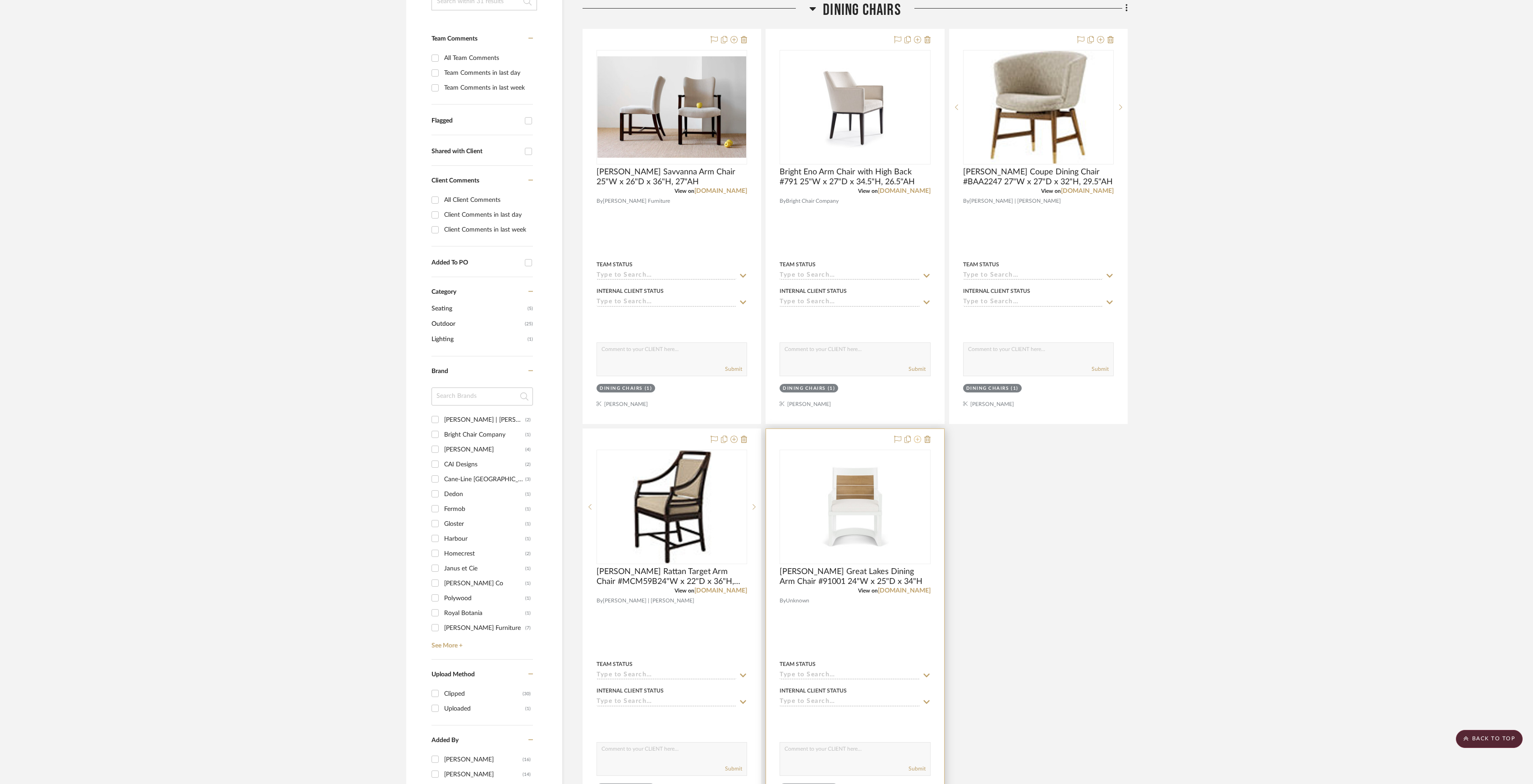
click at [918, 436] on icon at bounding box center [918, 439] width 7 height 7
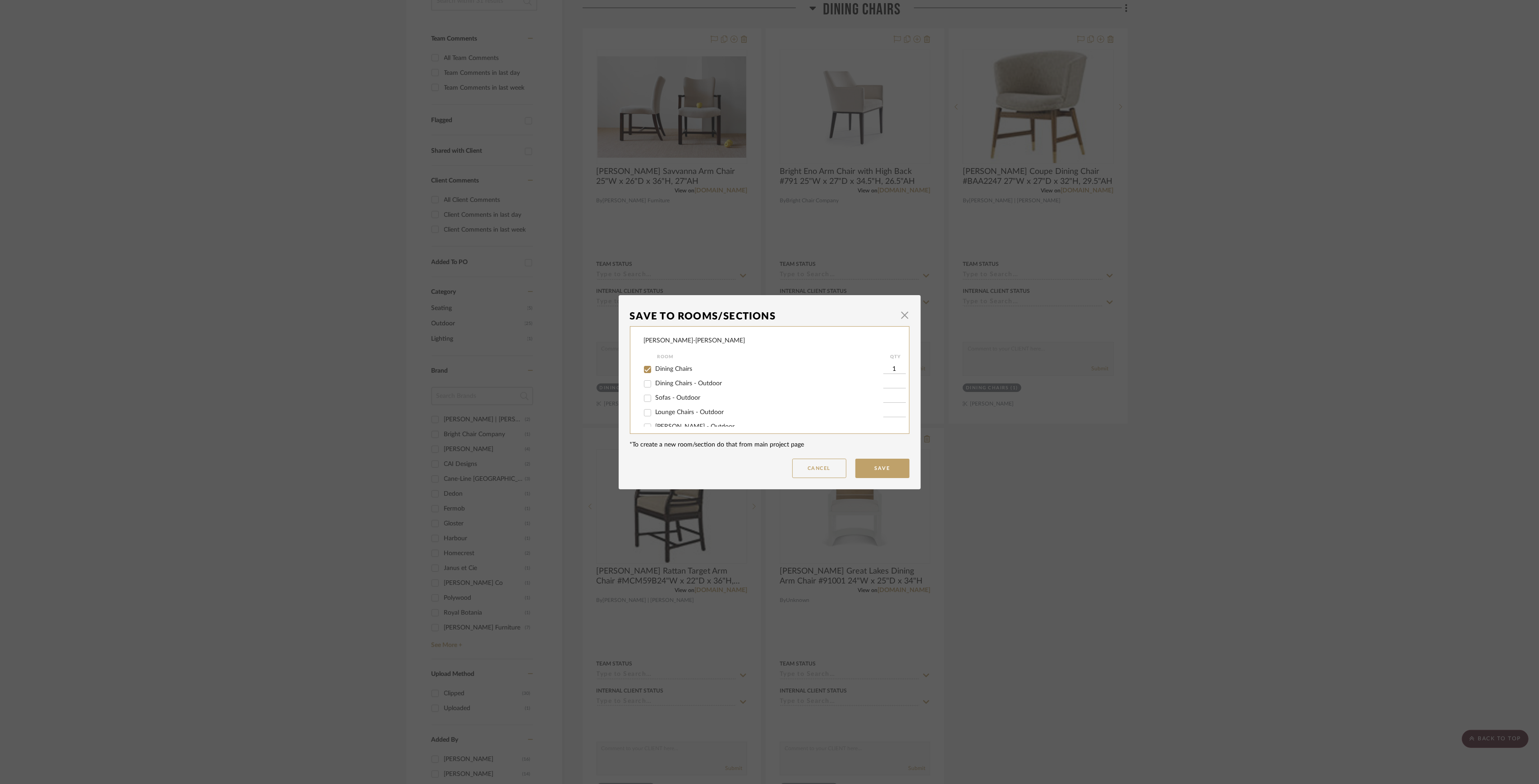
click at [681, 389] on div "Dining Chairs - Outdoor" at bounding box center [763, 384] width 240 height 14
click at [681, 386] on span "Dining Chairs - Outdoor" at bounding box center [689, 383] width 66 height 6
click at [654, 386] on input "Dining Chairs - Outdoor" at bounding box center [647, 384] width 14 height 14
checkbox input "true"
type input "1"
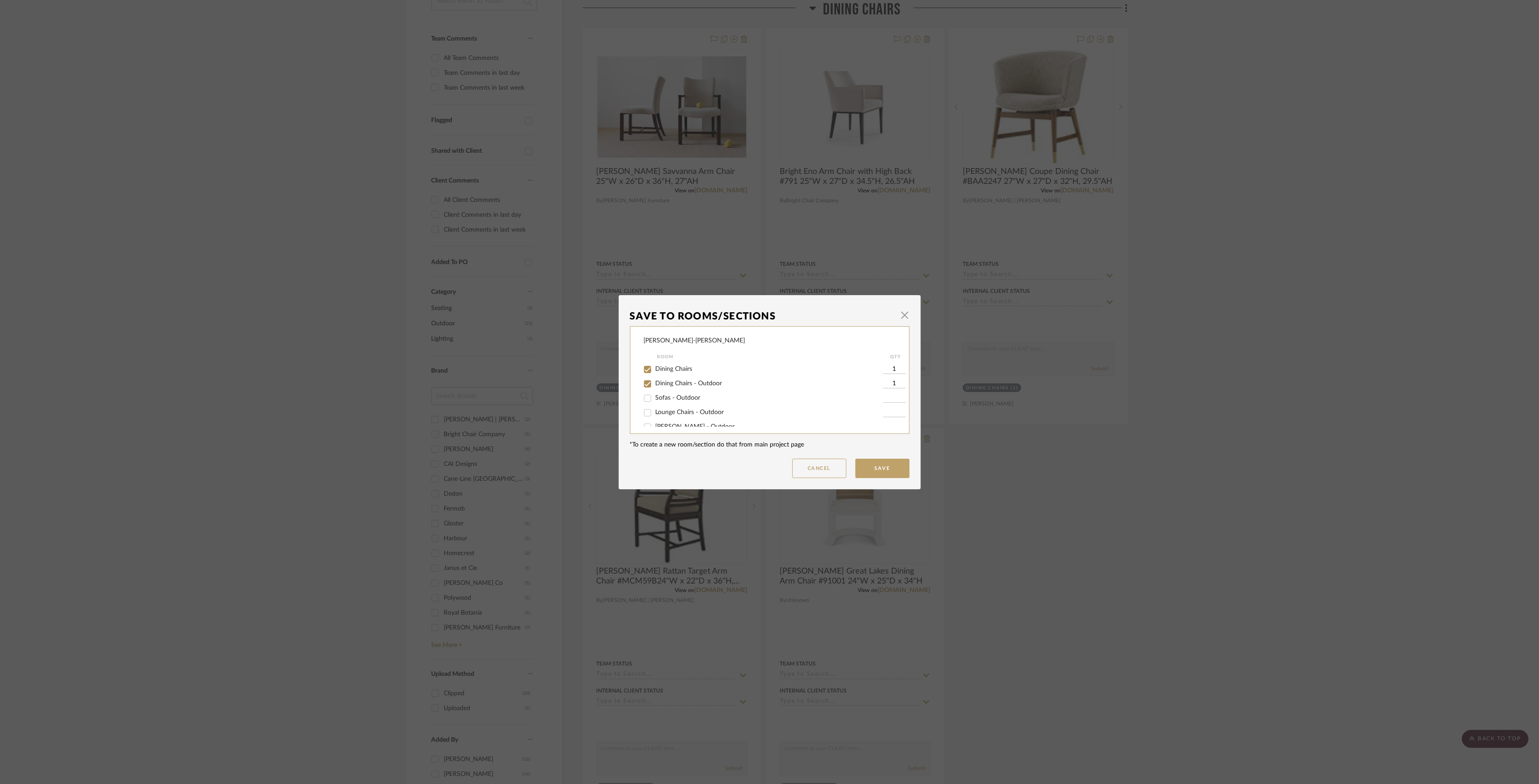
click at [679, 372] on span "Dining Chairs" at bounding box center [674, 369] width 37 height 6
click at [654, 372] on input "Dining Chairs" at bounding box center [647, 369] width 14 height 14
checkbox input "false"
click at [865, 458] on mat-dialog-content "Save To Rooms/Sections × Havens-Neilson_WI Room QTY Dining Chairs Dining Chairs…" at bounding box center [769, 392] width 279 height 171
click at [872, 463] on button "Save" at bounding box center [881, 468] width 54 height 19
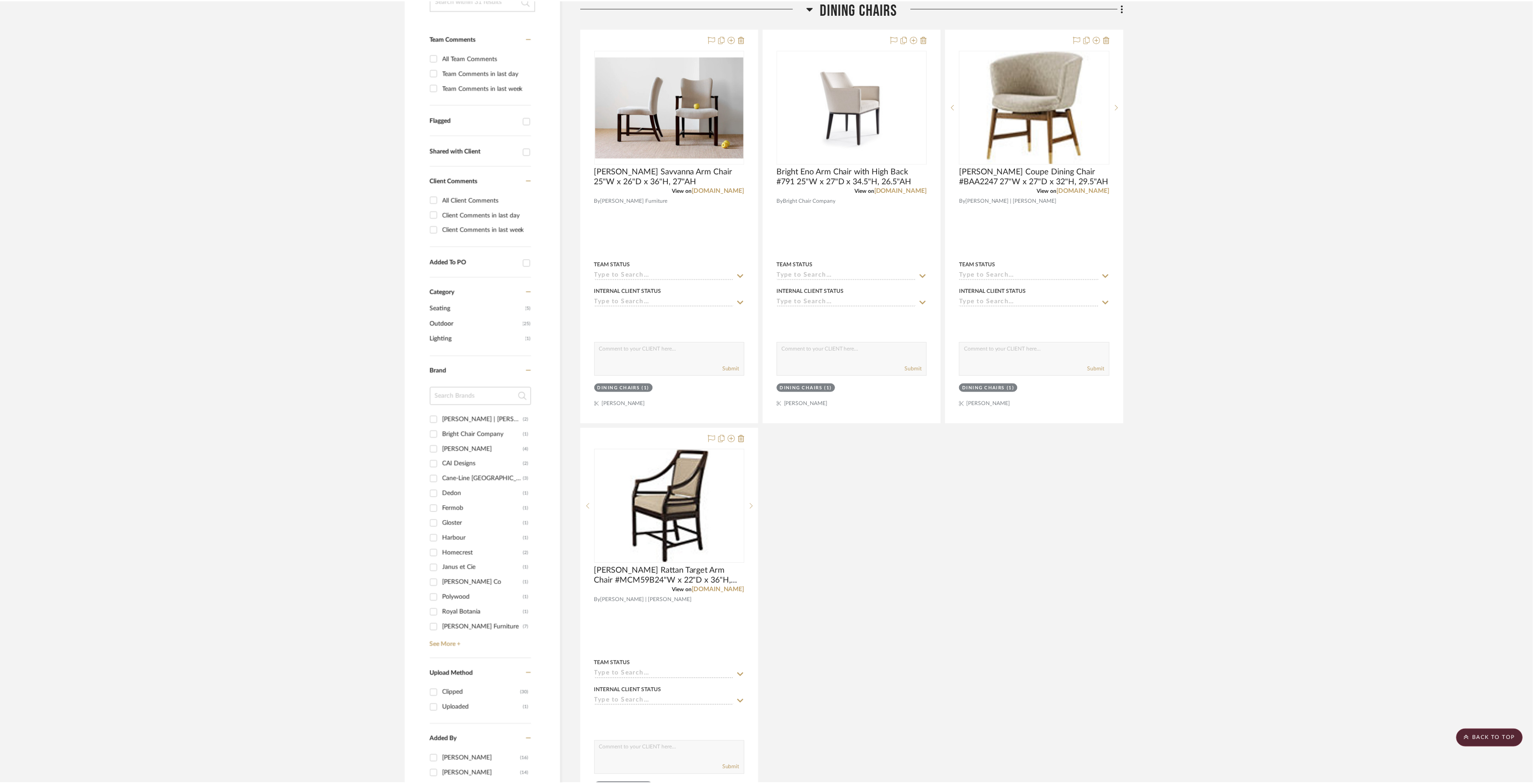
scroll to position [240, 0]
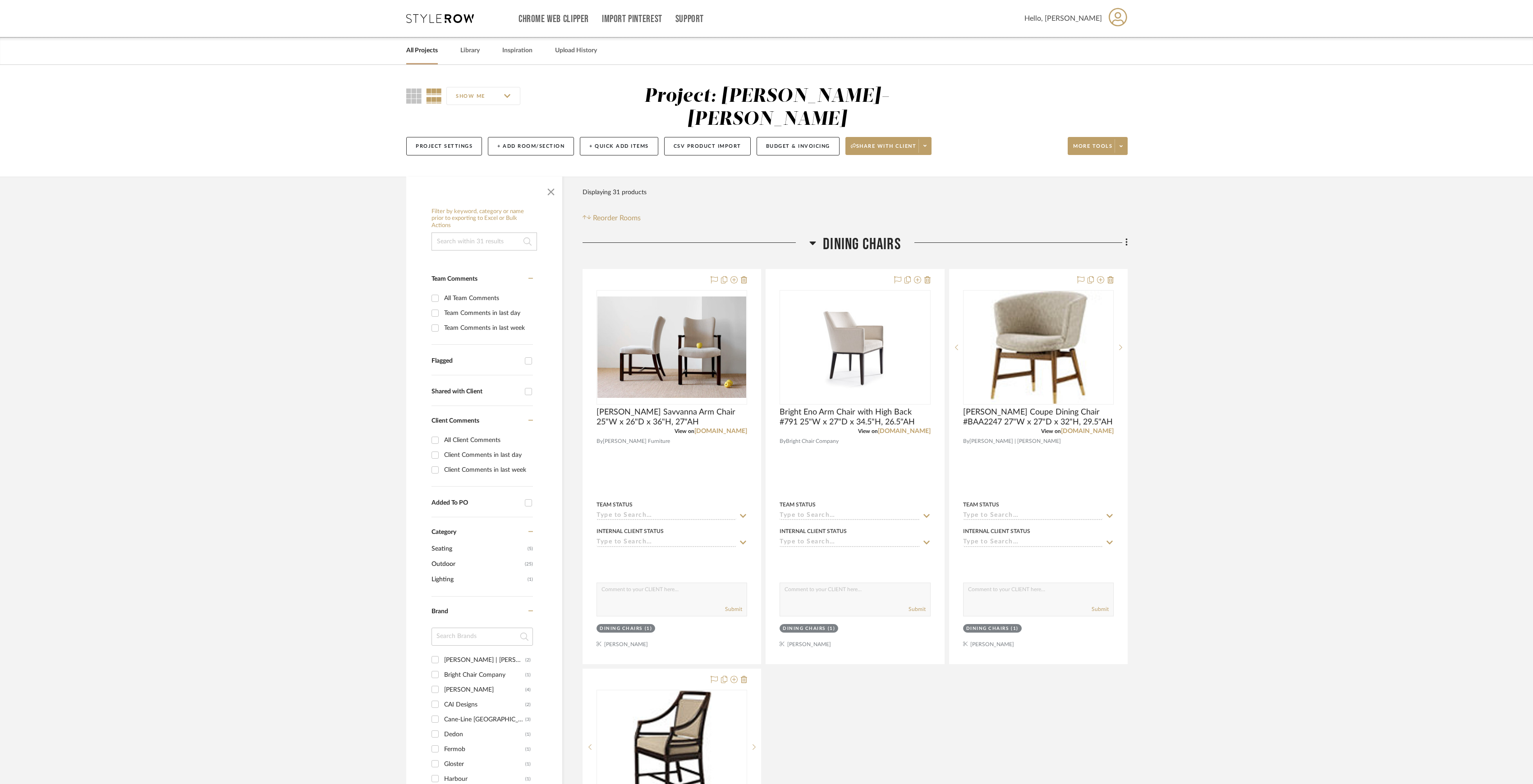
click at [859, 235] on span "Dining Chairs" at bounding box center [862, 245] width 78 height 19
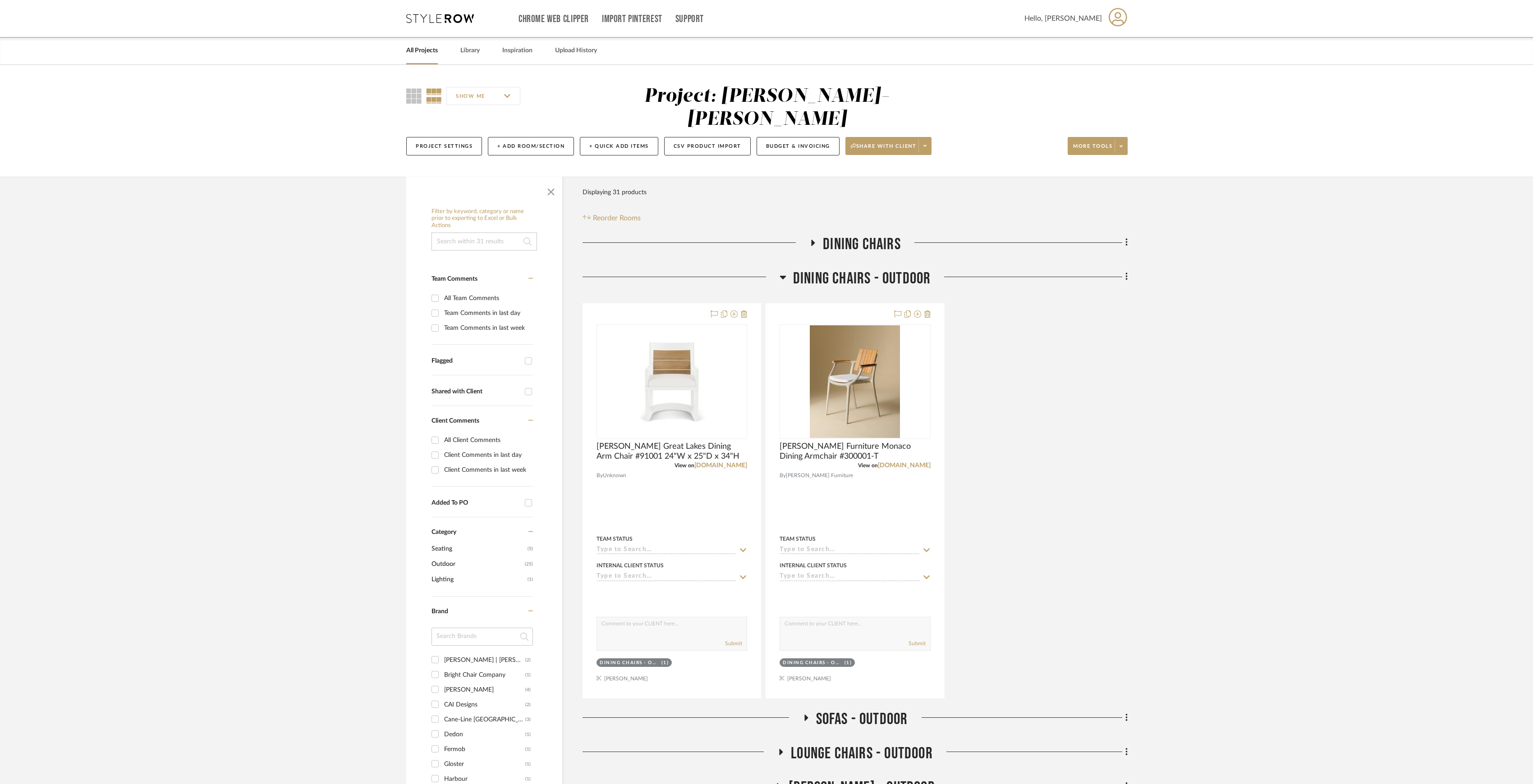
click at [859, 269] on span "Dining Chairs - Outdoor" at bounding box center [862, 278] width 138 height 19
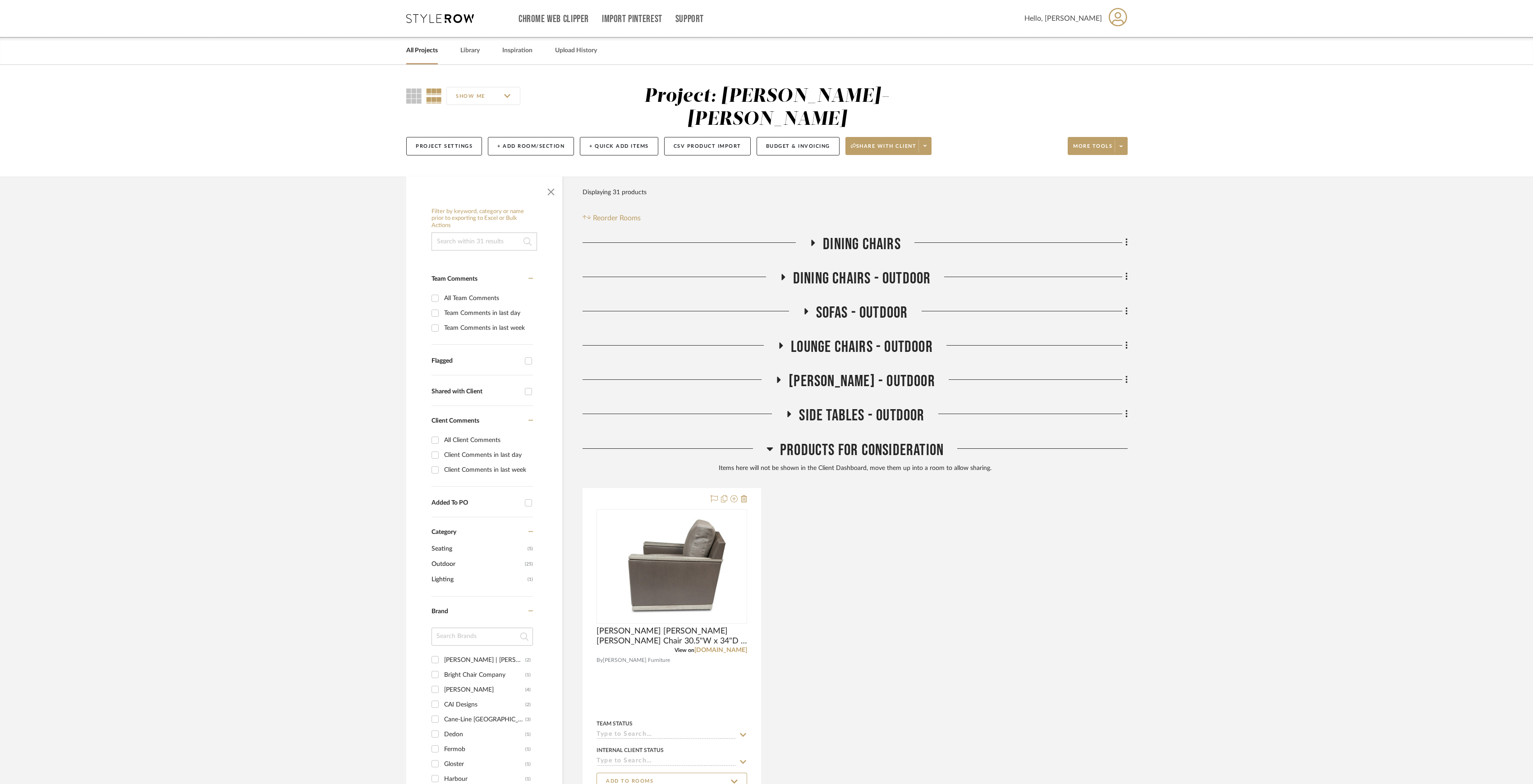
click at [860, 303] on span "Sofas - Outdoor" at bounding box center [862, 313] width 92 height 19
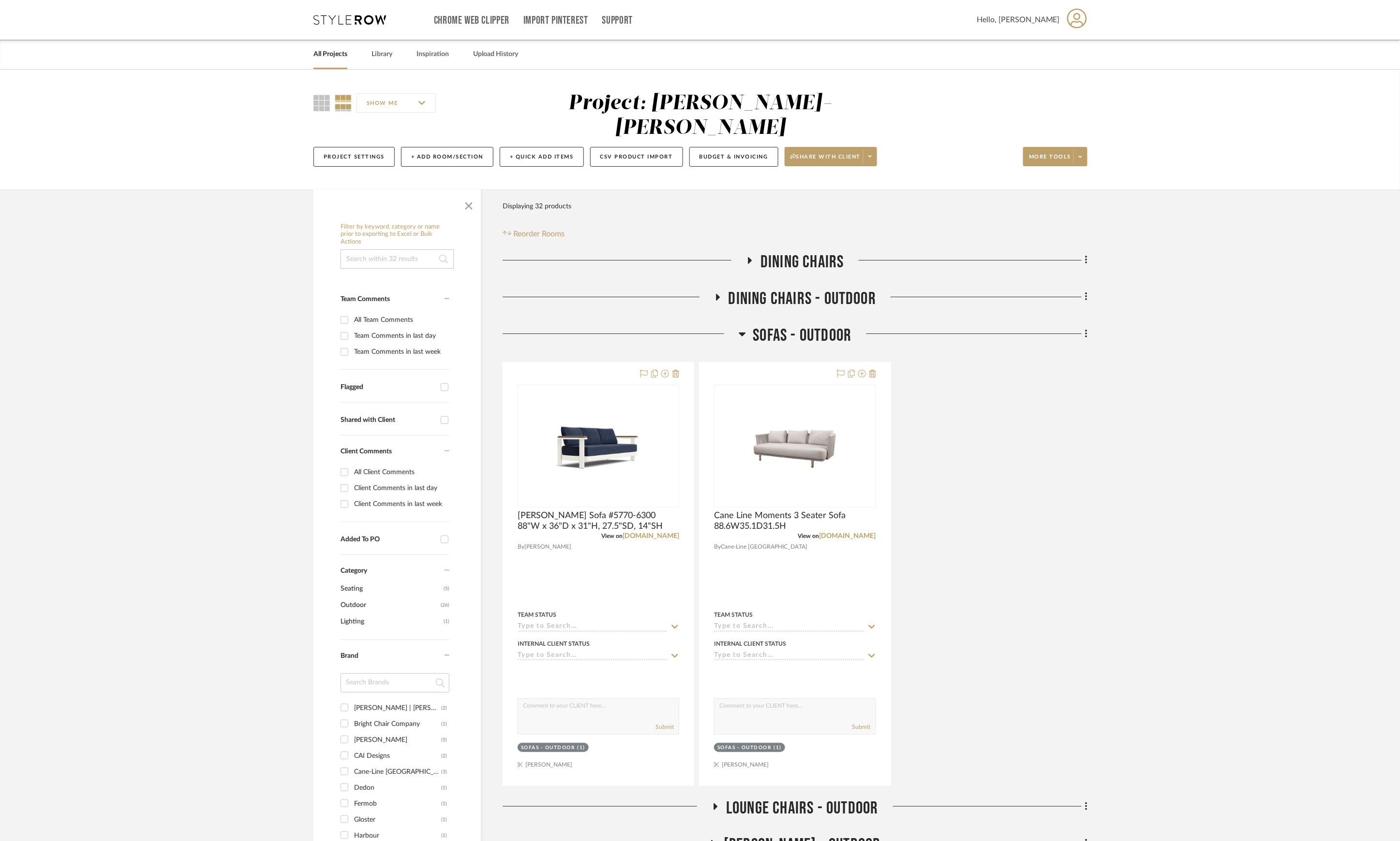
click at [771, 325] on span "Sofas - Outdoor" at bounding box center [802, 336] width 99 height 21
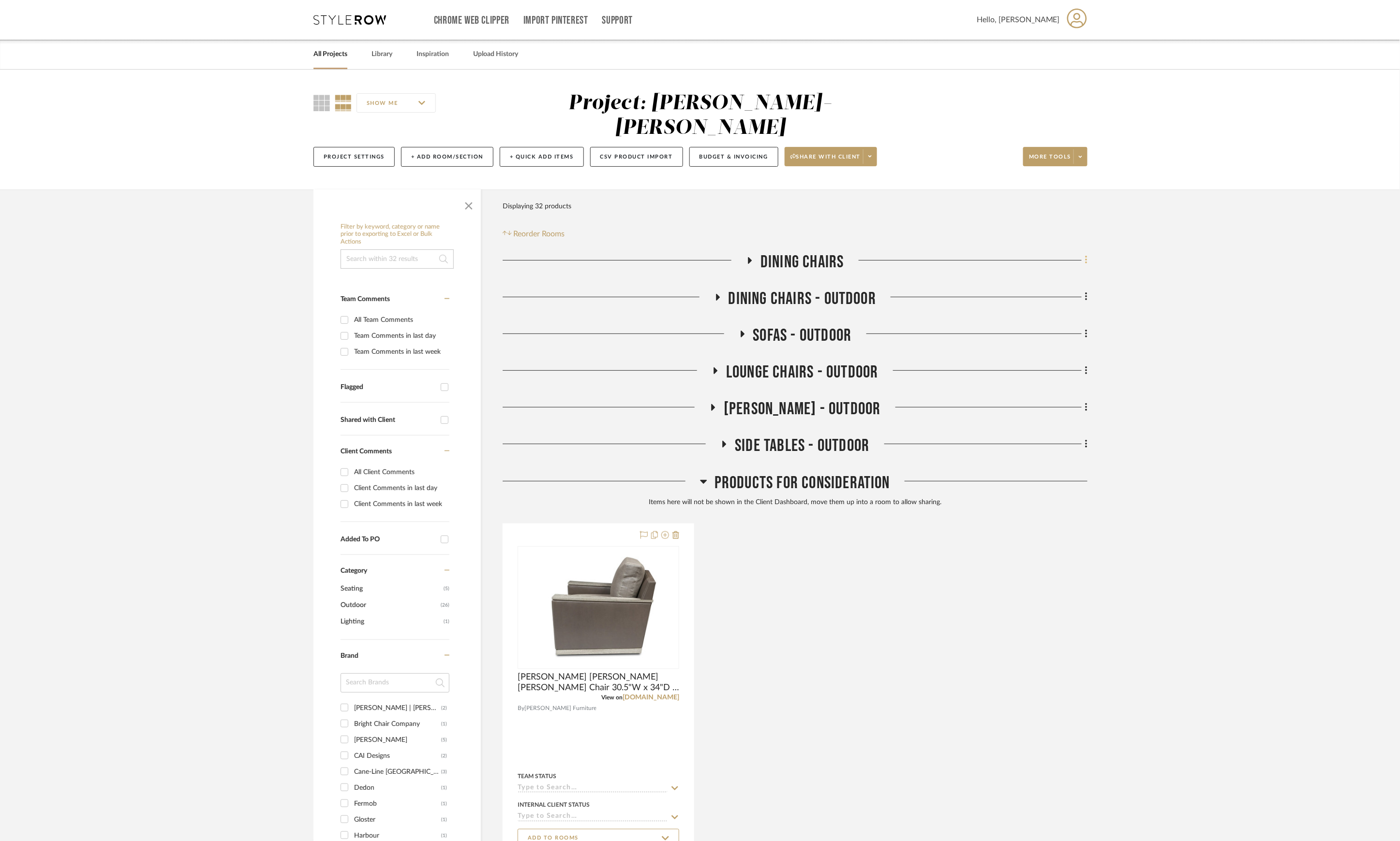
click at [1082, 253] on fa-icon at bounding box center [1084, 261] width 7 height 16
click at [1048, 357] on span "Add Room Below" at bounding box center [1041, 354] width 52 height 9
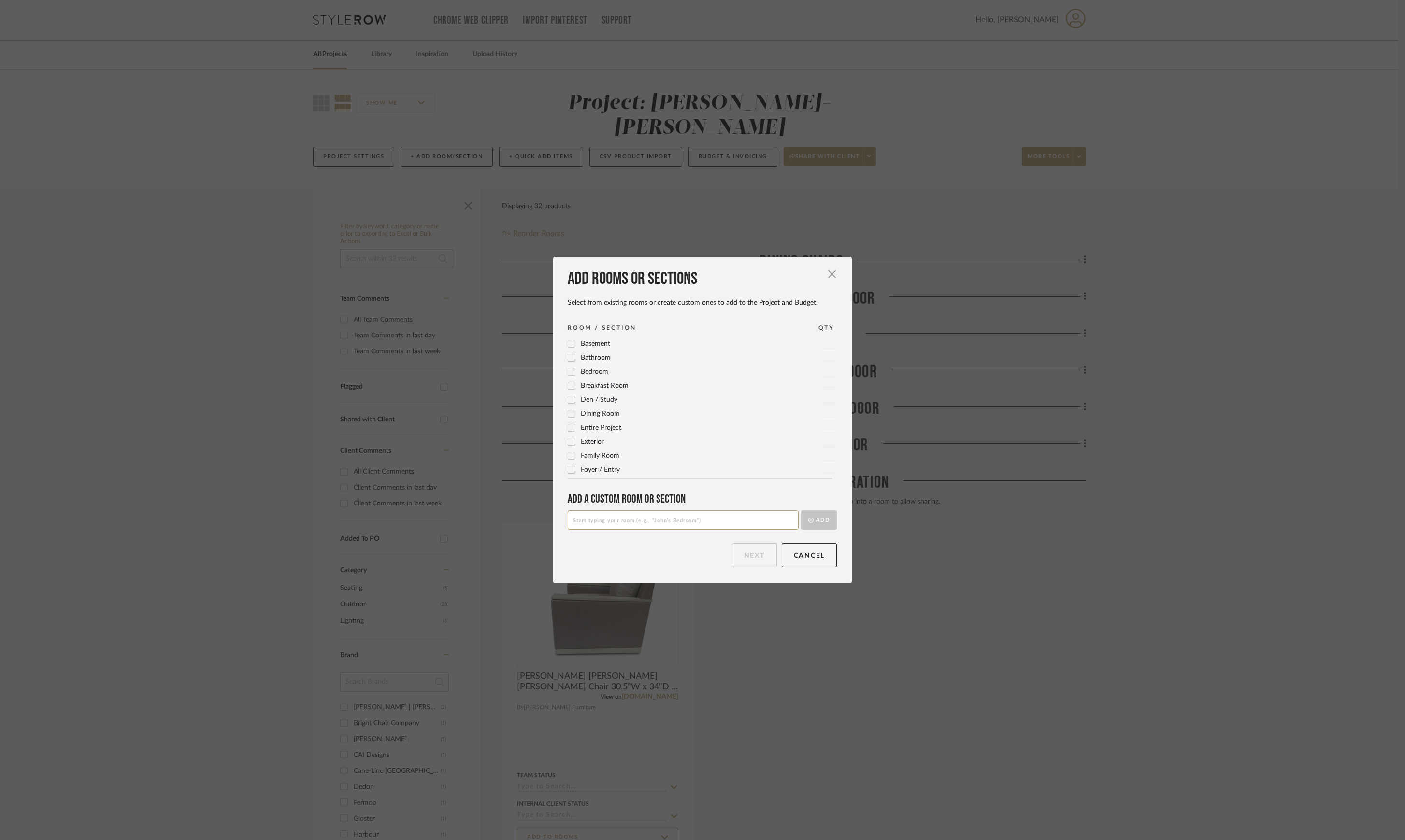
click at [644, 520] on input at bounding box center [683, 520] width 231 height 19
type input "Lounge Chairs"
click at [818, 517] on button "Add" at bounding box center [820, 520] width 36 height 19
click at [748, 554] on button "Next" at bounding box center [754, 555] width 45 height 24
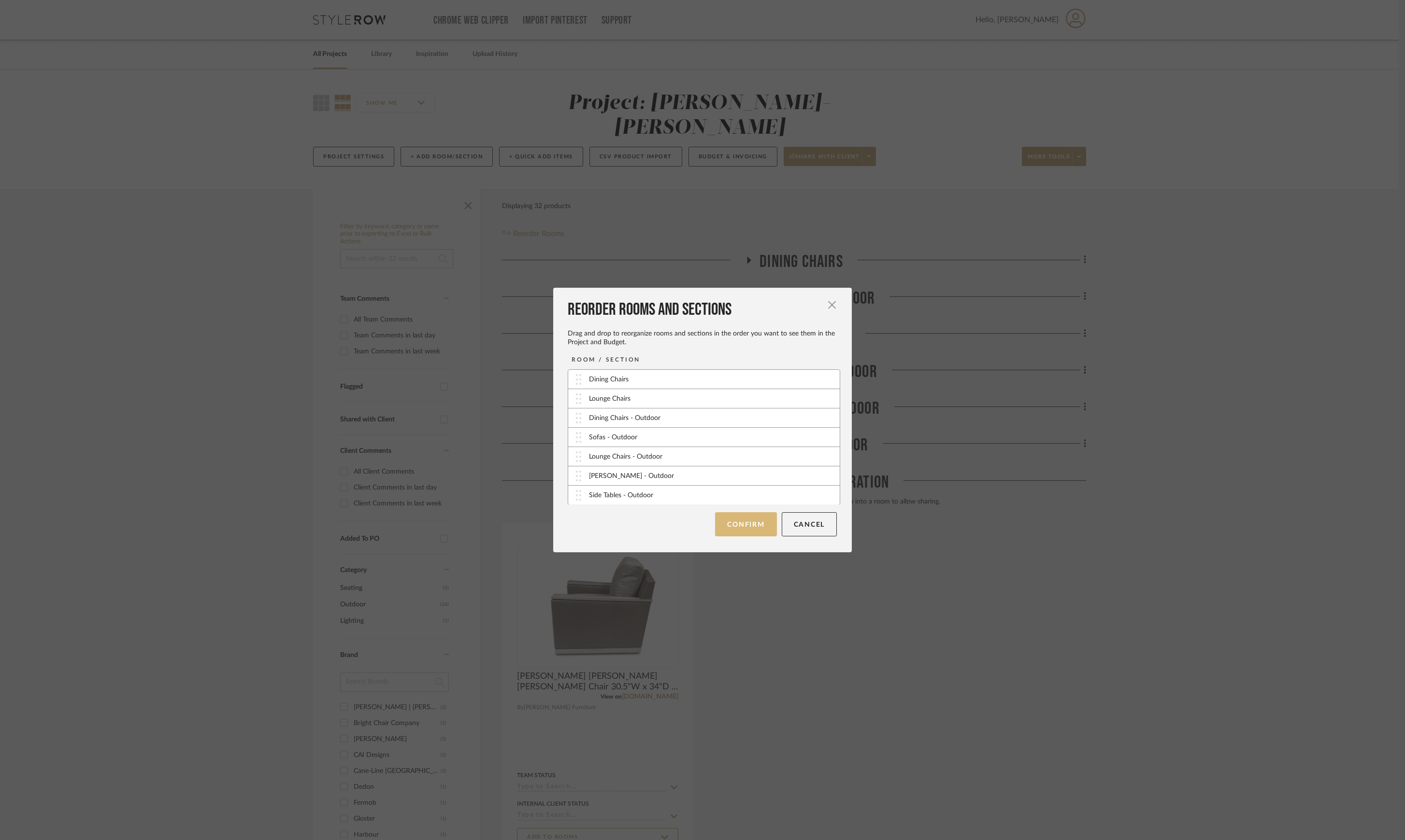
click at [740, 521] on button "Confirm" at bounding box center [746, 524] width 62 height 24
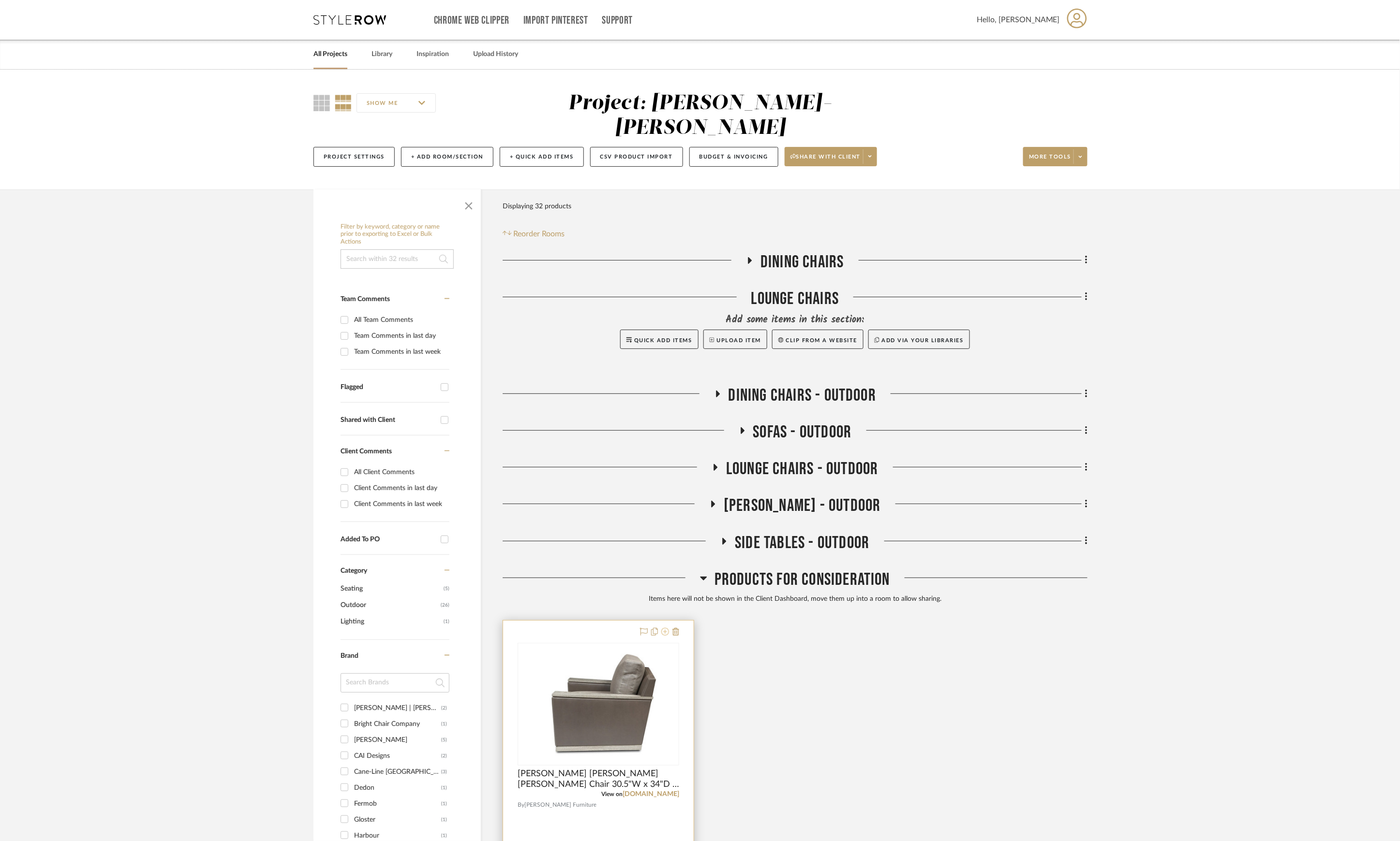
click at [663, 628] on icon at bounding box center [665, 631] width 8 height 8
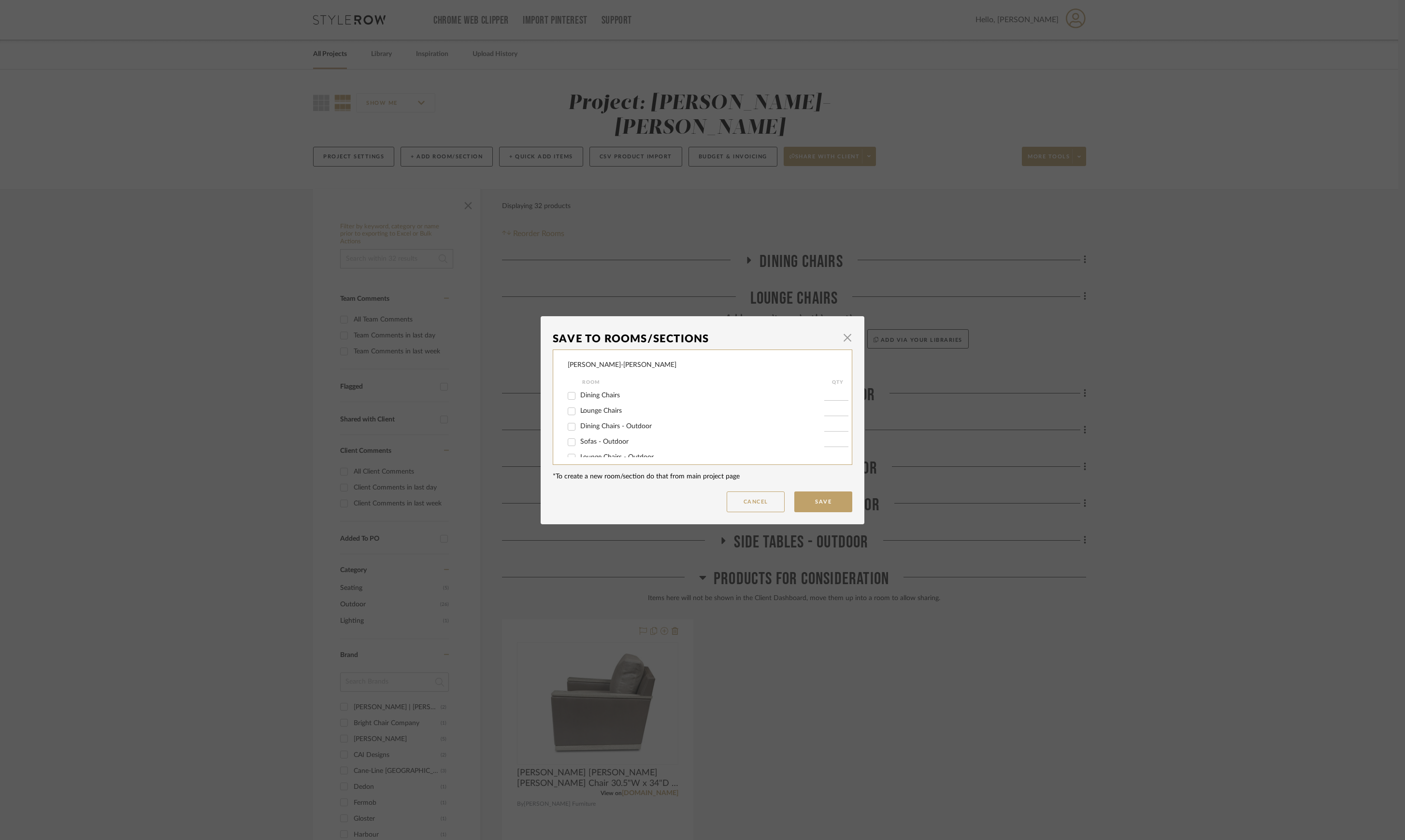
click at [597, 408] on span "Lounge Chairs" at bounding box center [601, 410] width 42 height 7
click at [579, 408] on input "Lounge Chairs" at bounding box center [571, 411] width 15 height 15
checkbox input "true"
type input "1"
click at [808, 503] on button "Save" at bounding box center [822, 502] width 58 height 21
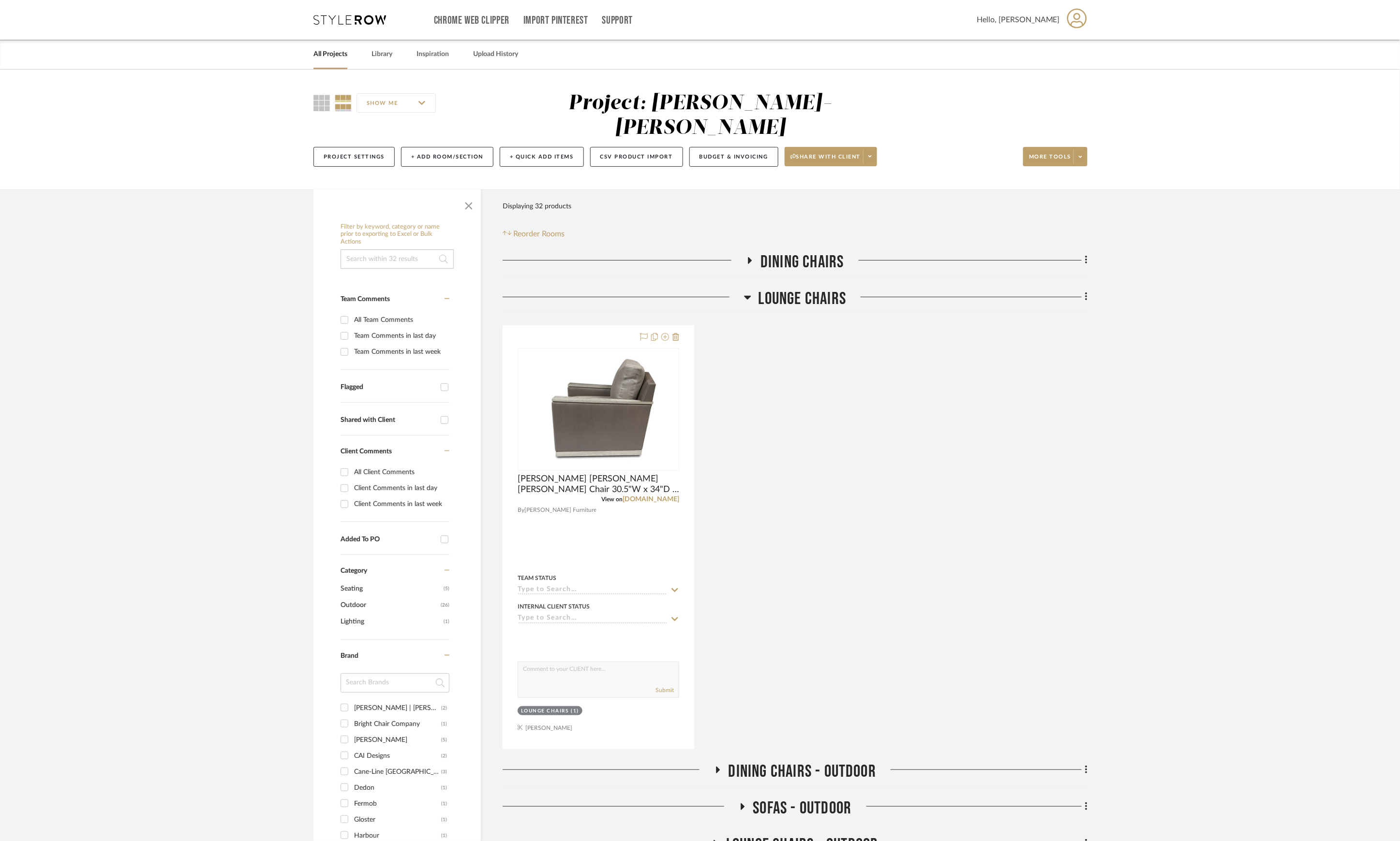
click at [790, 288] on span "Lounge Chairs" at bounding box center [802, 299] width 88 height 21
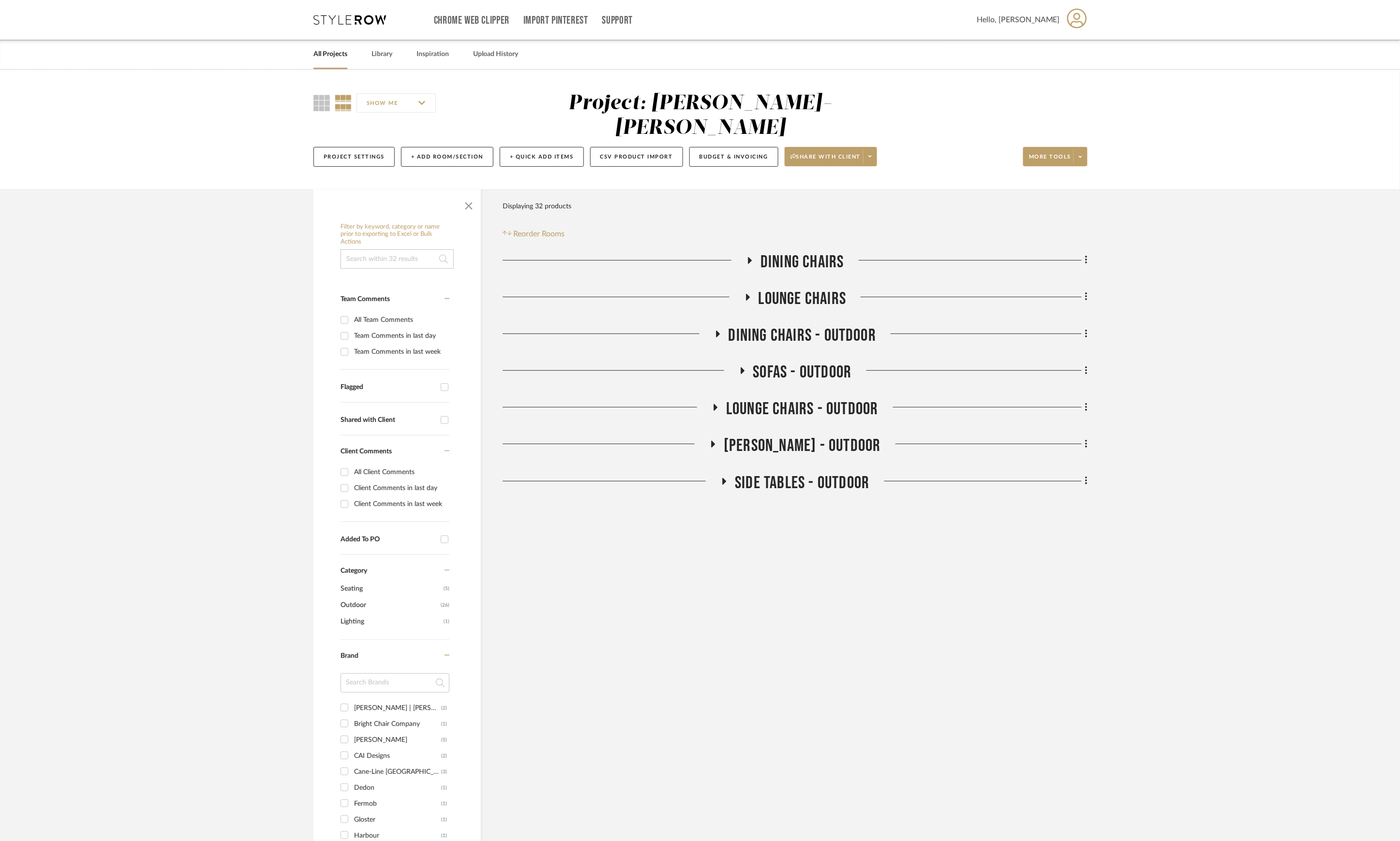
click at [815, 435] on span "[PERSON_NAME] - Outdoor" at bounding box center [802, 446] width 157 height 21
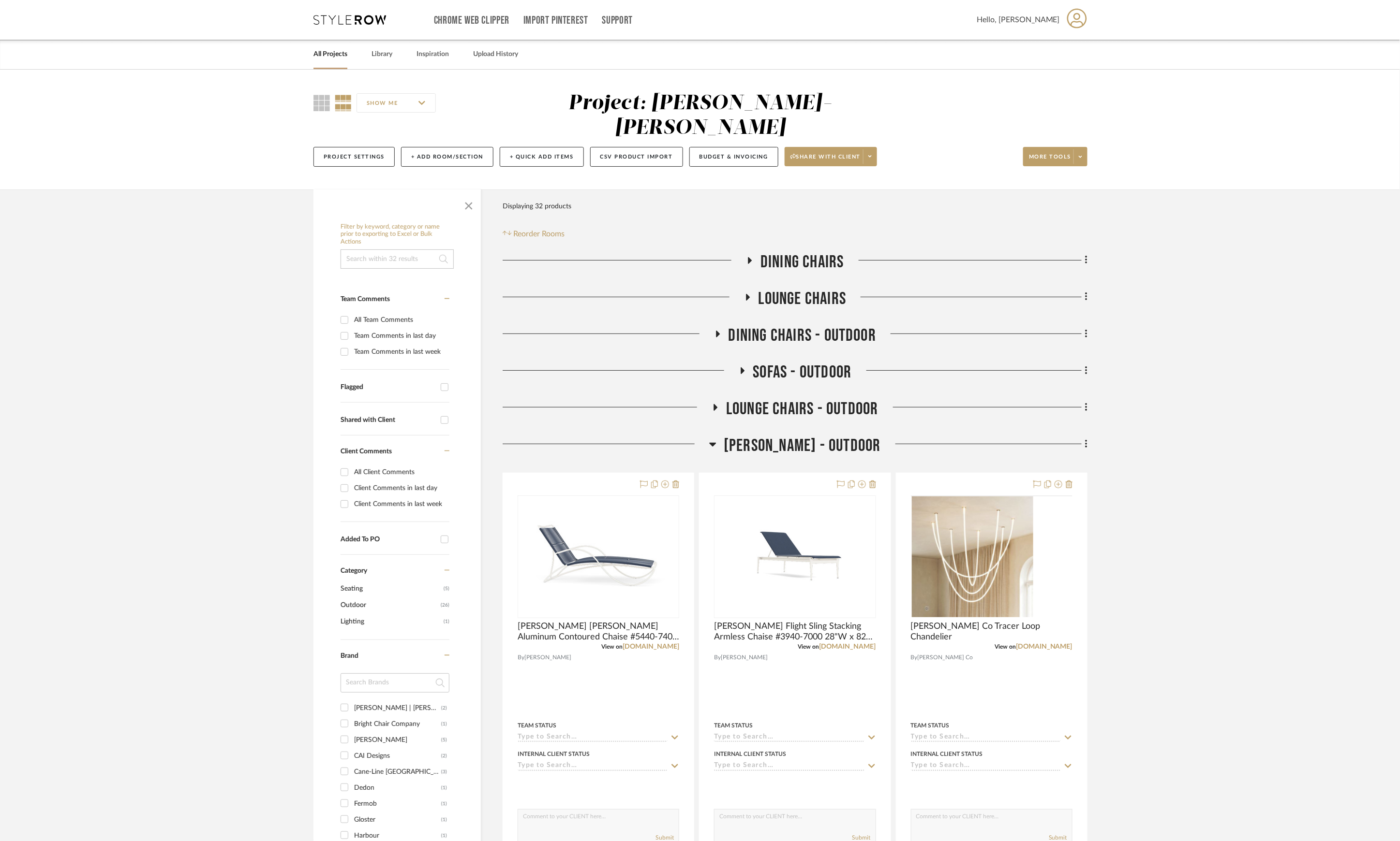
scroll to position [387, 0]
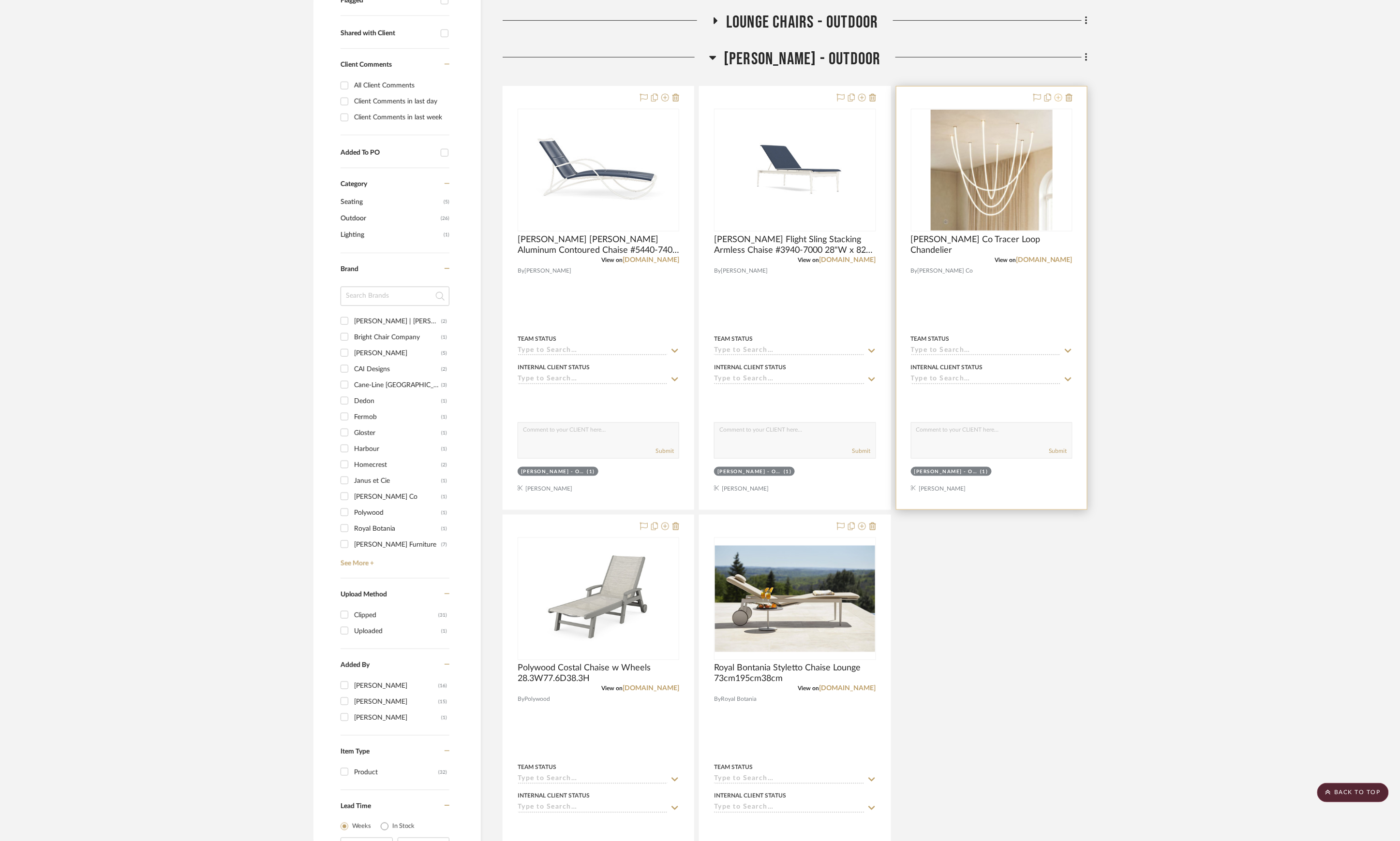
click at [1058, 94] on icon at bounding box center [1059, 98] width 8 height 8
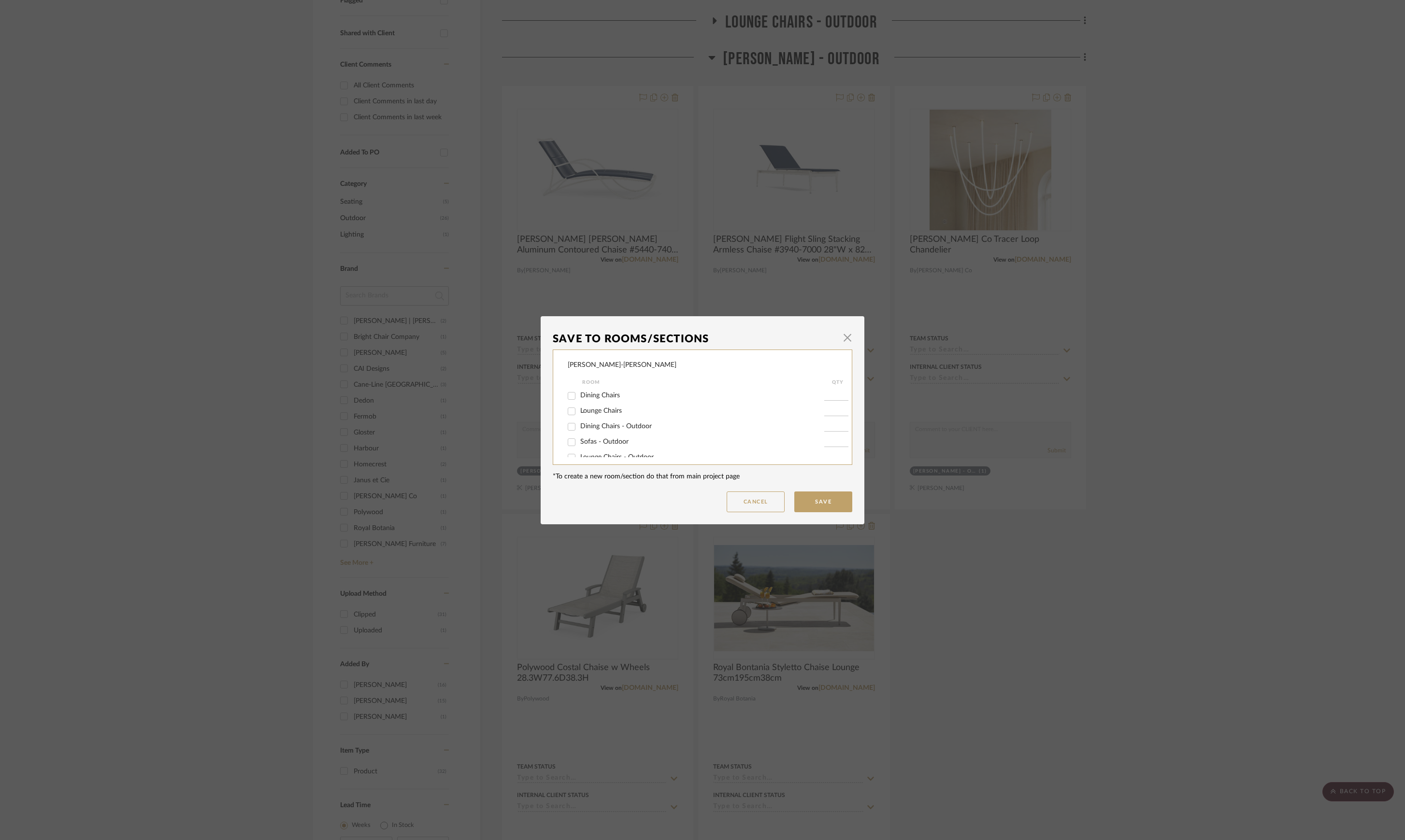
scroll to position [41, 0]
click at [607, 431] on span "[PERSON_NAME] - Outdoor" at bounding box center [622, 431] width 85 height 7
click at [579, 431] on input "[PERSON_NAME] - Outdoor" at bounding box center [571, 432] width 15 height 15
checkbox input "false"
click at [804, 495] on button "Save" at bounding box center [822, 502] width 58 height 21
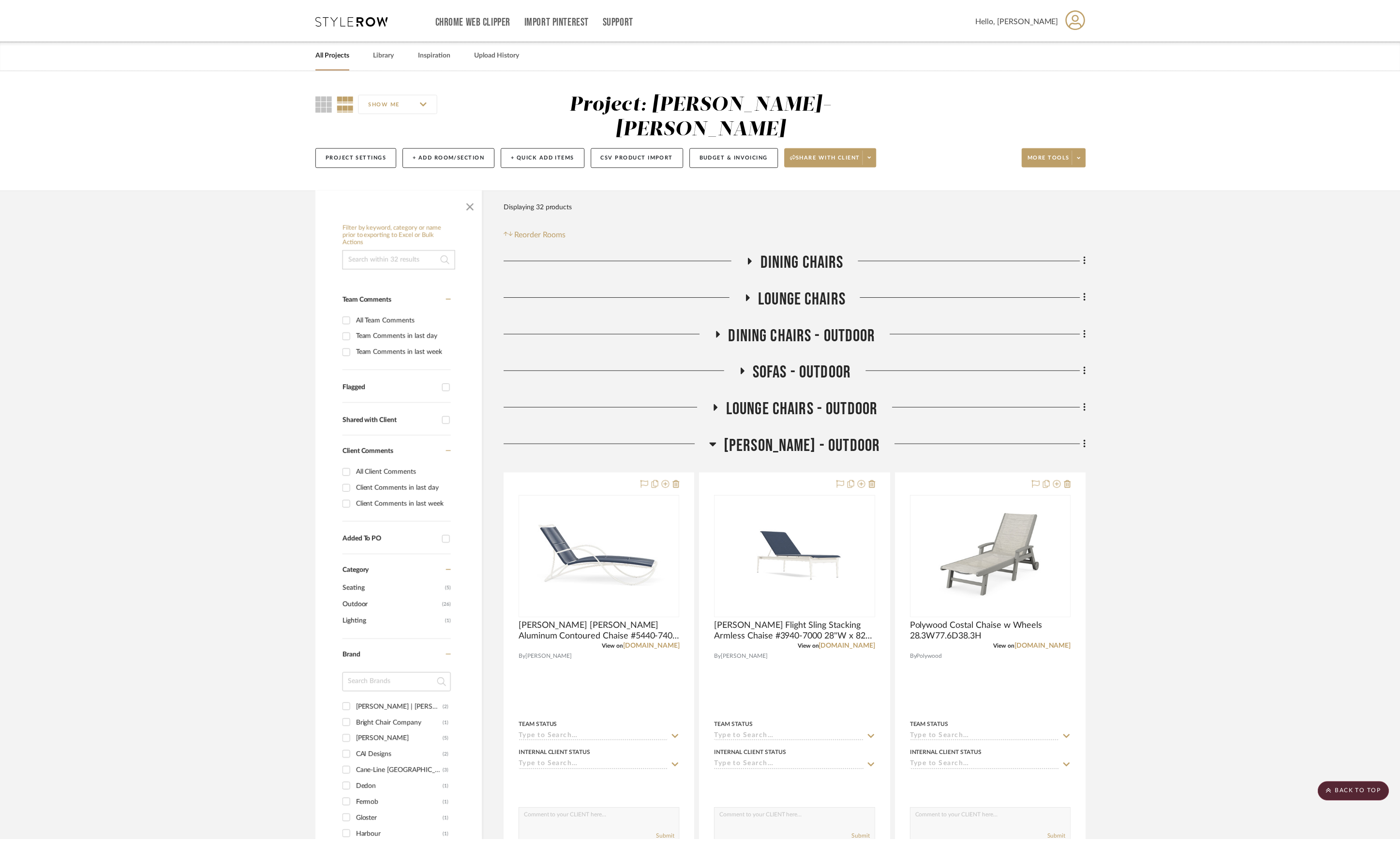
scroll to position [387, 0]
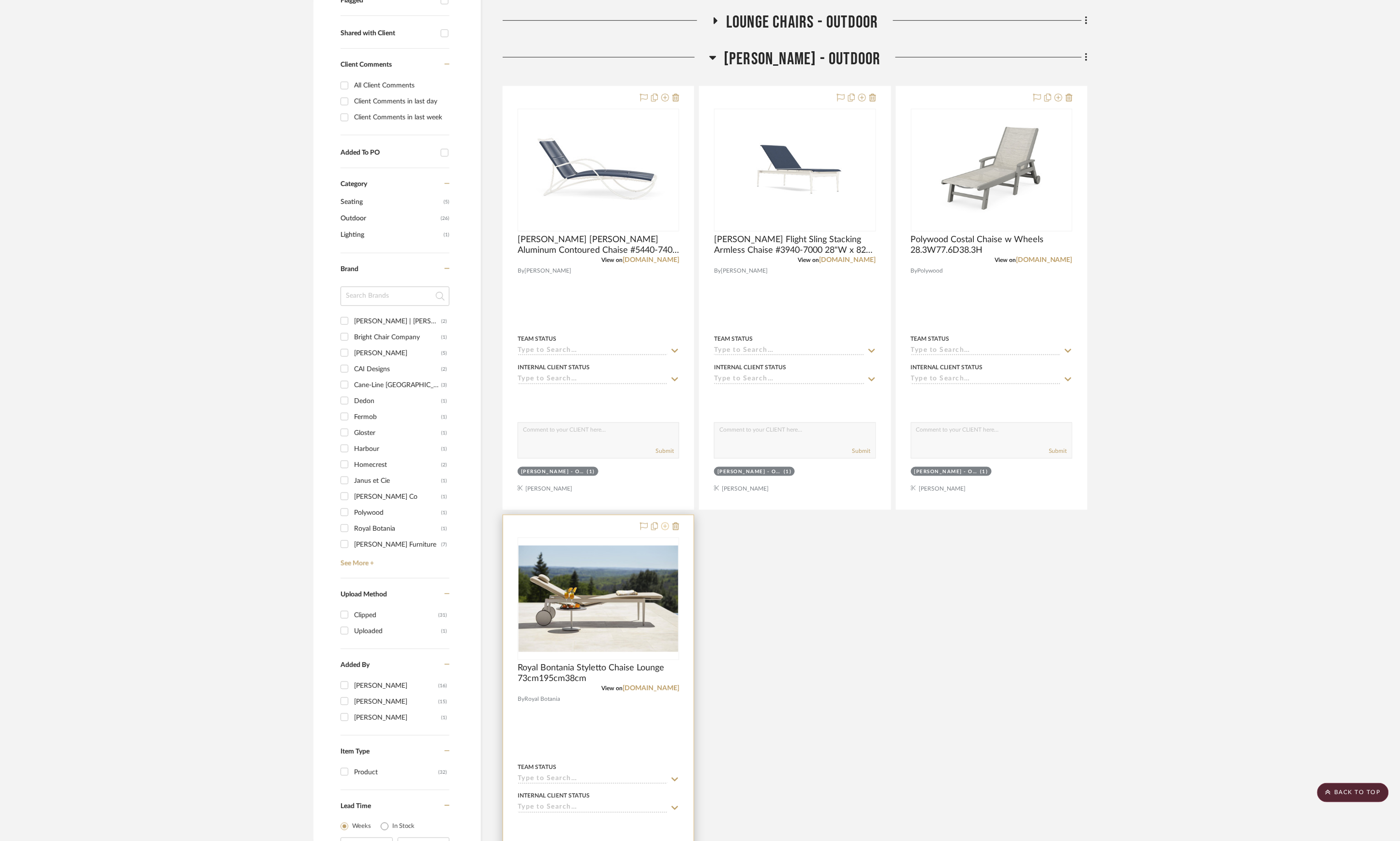
click at [666, 522] on icon at bounding box center [665, 526] width 8 height 8
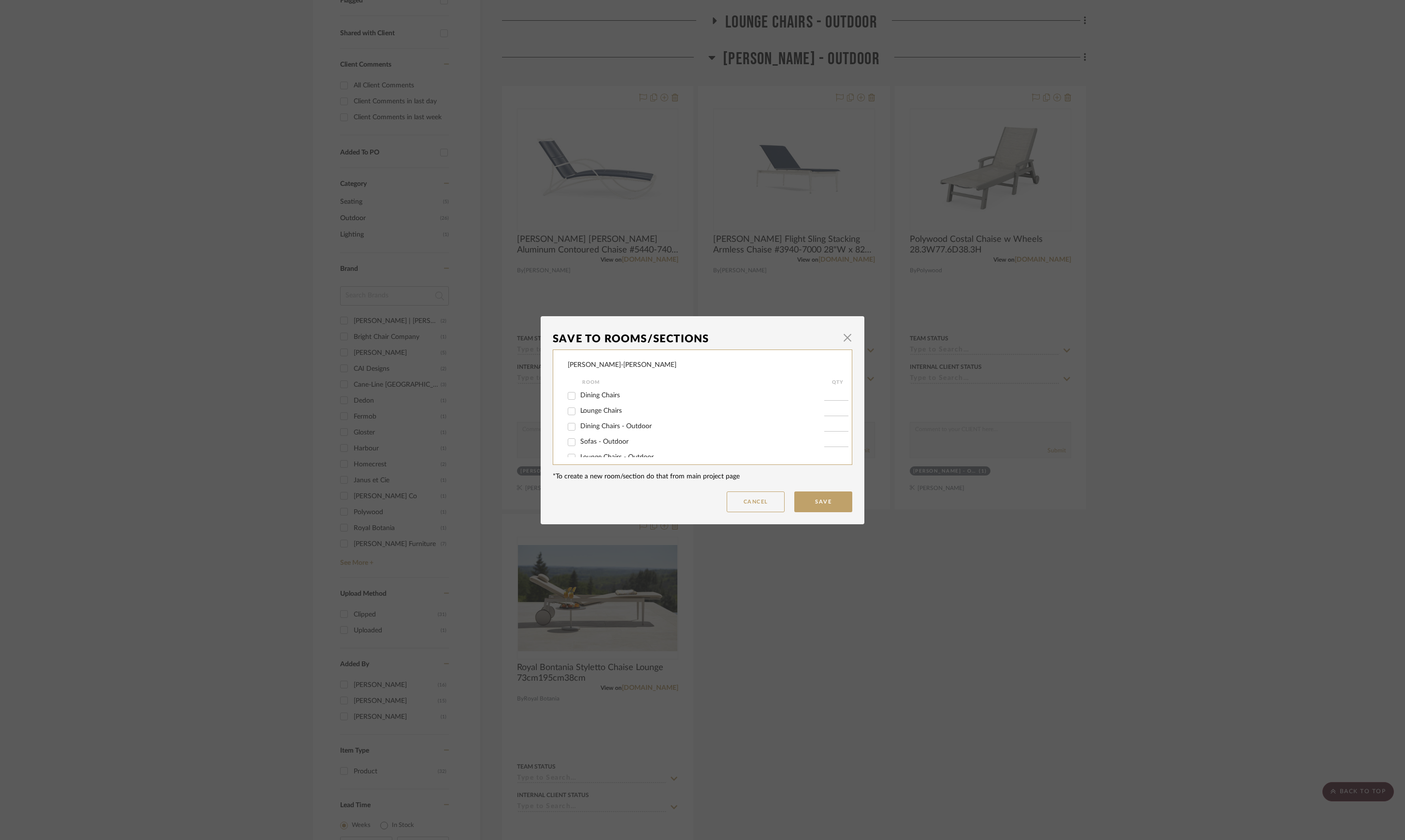
scroll to position [41, 0]
click at [612, 433] on span "[PERSON_NAME] - Outdoor" at bounding box center [622, 431] width 85 height 7
click at [579, 433] on input "[PERSON_NAME] - Outdoor" at bounding box center [571, 432] width 15 height 15
checkbox input "false"
click at [609, 431] on span "[PERSON_NAME] - Outdoor" at bounding box center [622, 431] width 85 height 7
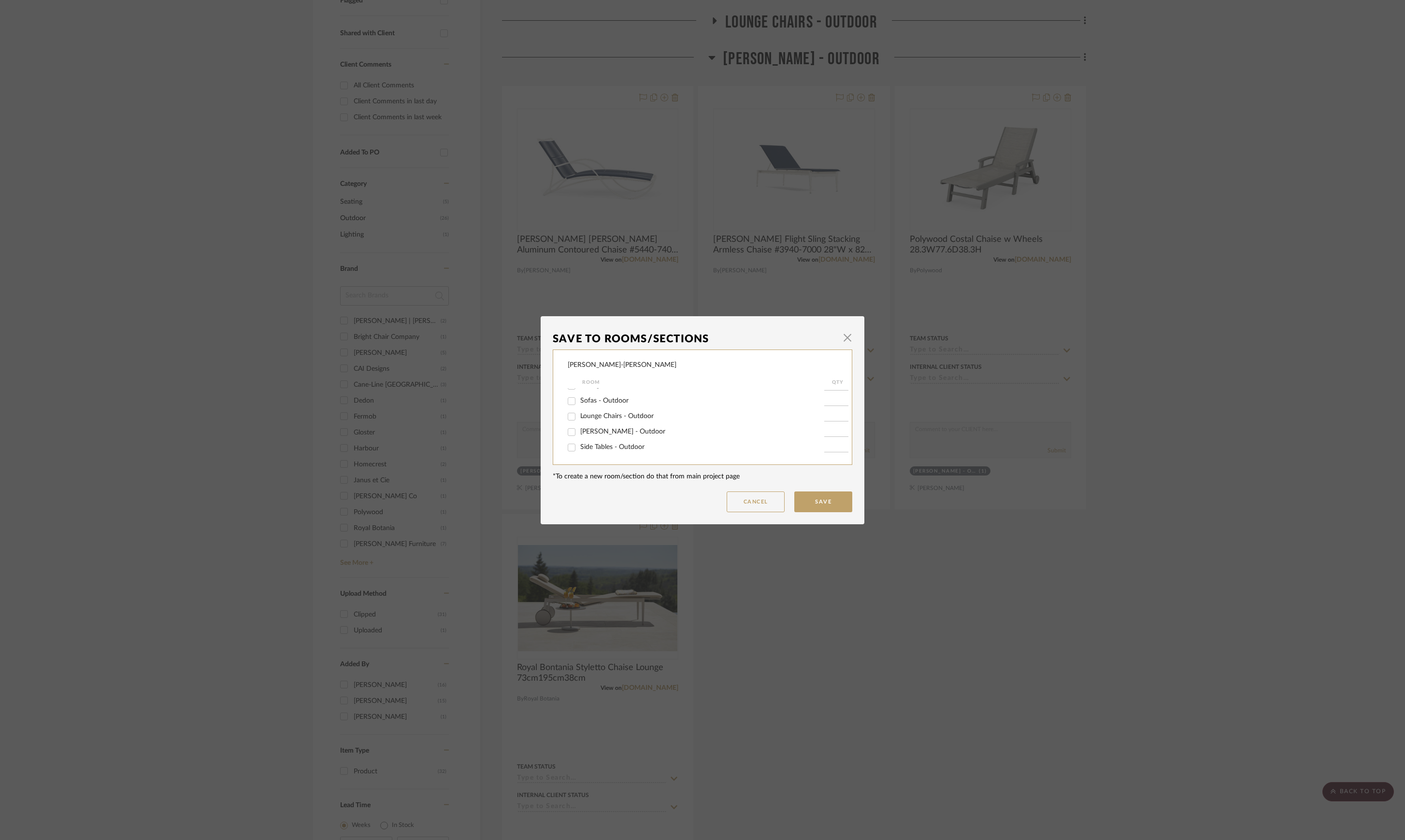
click at [579, 431] on input "[PERSON_NAME] - Outdoor" at bounding box center [571, 432] width 15 height 15
checkbox input "true"
type input "1"
click at [840, 341] on span "button" at bounding box center [847, 338] width 19 height 19
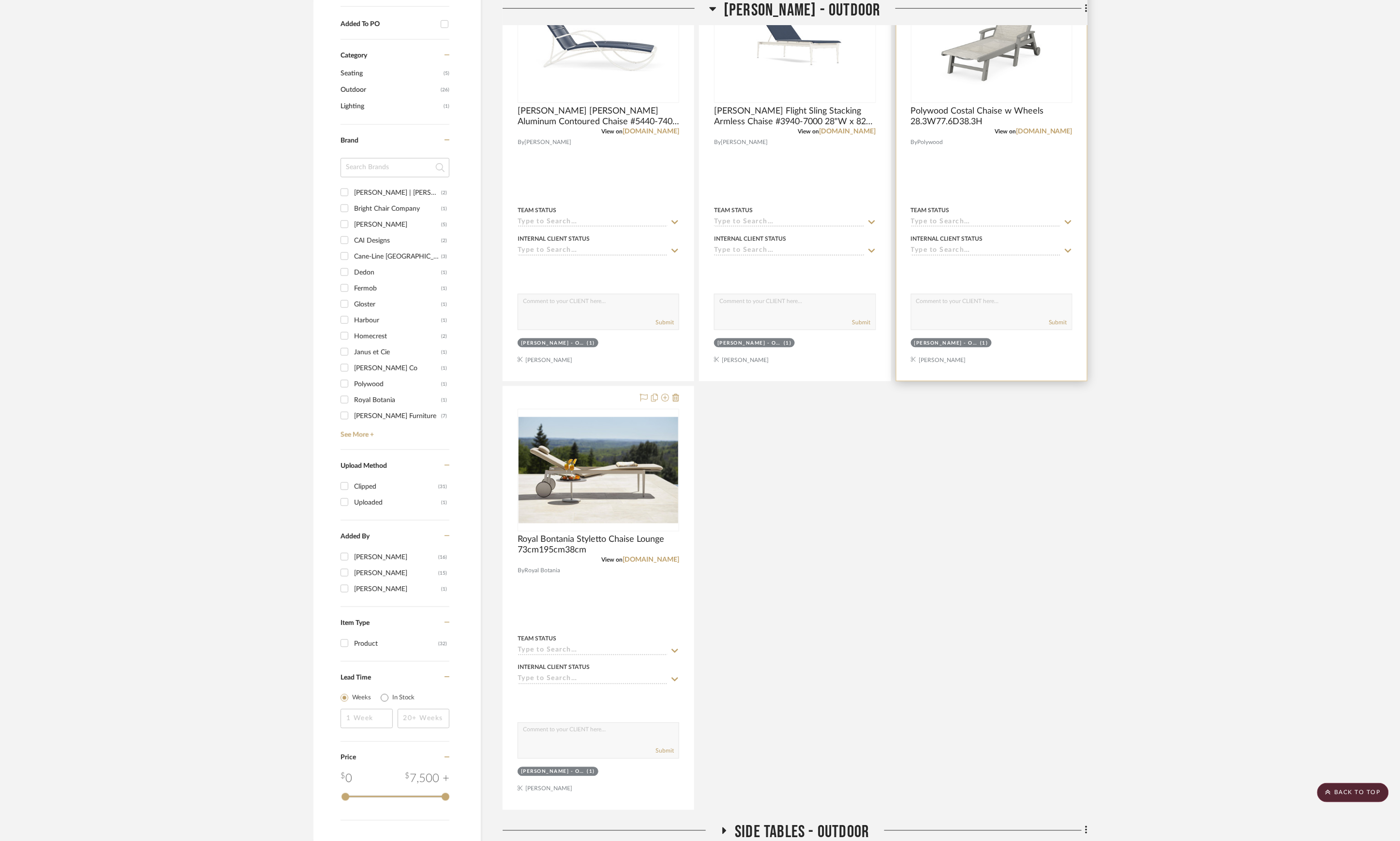
scroll to position [709, 0]
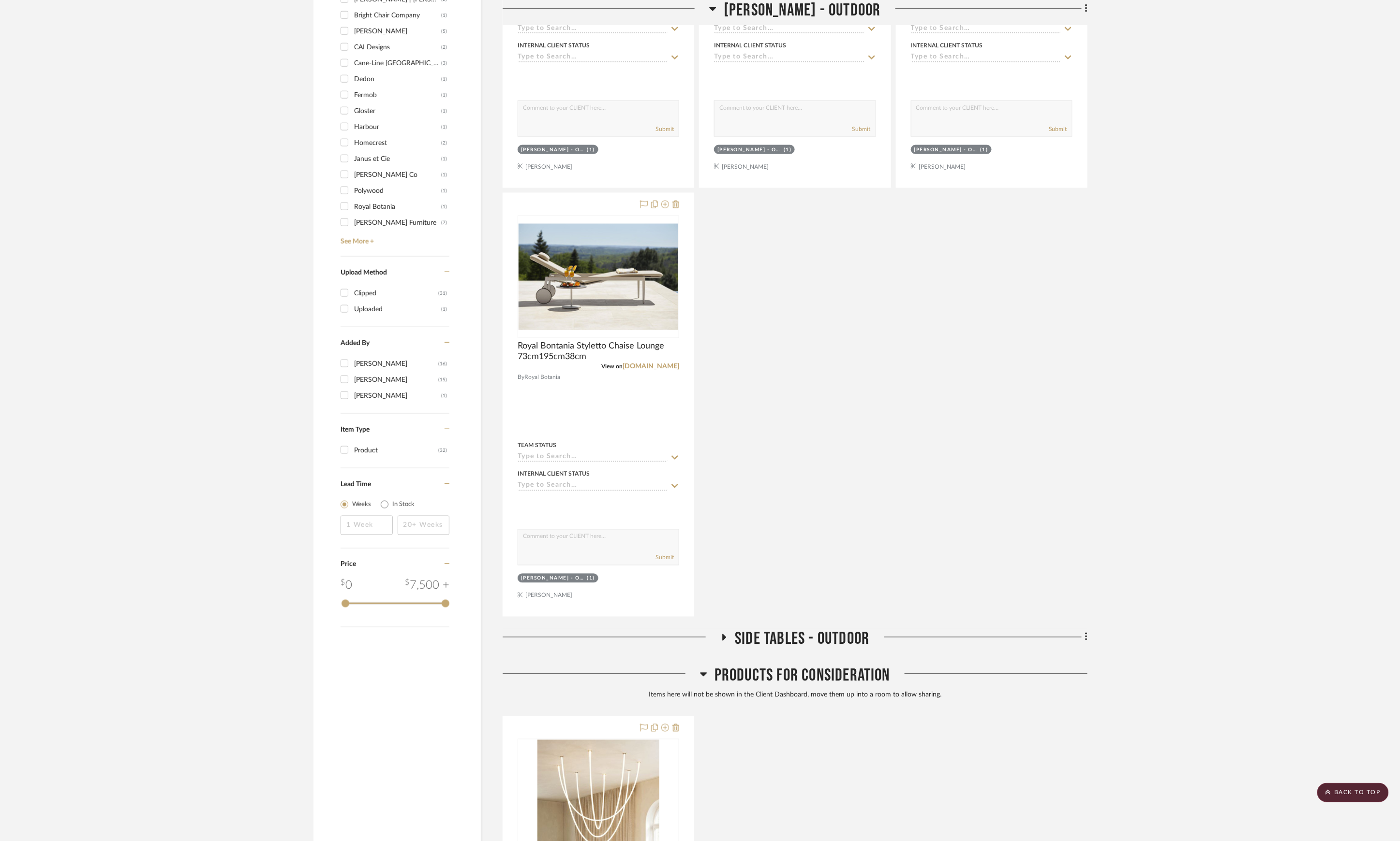
click at [809, 629] on span "Side Tables - Outdoor" at bounding box center [802, 639] width 135 height 21
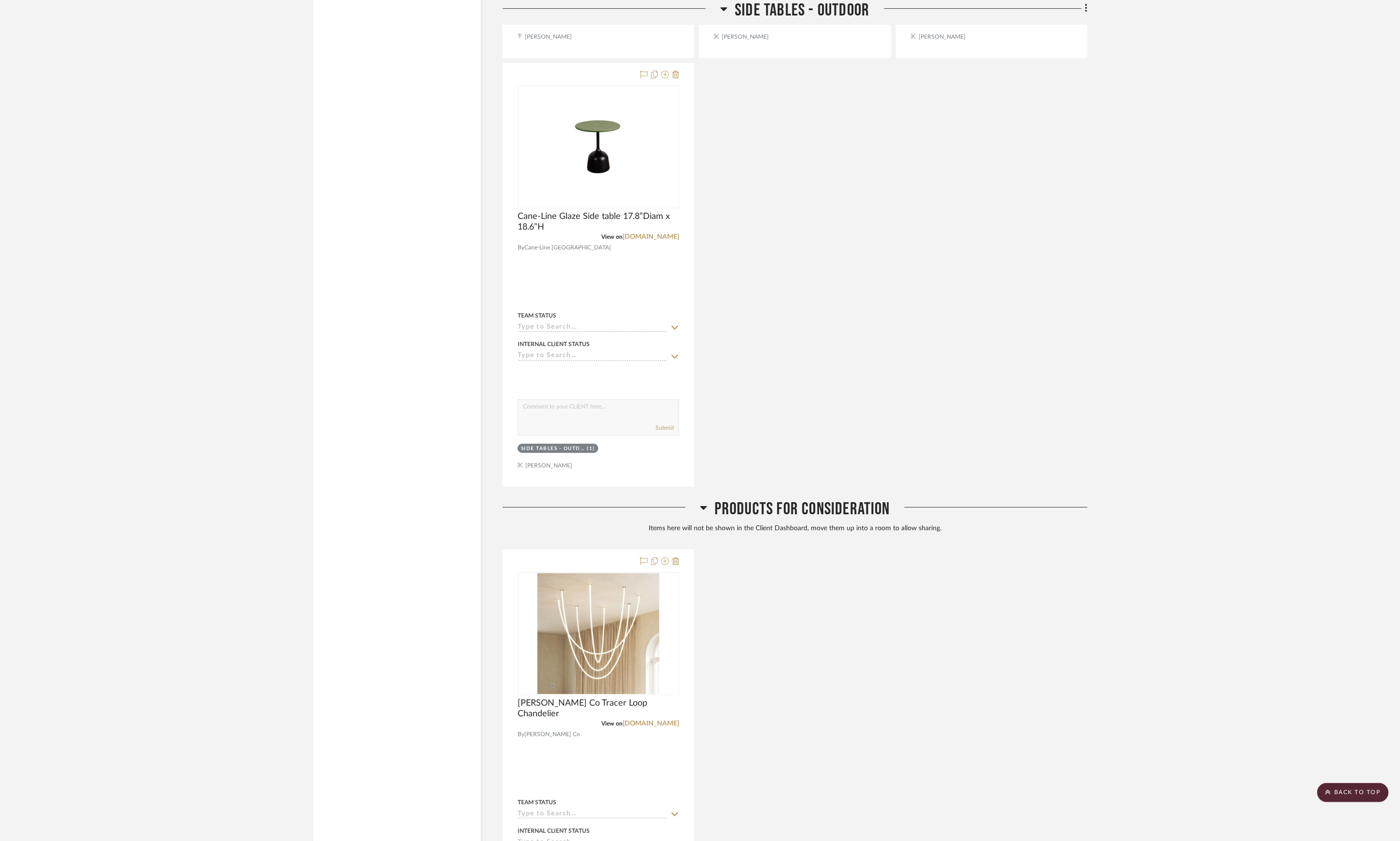
click at [791, 499] on span "Products For Consideration" at bounding box center [801, 509] width 175 height 21
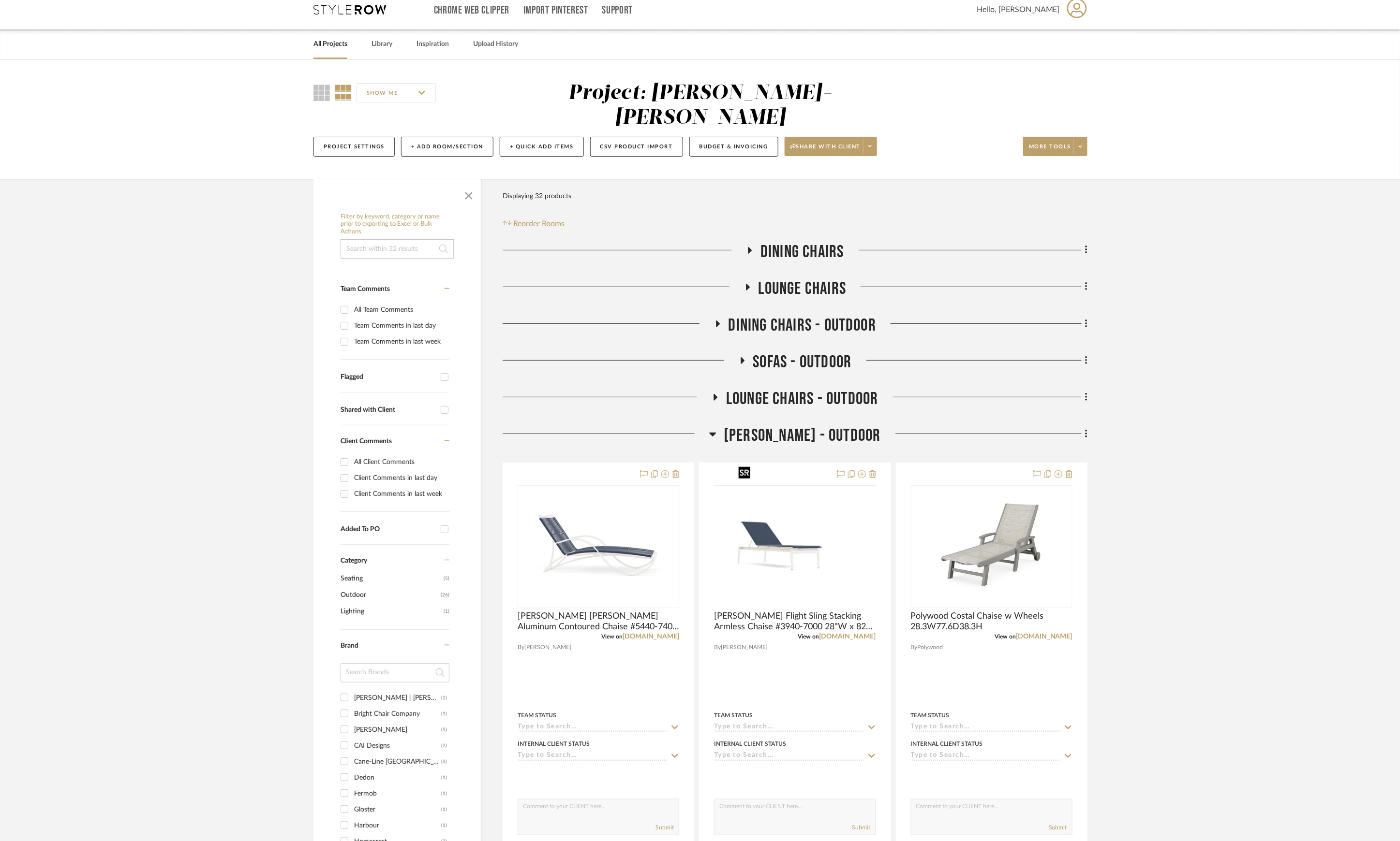
scroll to position [0, 0]
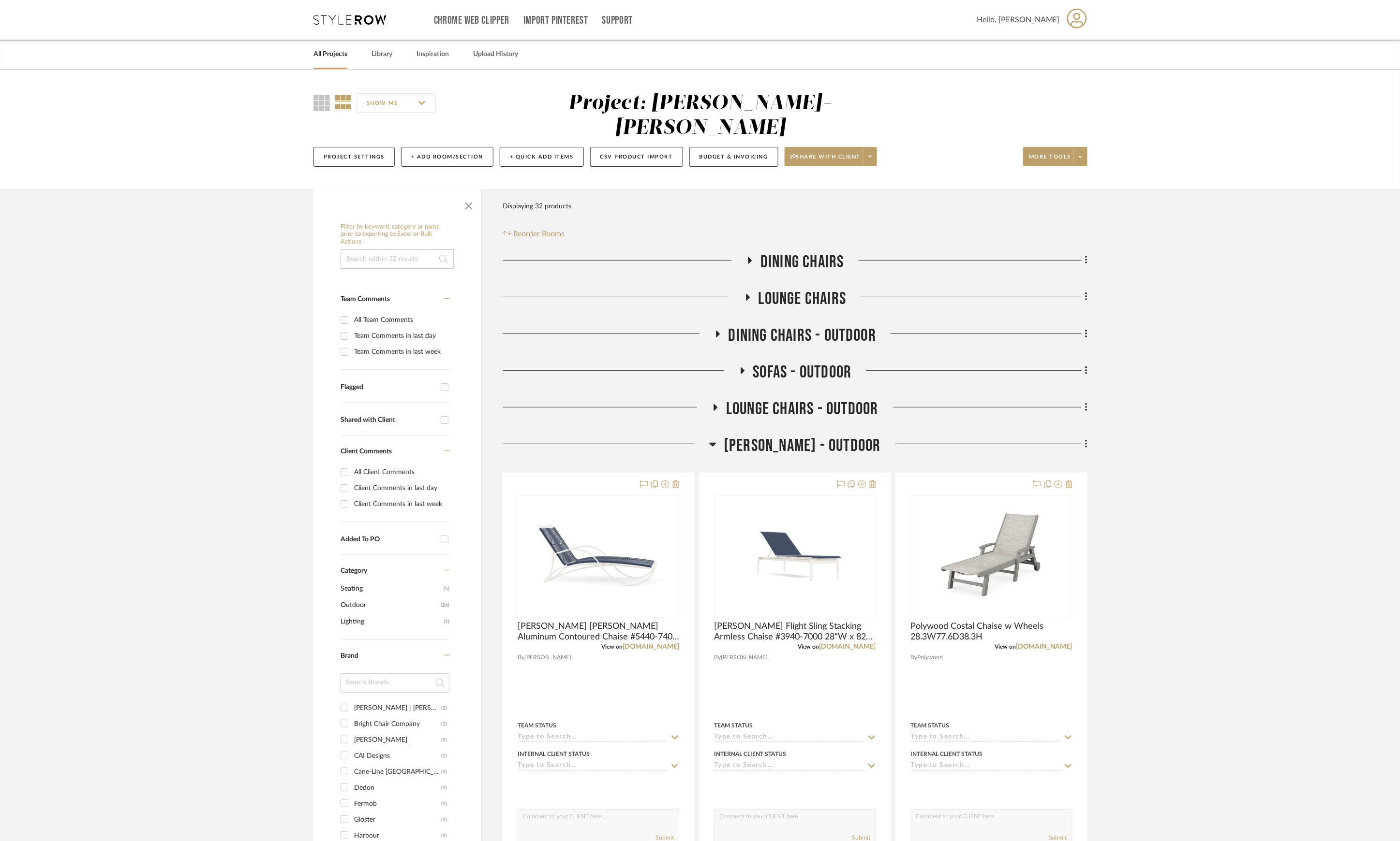
click at [798, 435] on span "[PERSON_NAME] - Outdoor" at bounding box center [802, 446] width 157 height 21
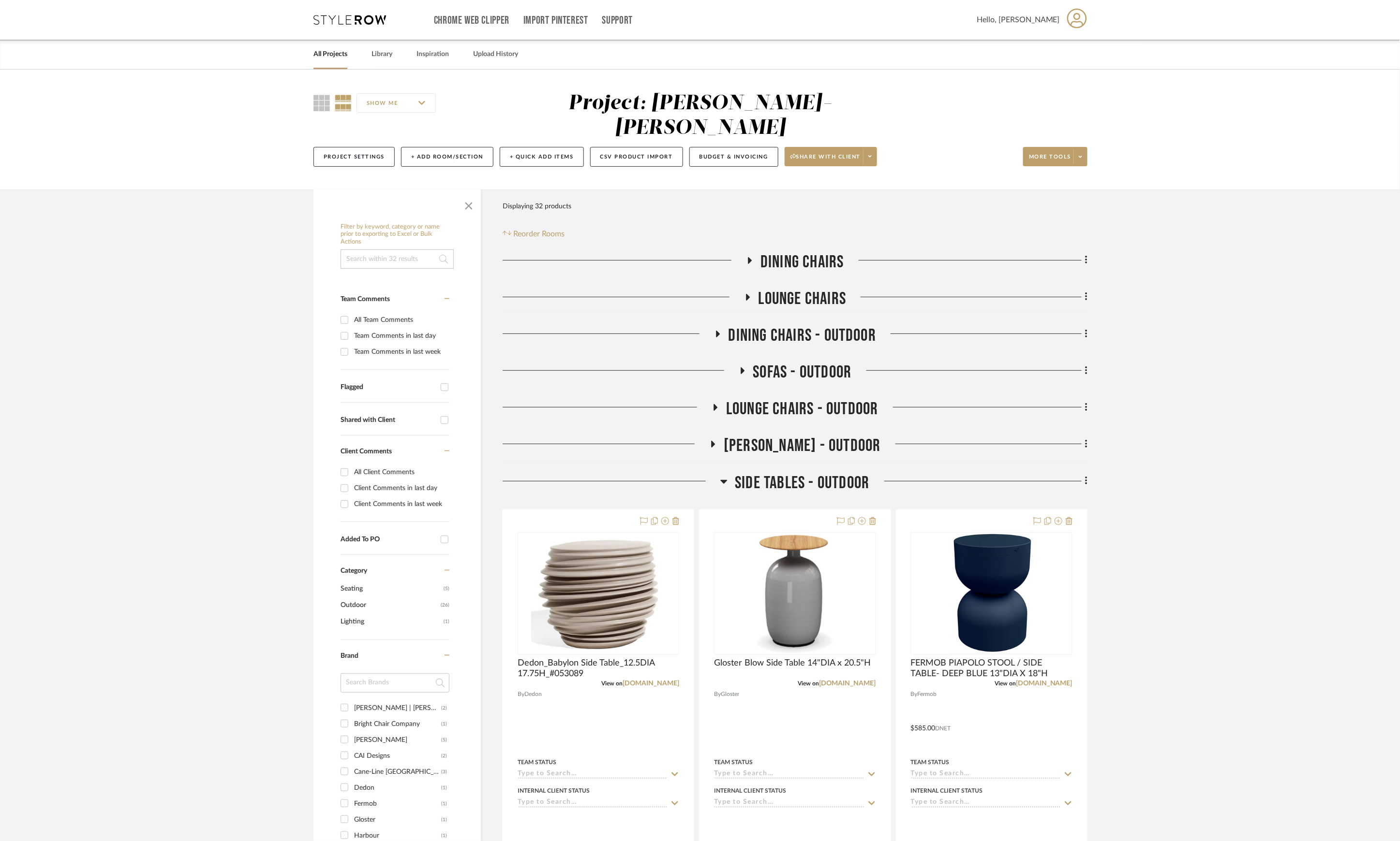
click at [797, 399] on span "Lounge Chairs - Outdoor" at bounding box center [801, 410] width 153 height 21
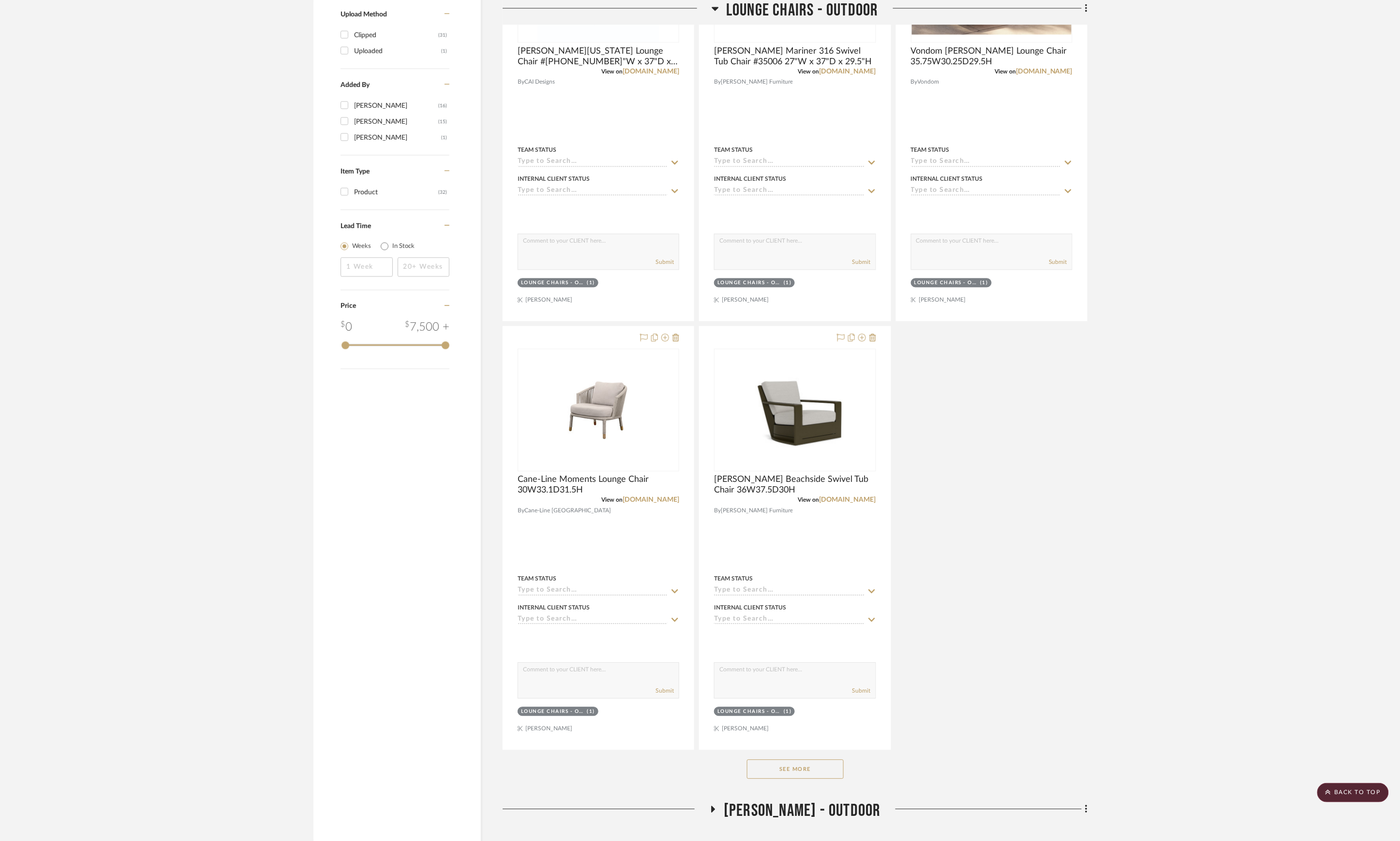
scroll to position [1032, 0]
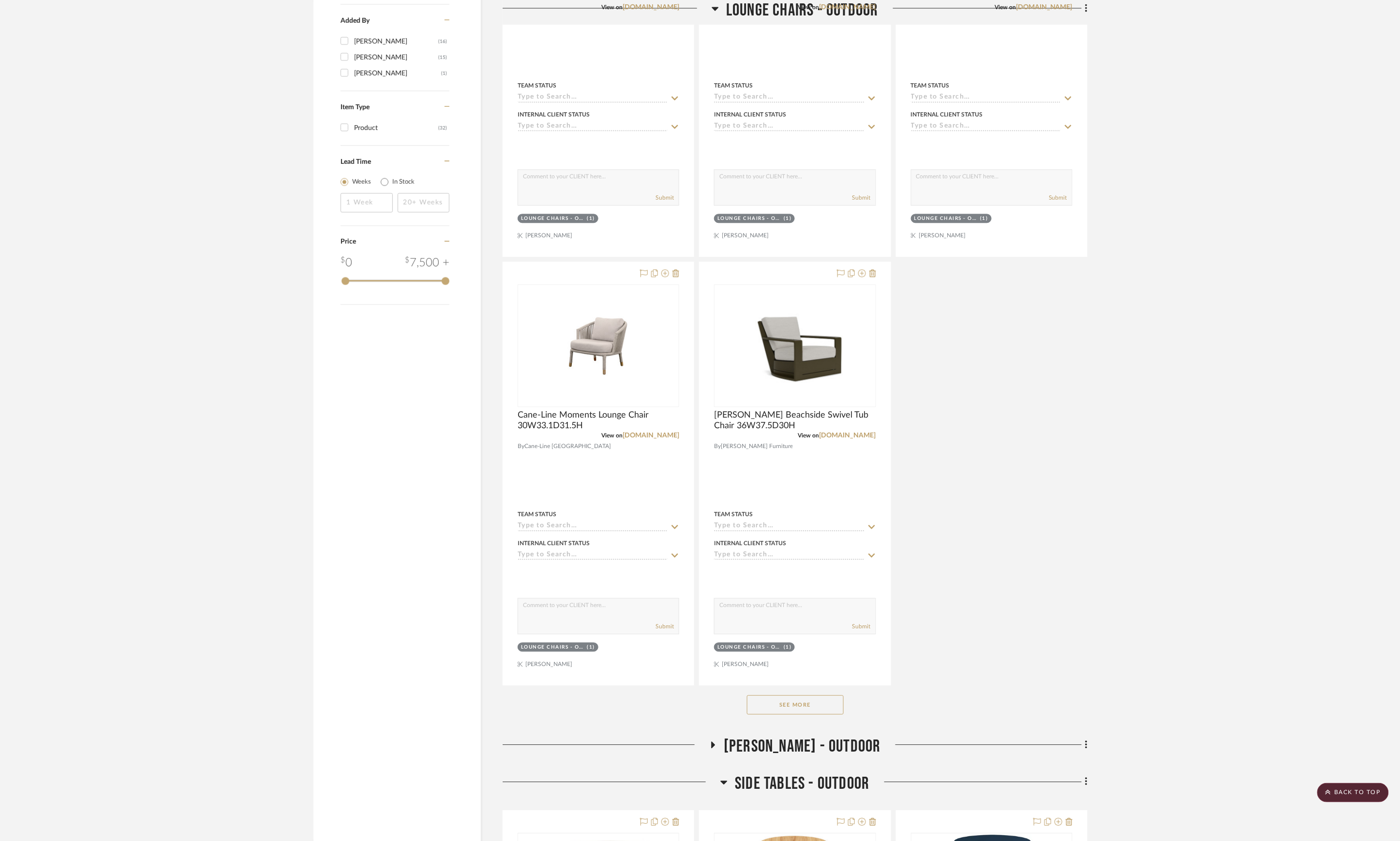
click at [804, 696] on button "See More" at bounding box center [795, 705] width 97 height 19
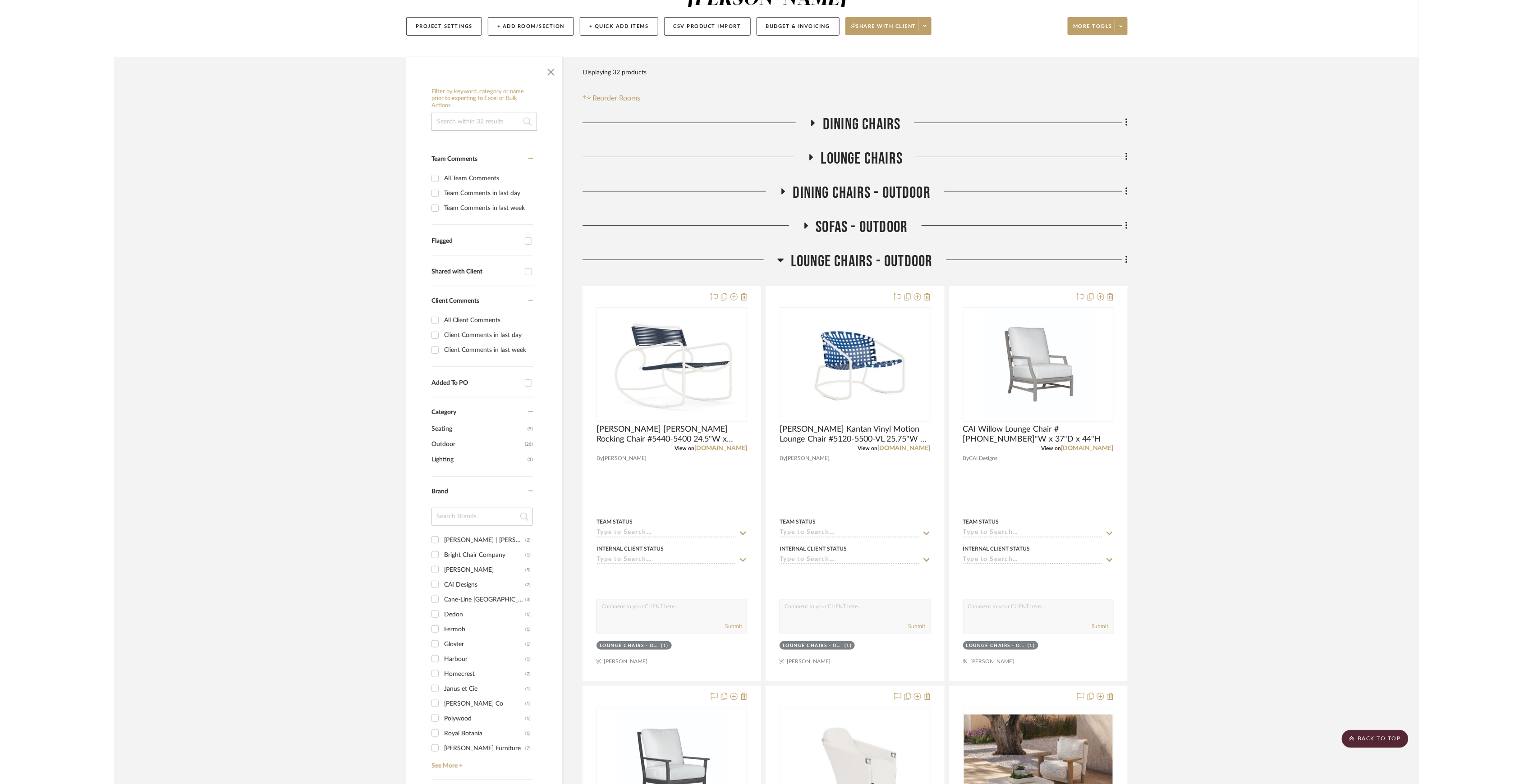
scroll to position [0, 0]
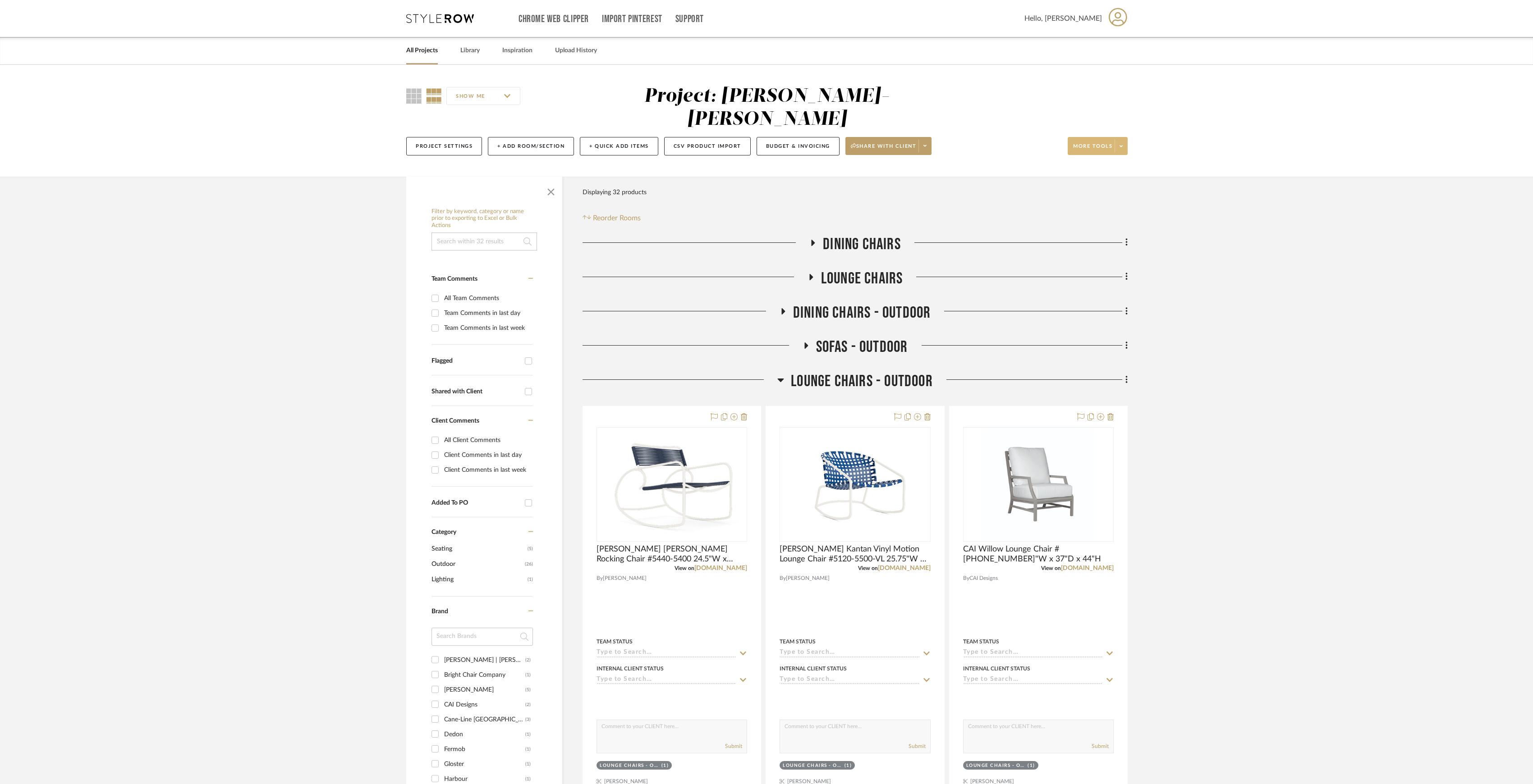
click at [1127, 137] on button "More tools" at bounding box center [1098, 146] width 60 height 18
click at [1112, 237] on span "Export Presentation" at bounding box center [1106, 236] width 58 height 8
click at [889, 372] on span "Lounge Chairs - Outdoor" at bounding box center [861, 382] width 142 height 19
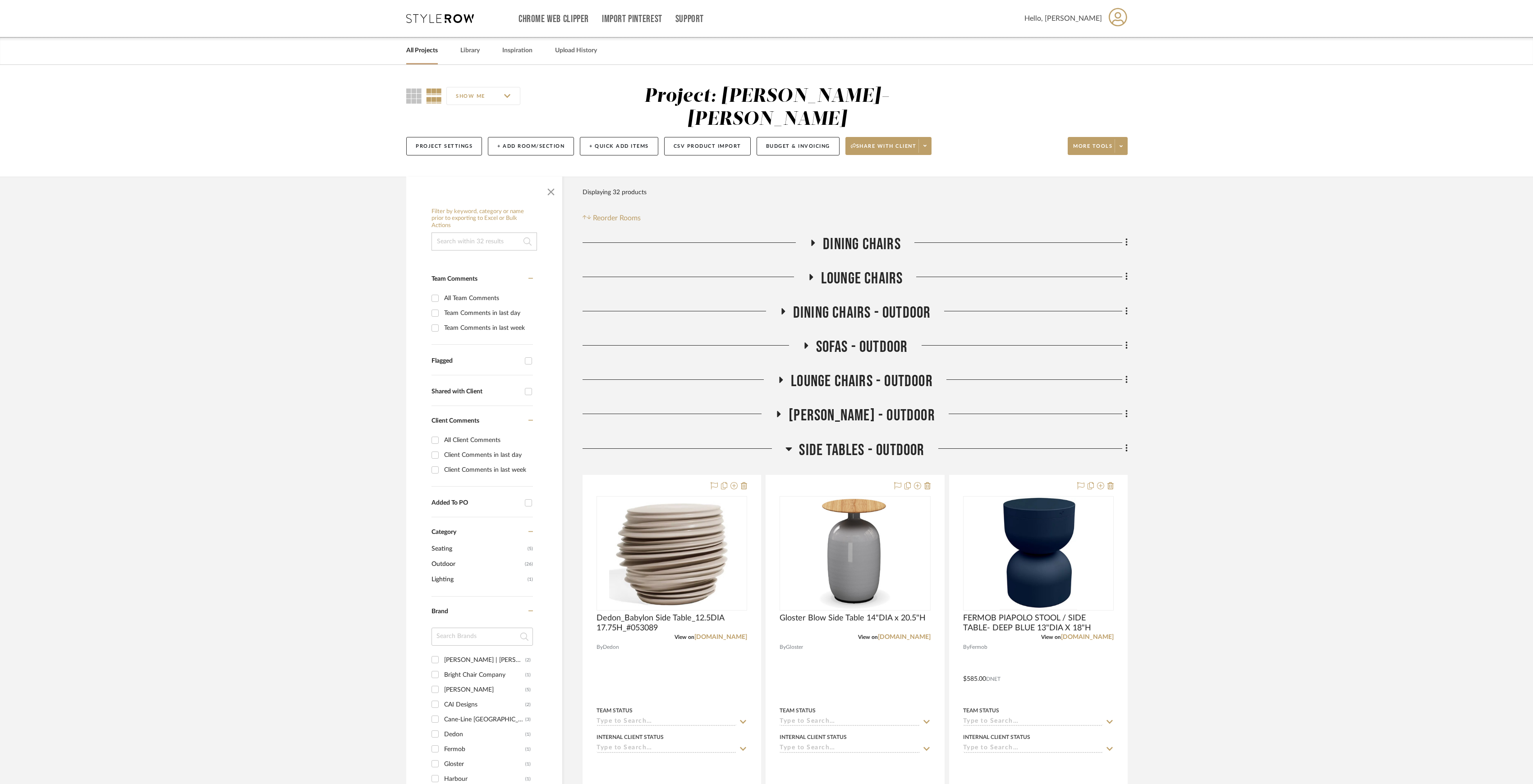
click at [889, 235] on span "Dining Chairs" at bounding box center [862, 245] width 78 height 19
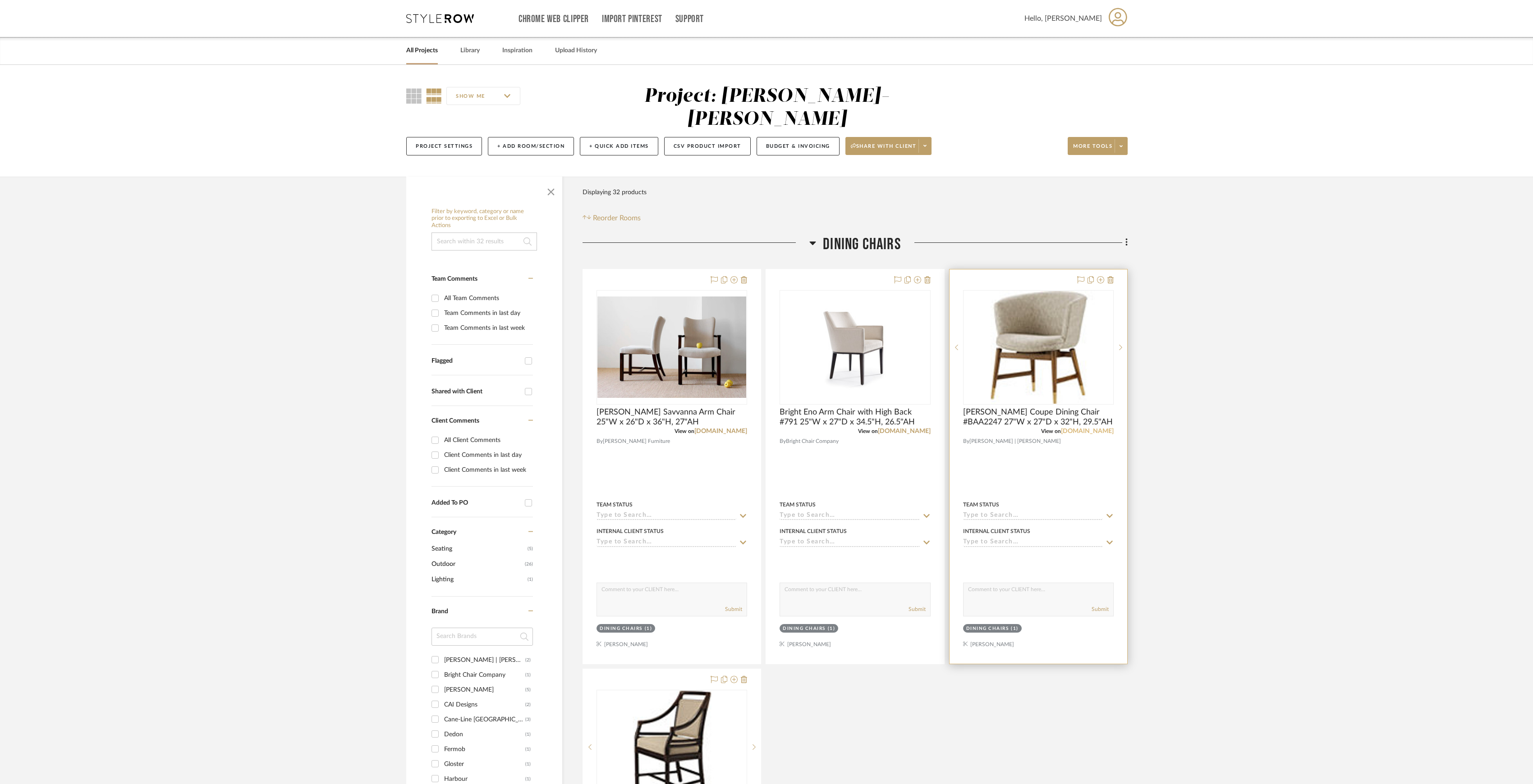
click at [1099, 428] on link "[DOMAIN_NAME]" at bounding box center [1087, 430] width 53 height 6
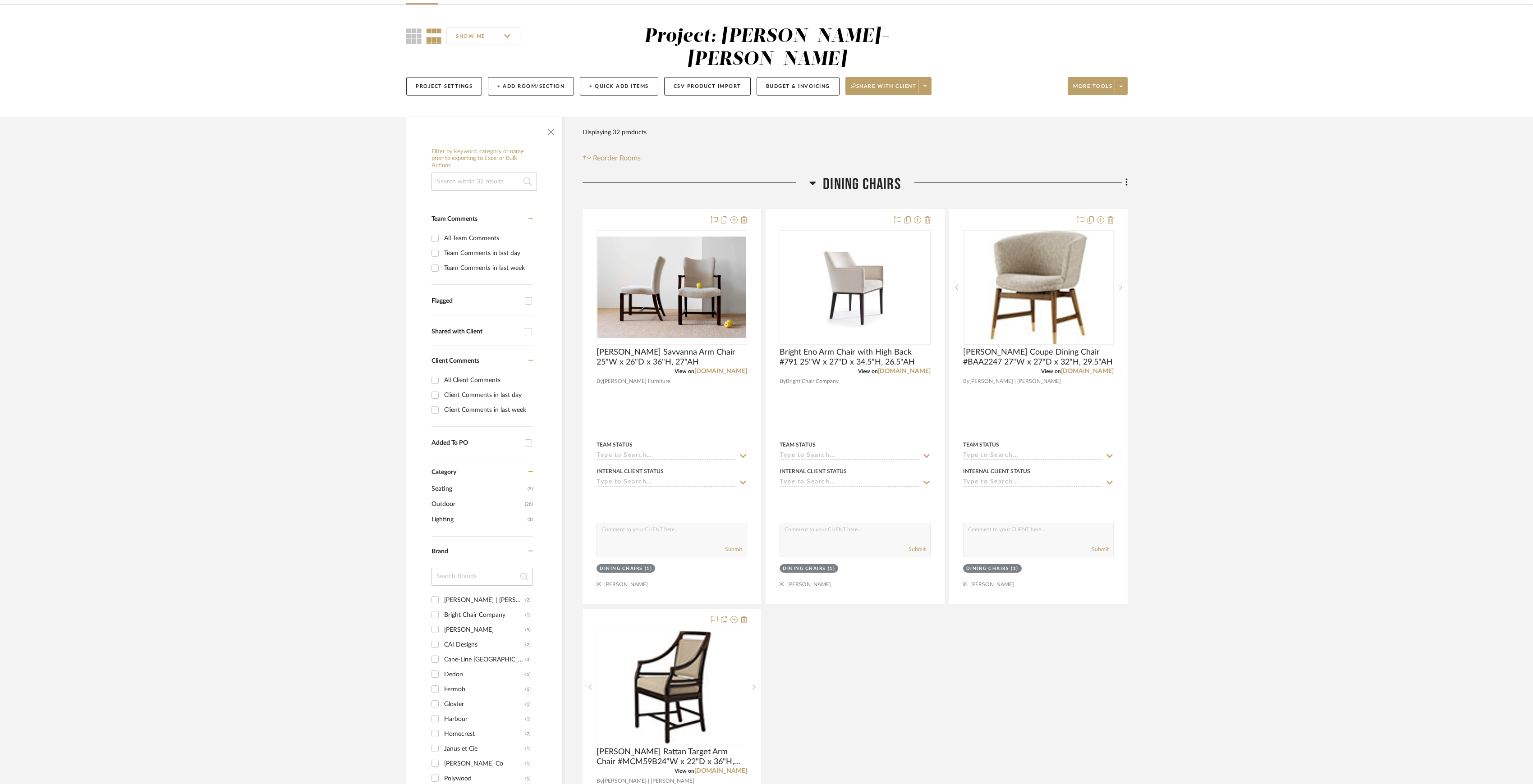
scroll to position [120, 0]
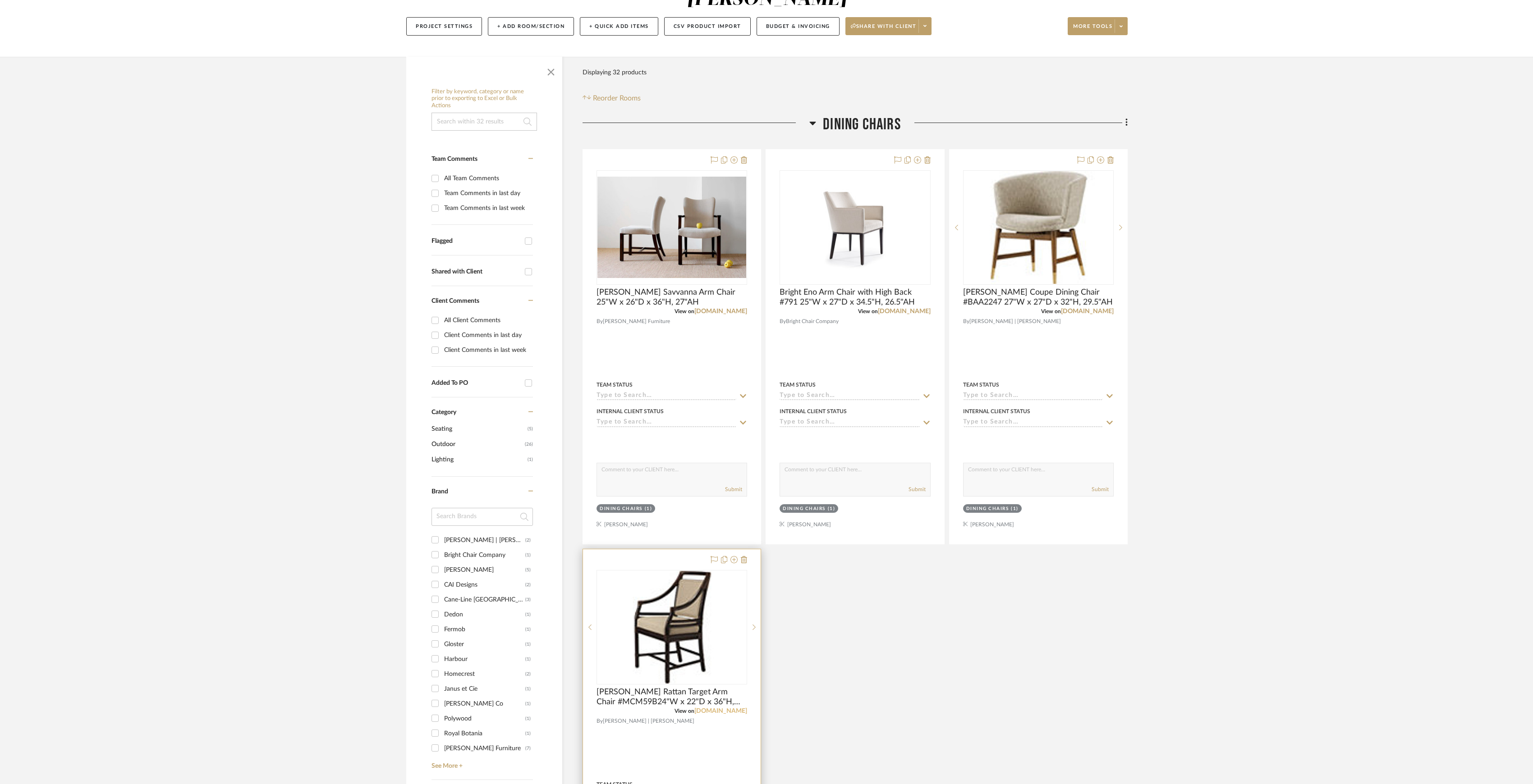
click at [727, 708] on link "[DOMAIN_NAME]" at bounding box center [721, 711] width 53 height 6
click at [720, 308] on link "[DOMAIN_NAME]" at bounding box center [721, 311] width 53 height 6
click at [864, 206] on img "0" at bounding box center [855, 227] width 149 height 111
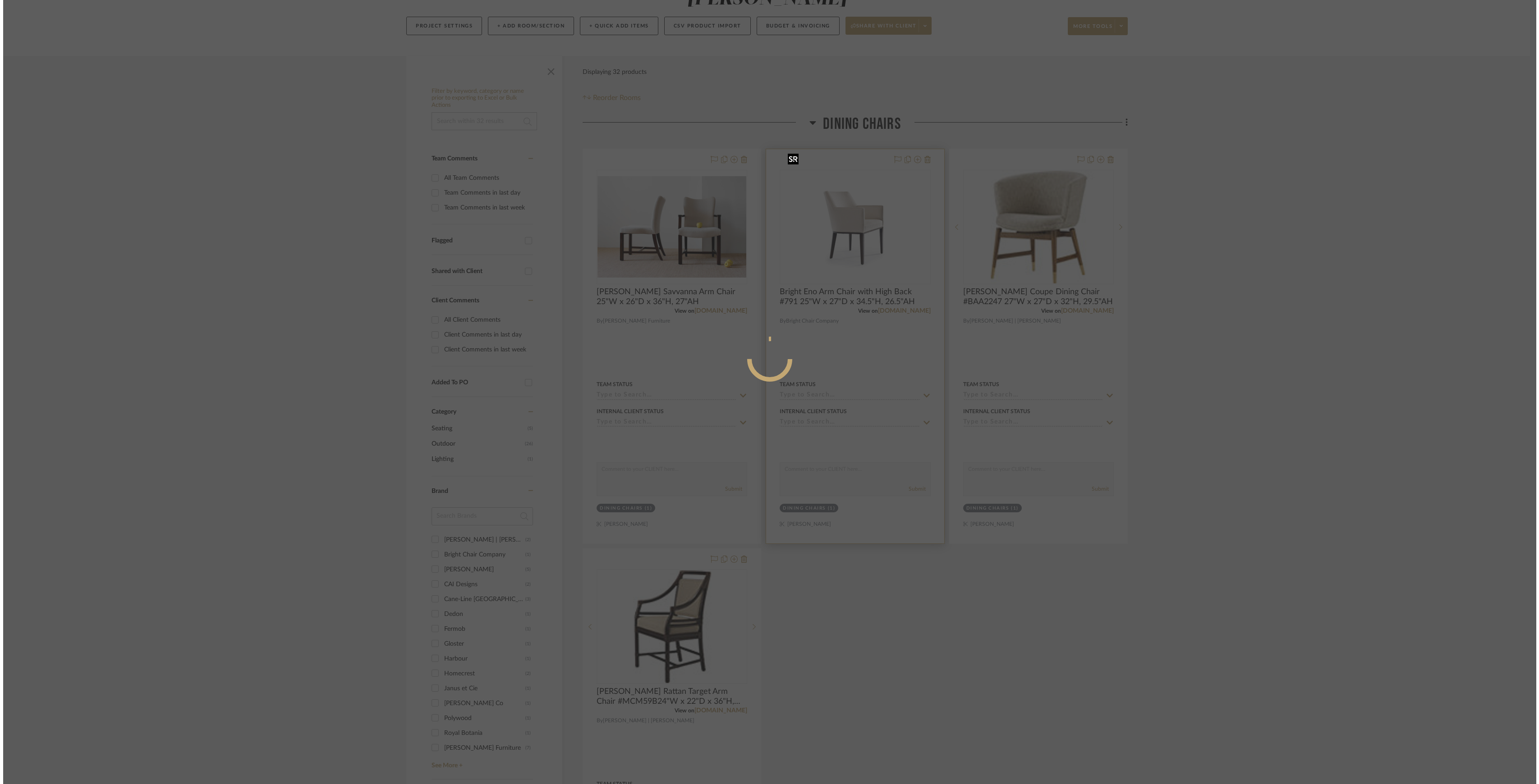
scroll to position [0, 0]
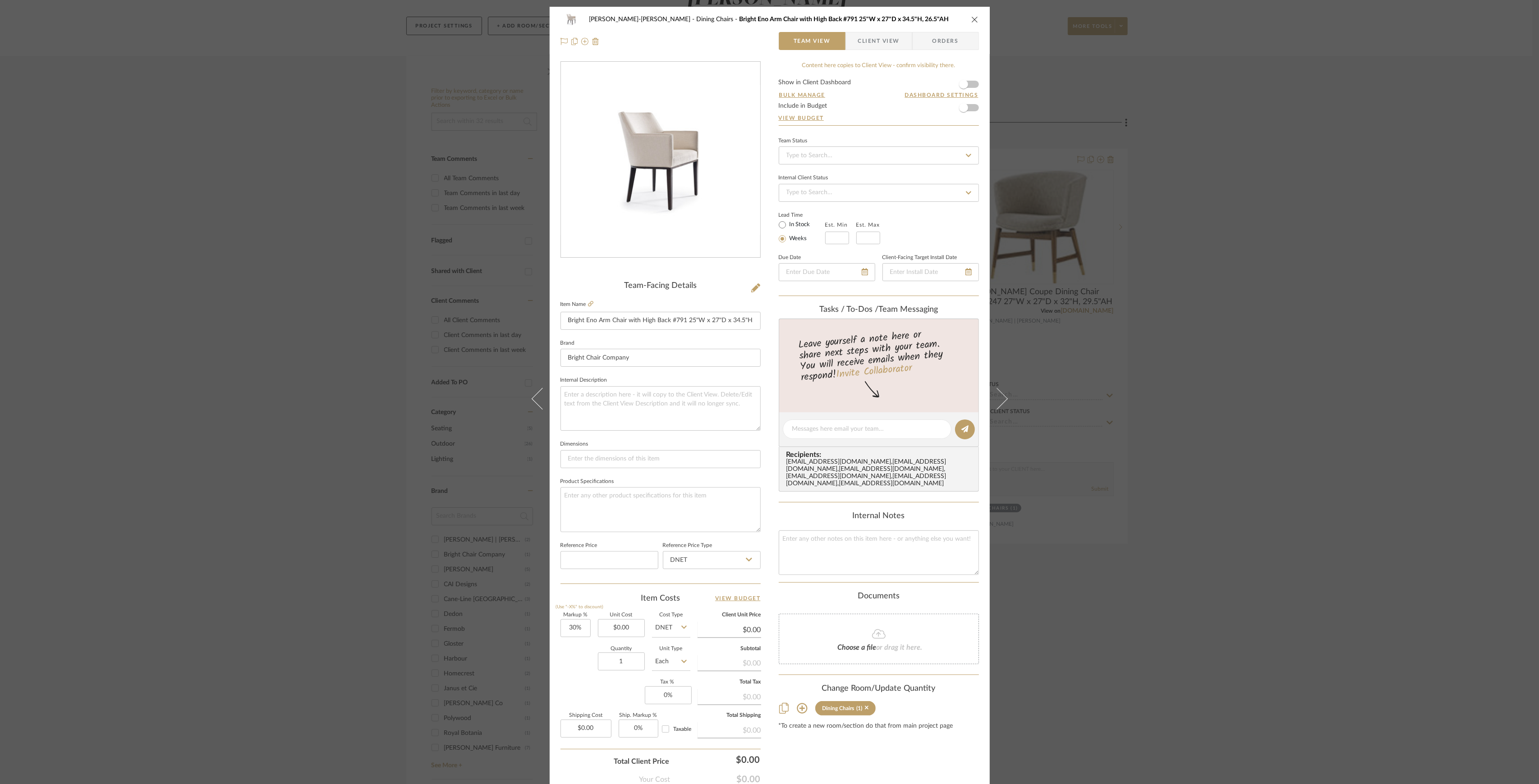
click at [1310, 275] on div "[PERSON_NAME]-Neilson_WI Dining Chairs Bright Eno Arm Chair with High Back #791…" at bounding box center [769, 392] width 1539 height 784
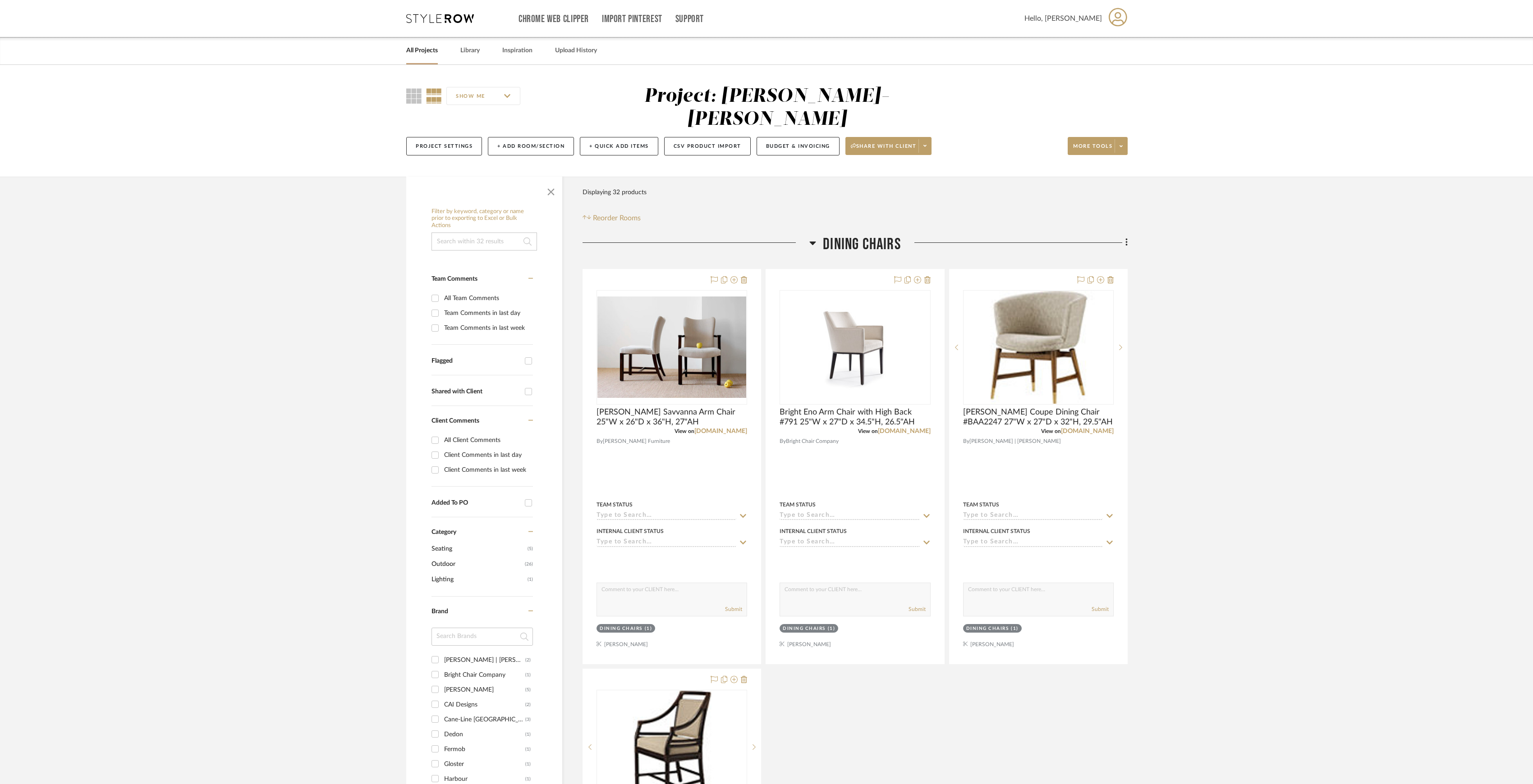
click at [423, 55] on link "All Projects" at bounding box center [422, 50] width 32 height 12
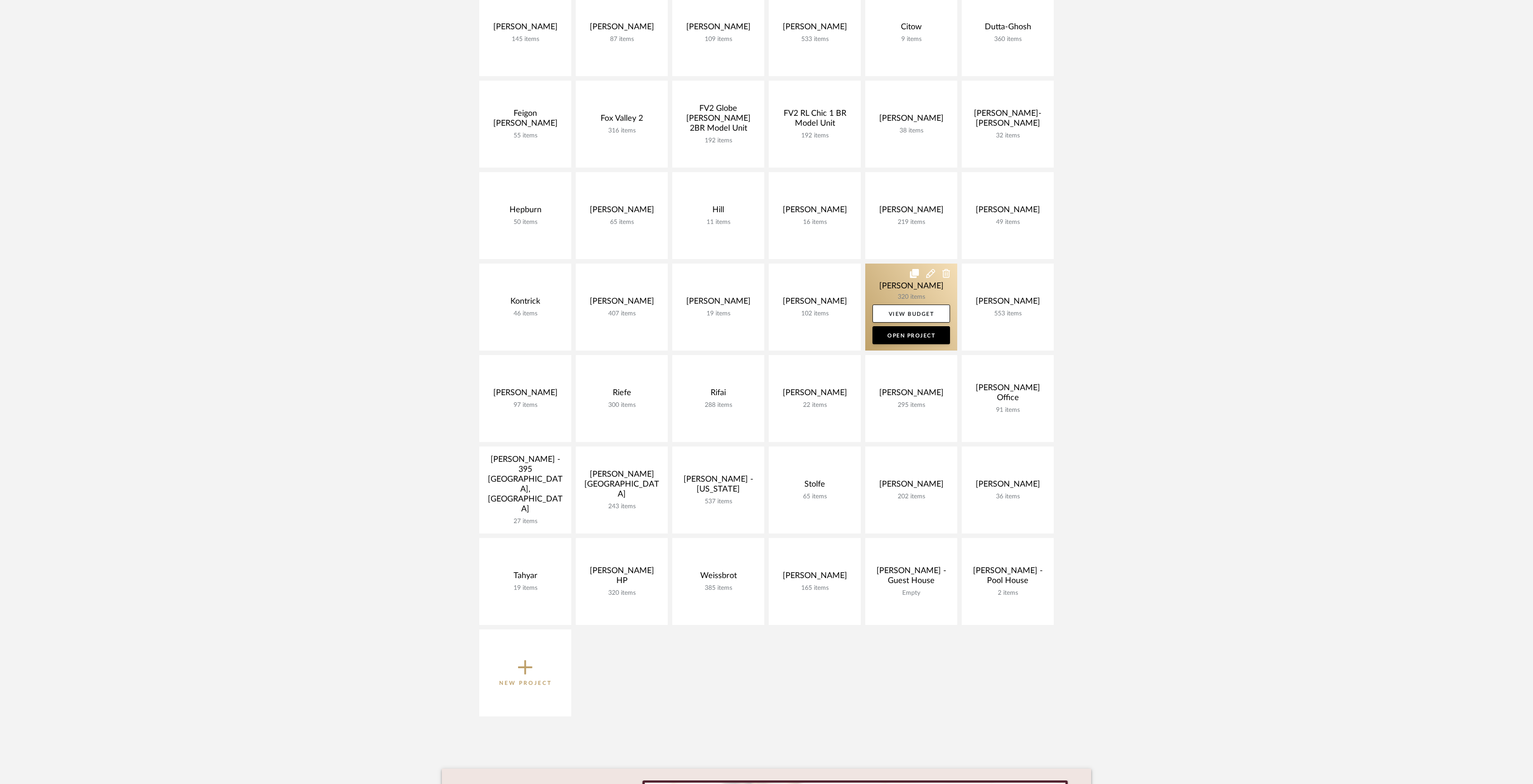
scroll to position [60, 0]
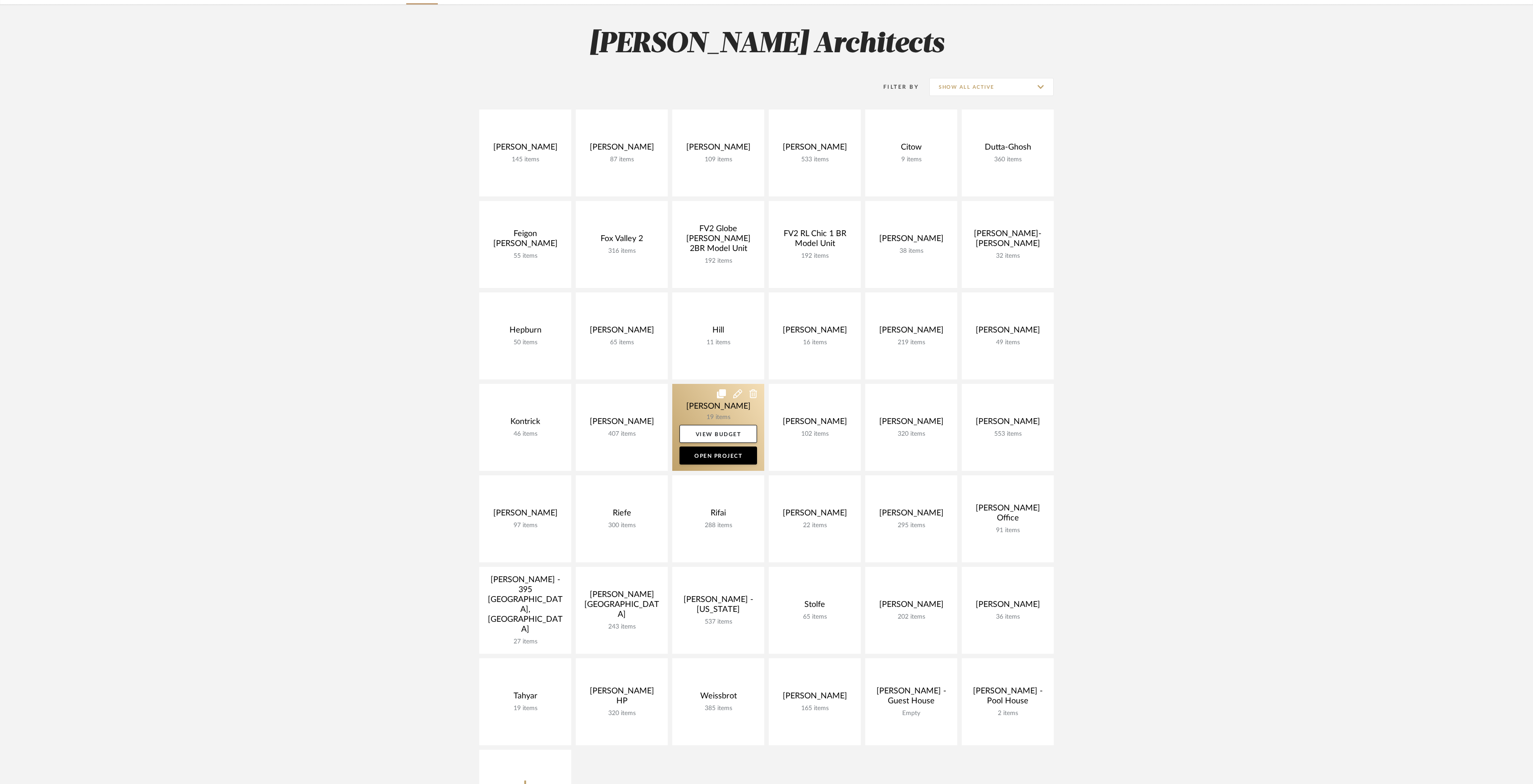
click at [721, 402] on link at bounding box center [718, 427] width 92 height 87
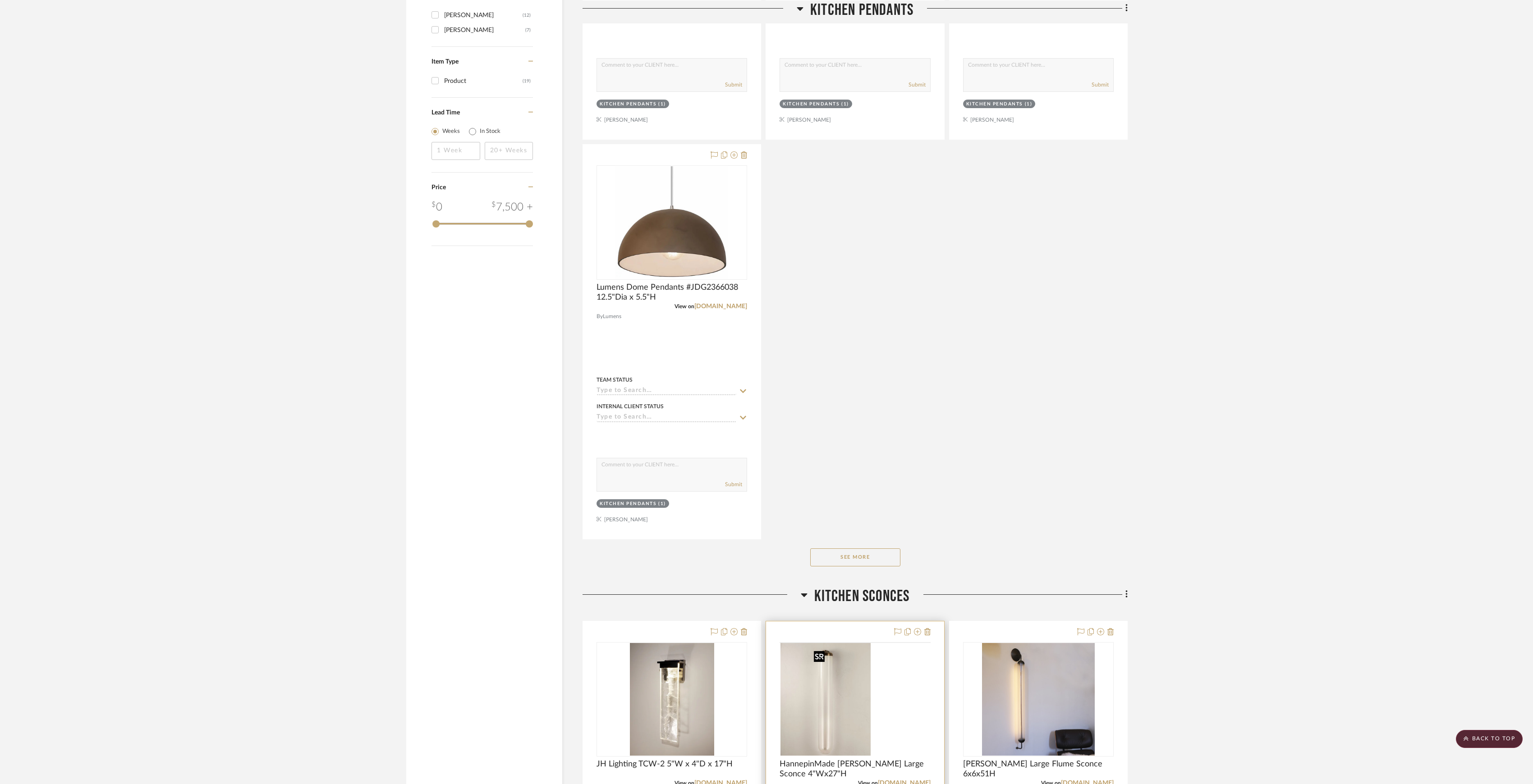
scroll to position [1382, 0]
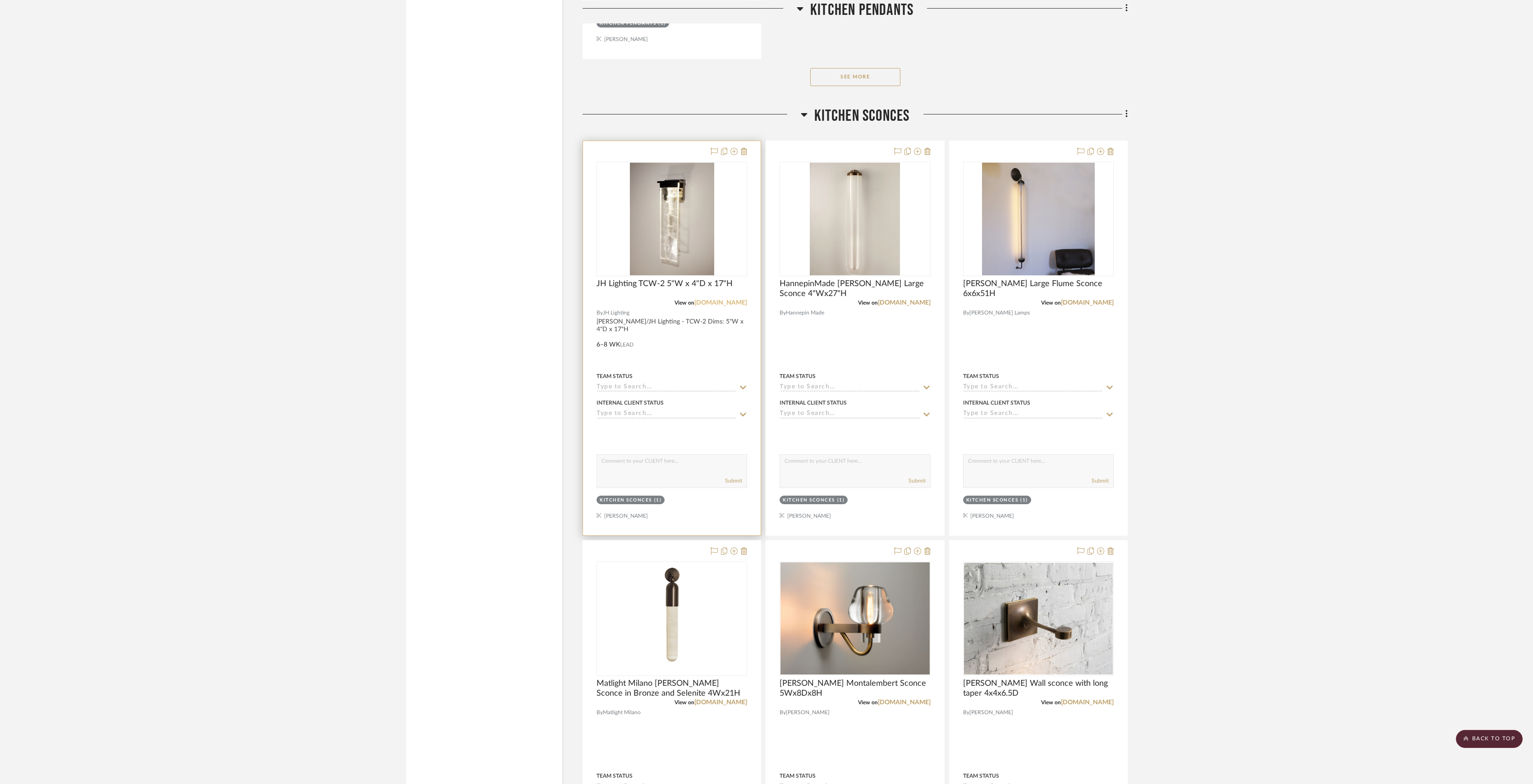
click at [717, 304] on link "[DOMAIN_NAME]" at bounding box center [721, 302] width 53 height 6
click at [900, 706] on link "[DOMAIN_NAME]" at bounding box center [904, 702] width 53 height 6
